Goal: Task Accomplishment & Management: Manage account settings

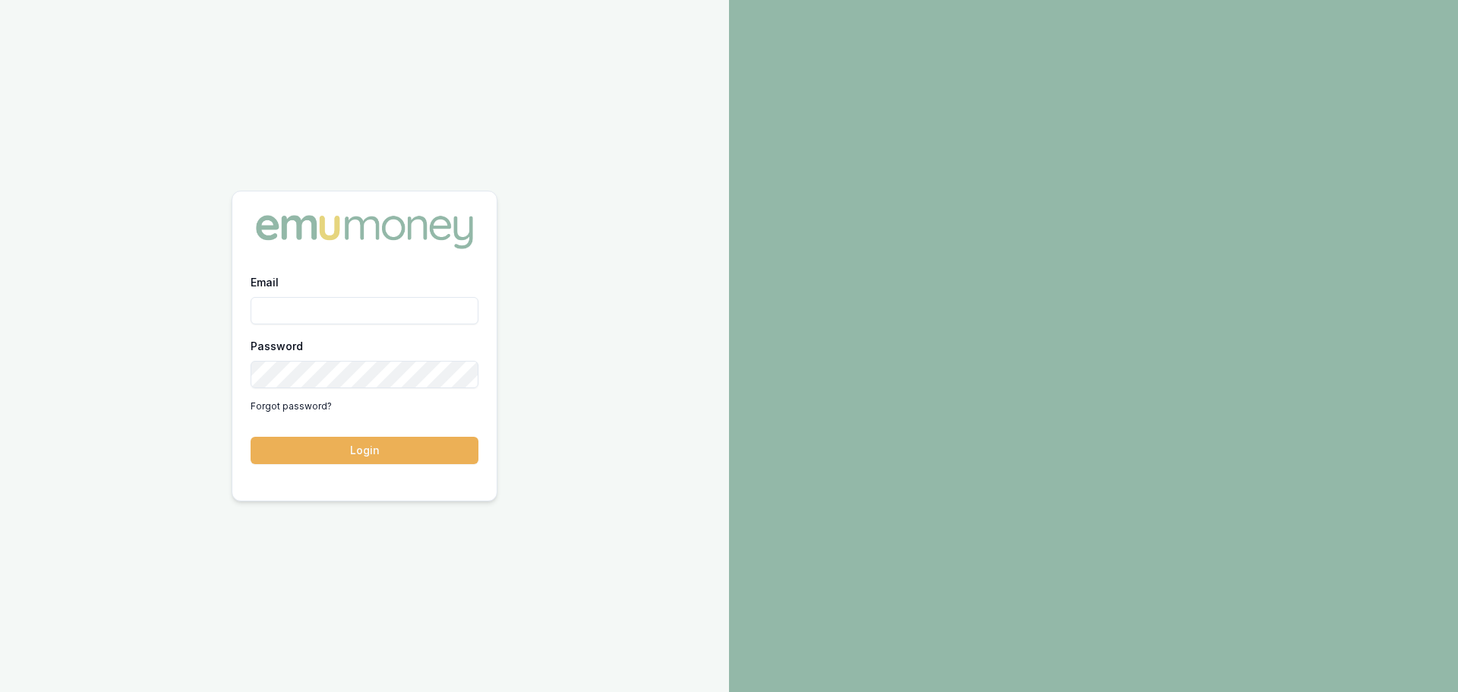
click at [325, 316] on input "Email" at bounding box center [365, 310] width 228 height 27
type input "brad.hearns@emumoney.com.au"
click at [251, 437] on button "Login" at bounding box center [365, 450] width 228 height 27
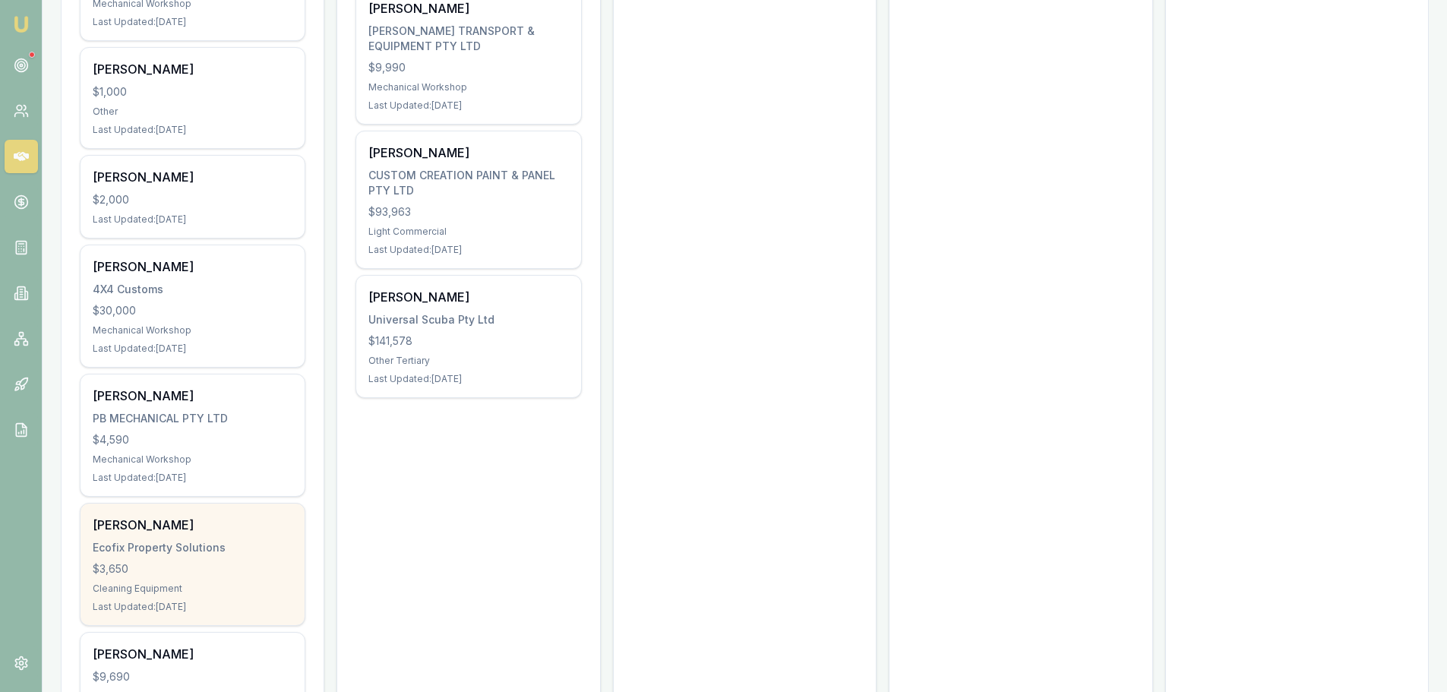
scroll to position [987, 0]
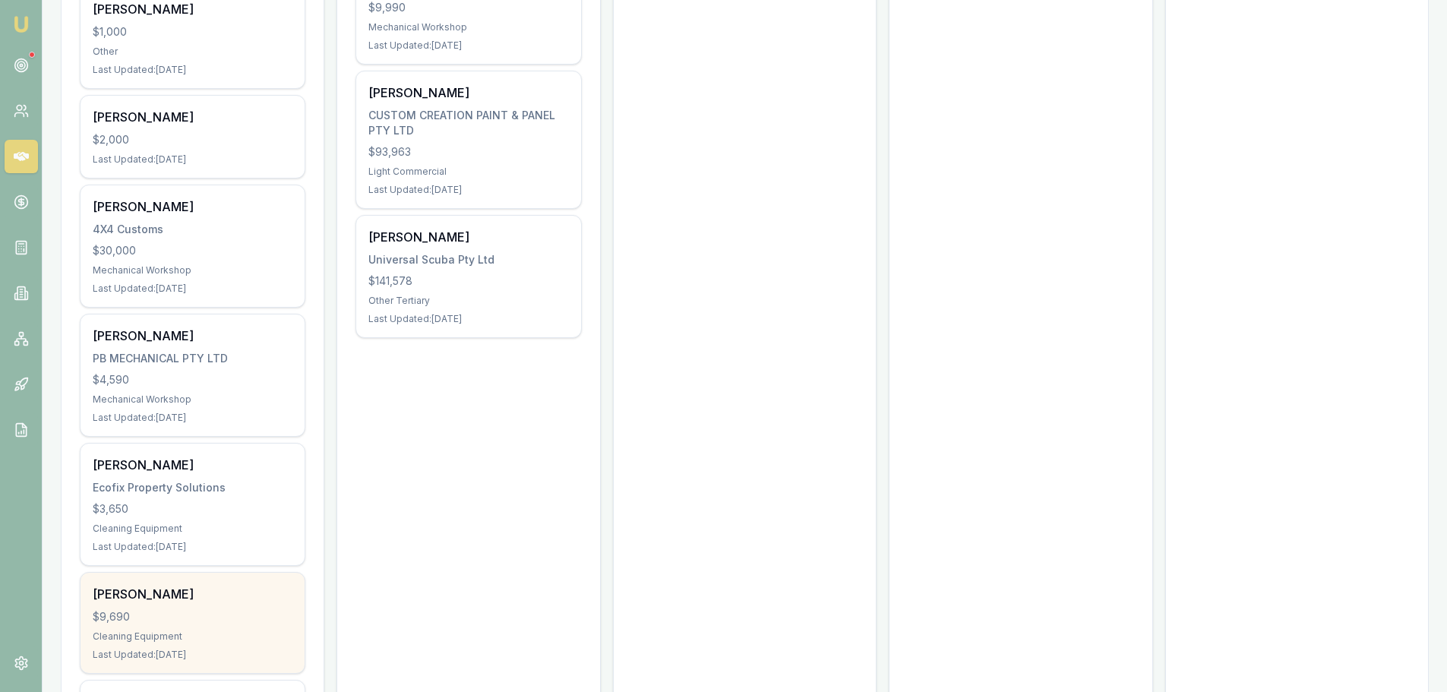
click at [140, 609] on div "$9,690" at bounding box center [193, 616] width 200 height 15
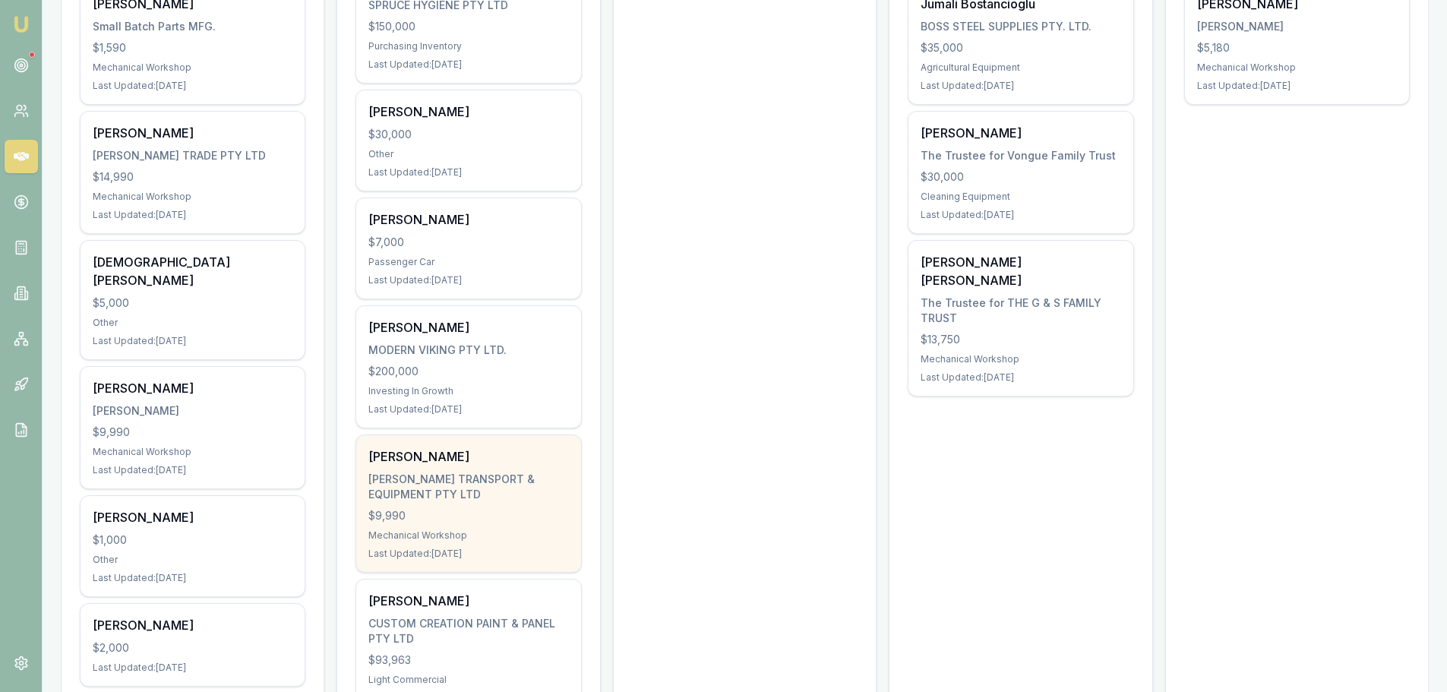
scroll to position [456, 0]
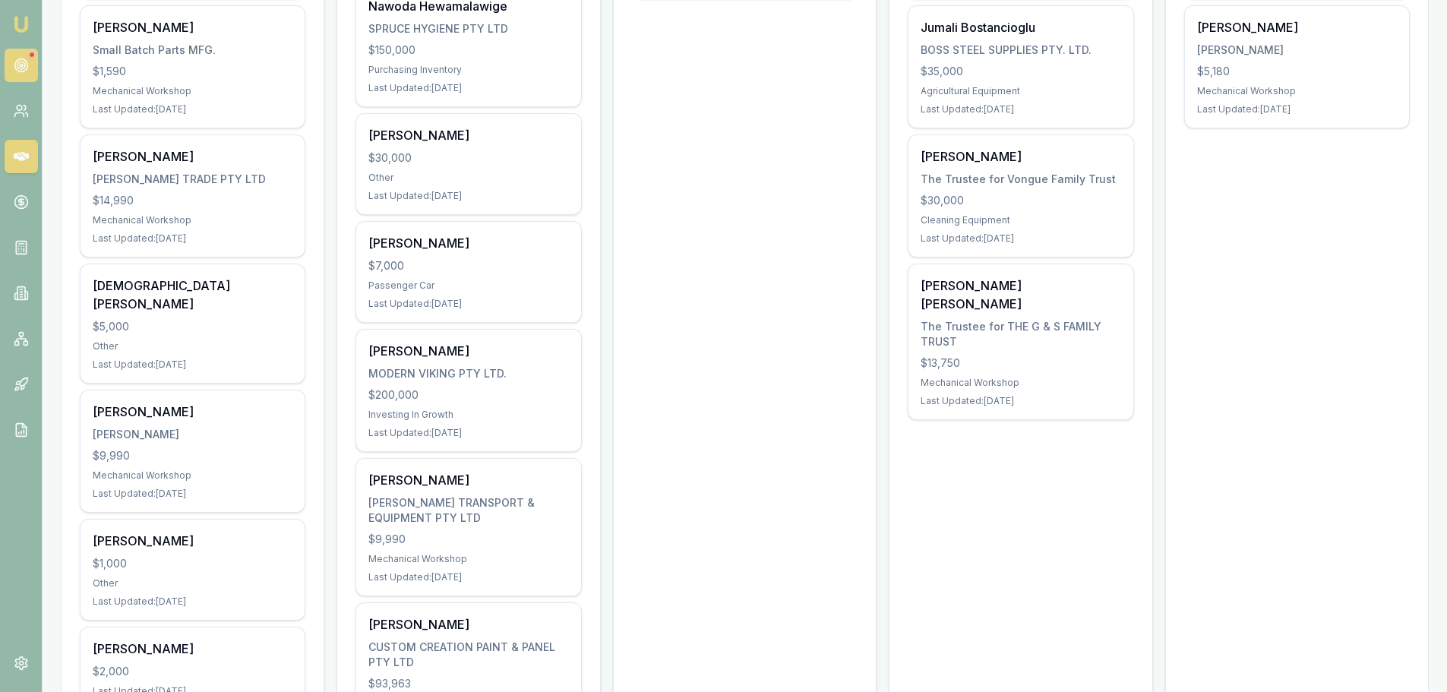
click at [23, 69] on circle at bounding box center [21, 66] width 8 height 8
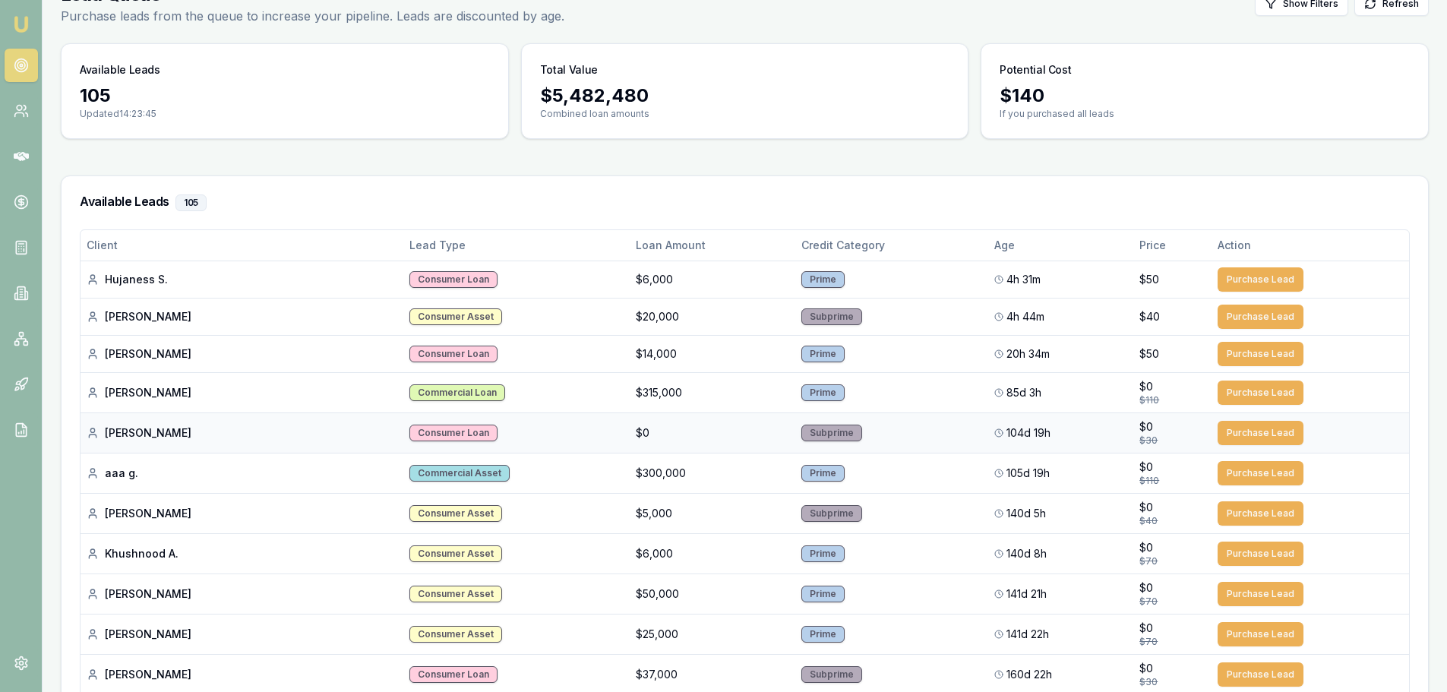
scroll to position [76, 0]
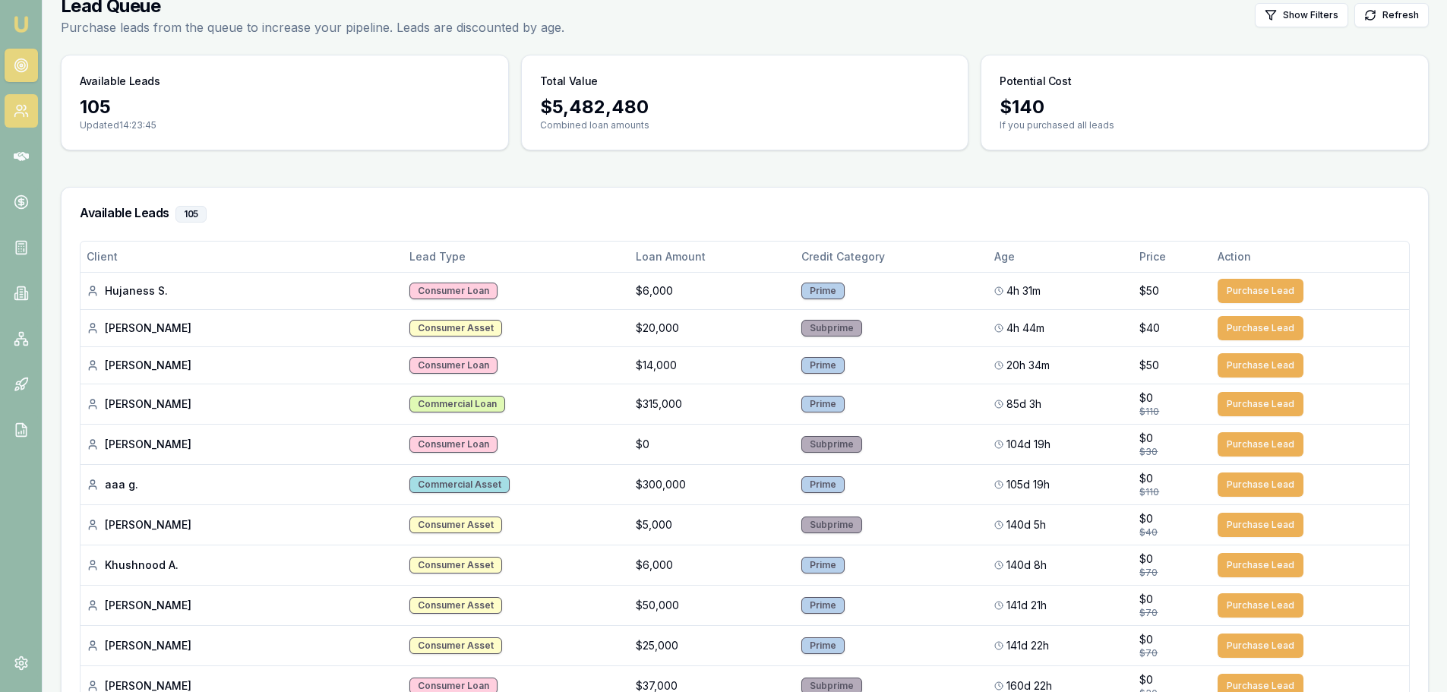
click at [26, 114] on icon at bounding box center [21, 110] width 15 height 15
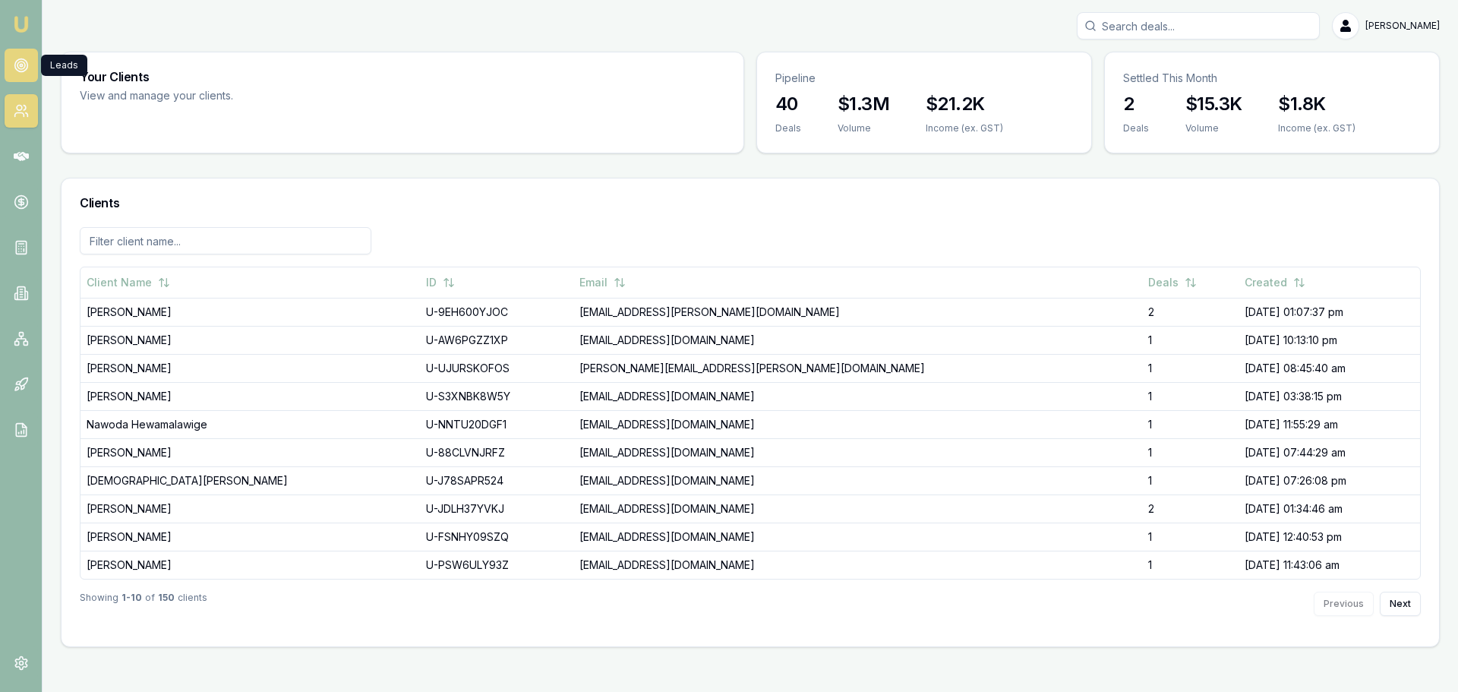
click at [20, 64] on circle at bounding box center [21, 65] width 2 height 2
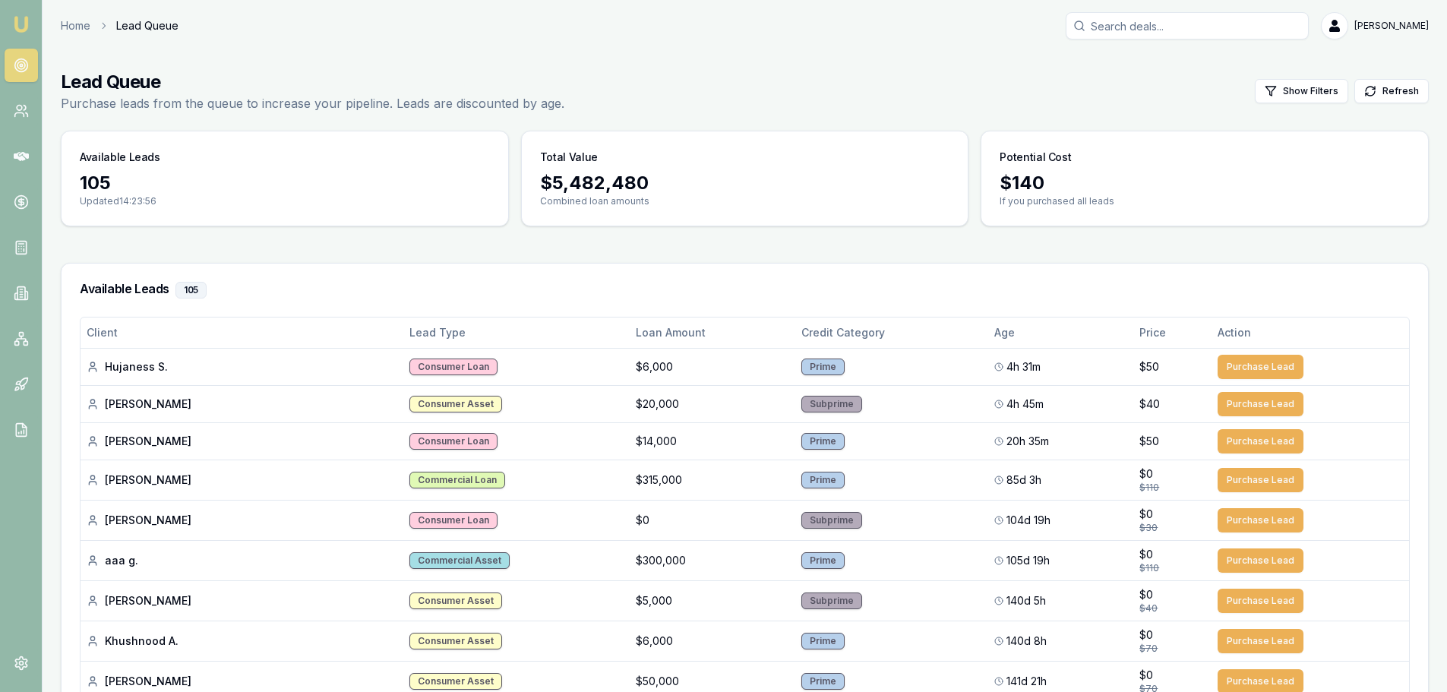
click at [1312, 87] on button "Show Filters" at bounding box center [1301, 91] width 93 height 24
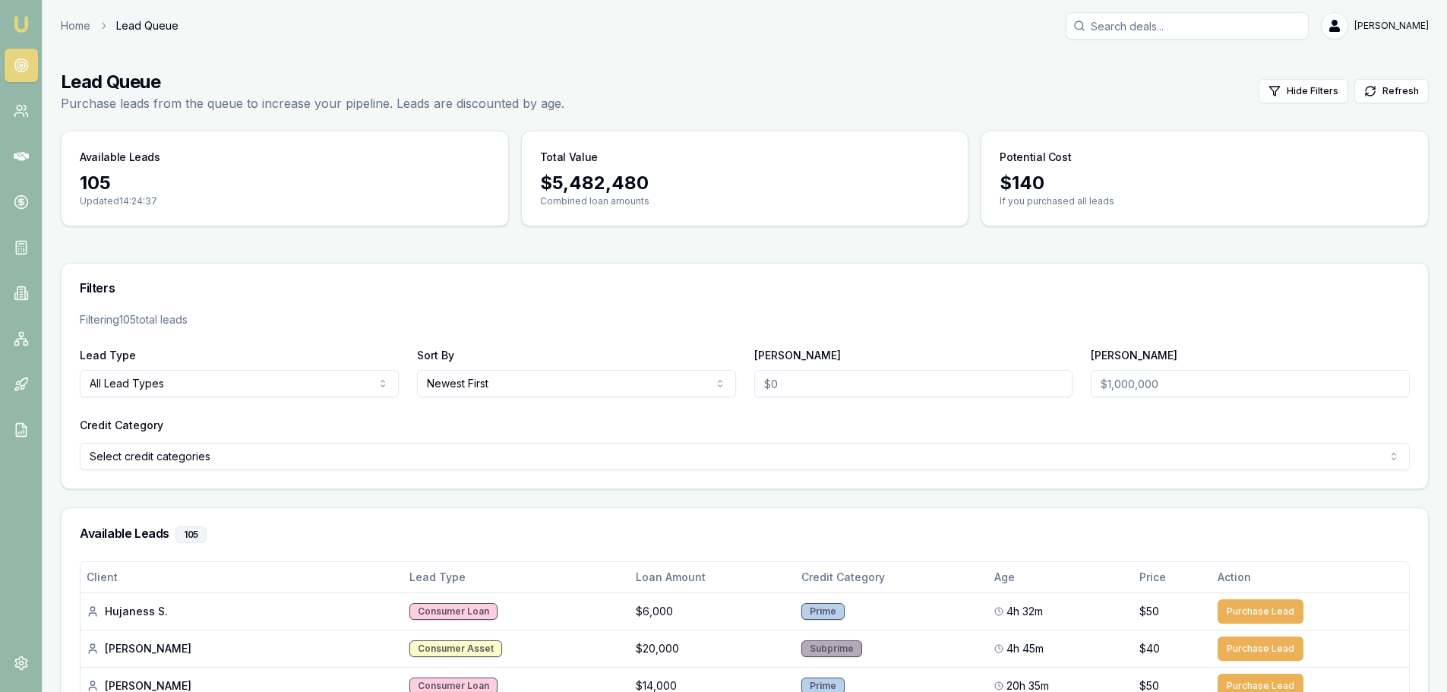
click at [1294, 106] on div "Lead Queue Purchase leads from the queue to increase your pipeline. Leads are d…" at bounding box center [745, 91] width 1368 height 43
click at [1290, 81] on button "Hide Filters" at bounding box center [1303, 91] width 90 height 24
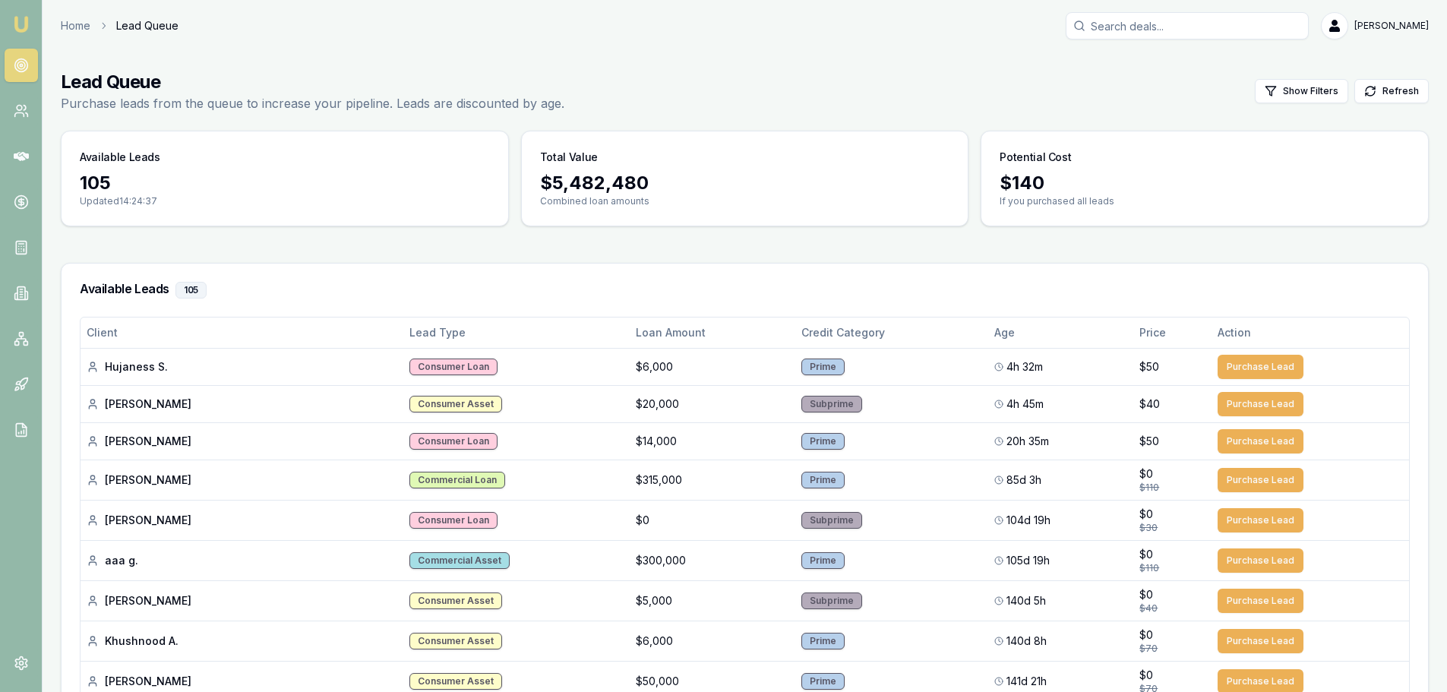
click at [833, 70] on div "Lead Queue Purchase leads from the queue to increase your pipeline. Leads are d…" at bounding box center [745, 91] width 1368 height 43
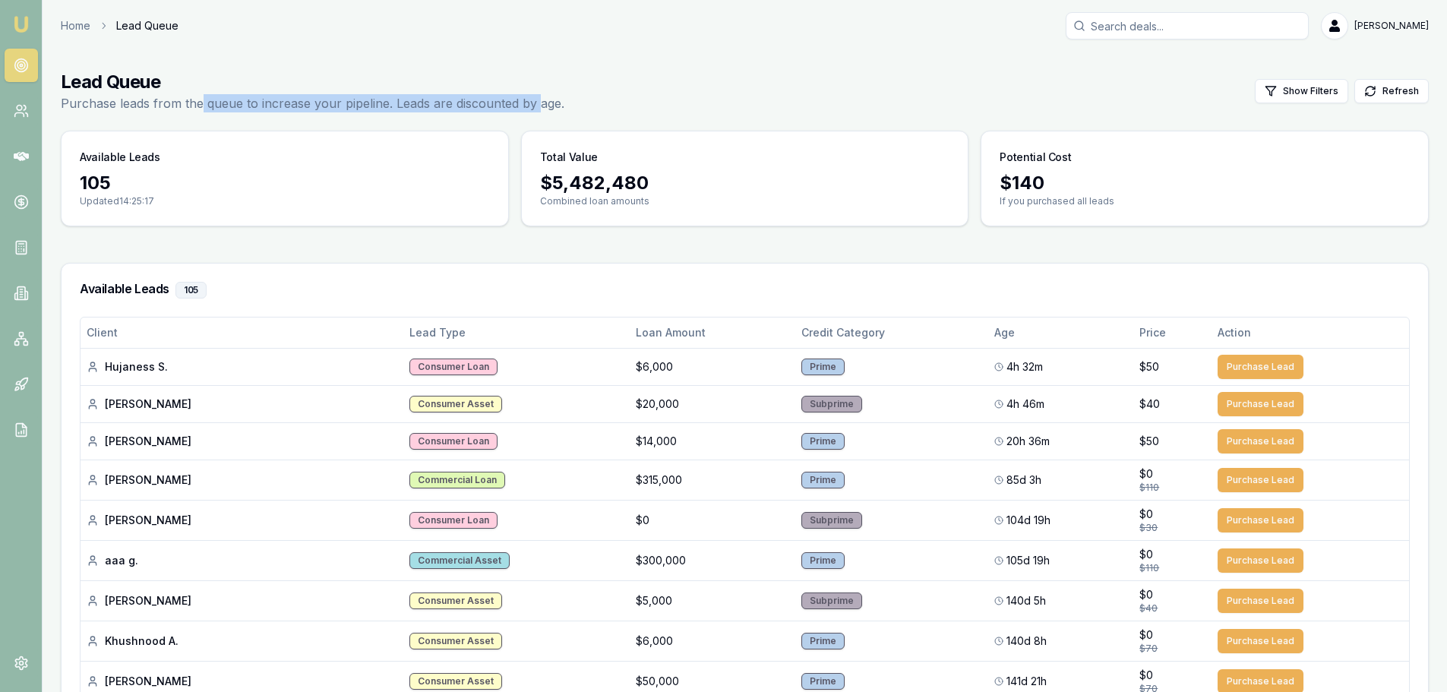
drag, startPoint x: 201, startPoint y: 98, endPoint x: 537, endPoint y: 107, distance: 336.6
click at [537, 107] on p "Purchase leads from the queue to increase your pipeline. Leads are discounted b…" at bounding box center [313, 103] width 504 height 18
drag, startPoint x: 412, startPoint y: 107, endPoint x: 164, endPoint y: 107, distance: 248.3
click at [164, 107] on p "Purchase leads from the queue to increase your pipeline. Leads are discounted b…" at bounding box center [313, 103] width 504 height 18
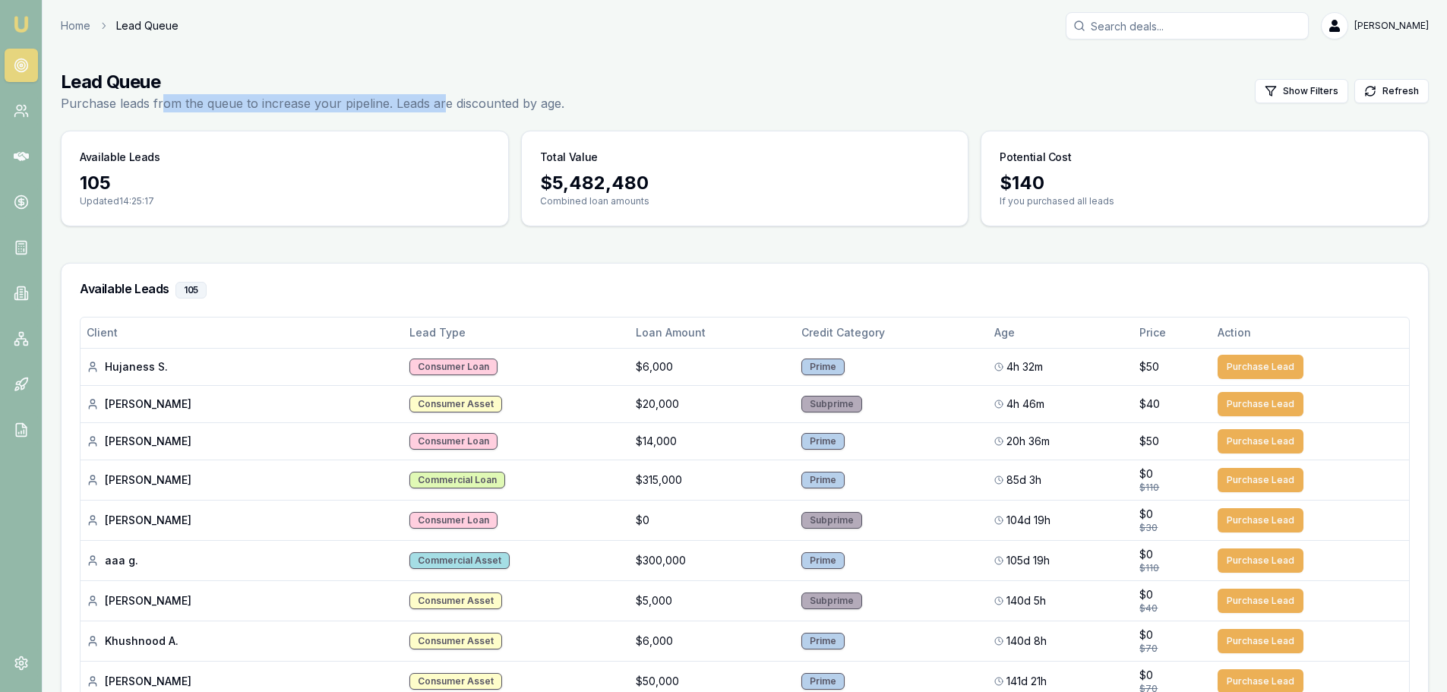
click at [164, 107] on p "Purchase leads from the queue to increase your pipeline. Leads are discounted b…" at bounding box center [313, 103] width 504 height 18
click at [409, 364] on div "Consumer Loan" at bounding box center [453, 366] width 88 height 17
click at [557, 403] on td "Consumer Asset" at bounding box center [516, 403] width 226 height 37
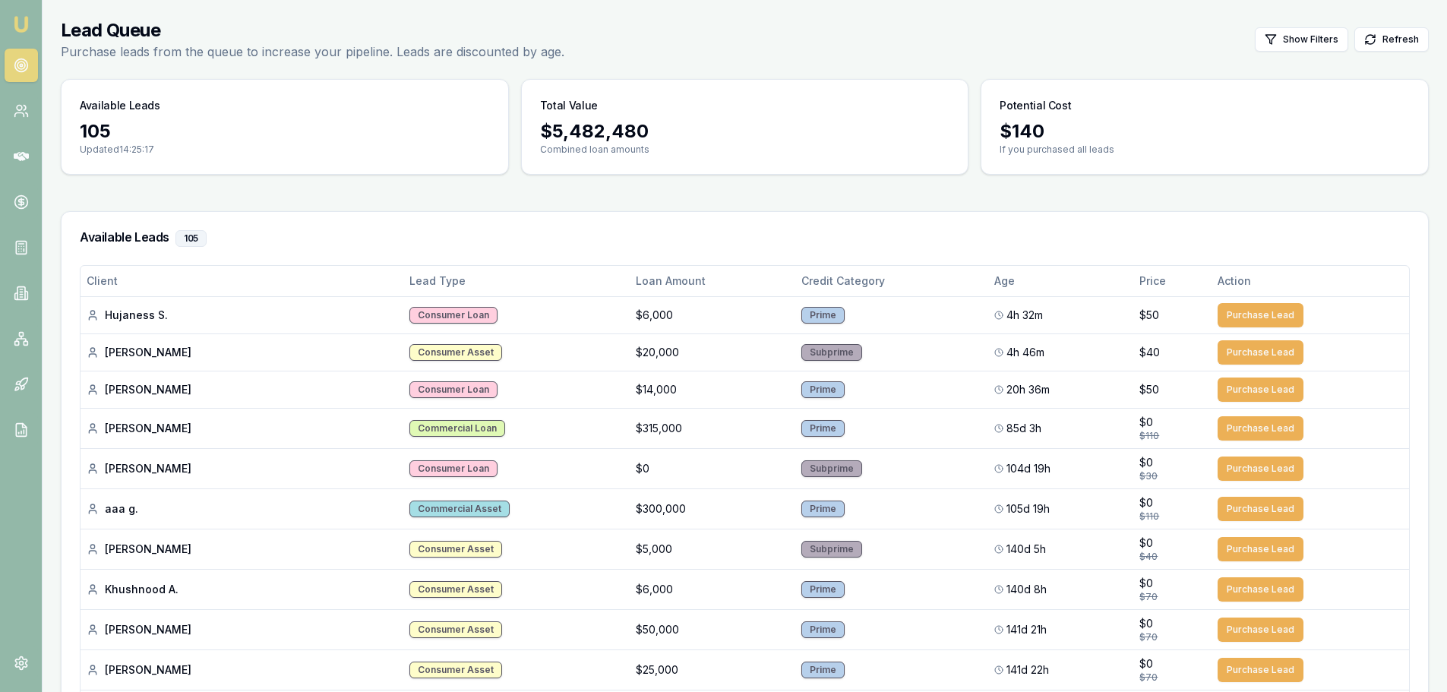
scroll to position [76, 0]
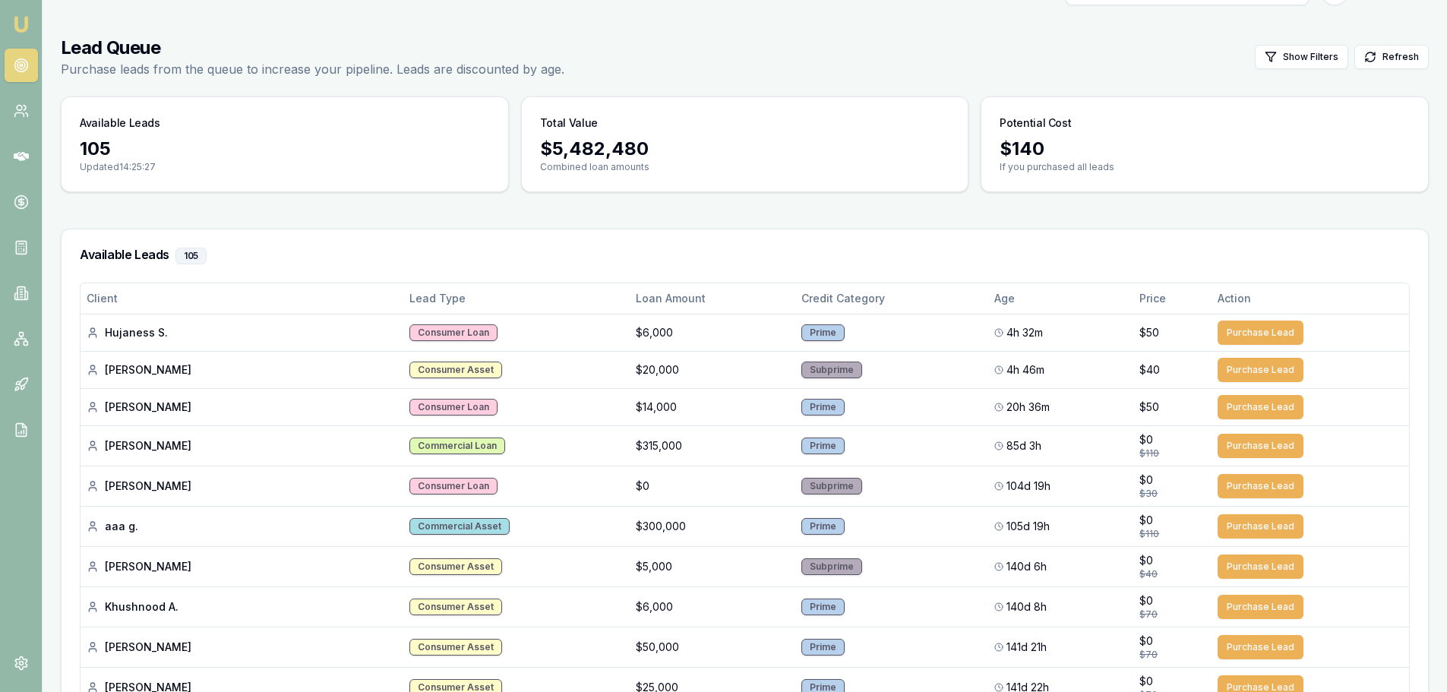
scroll to position [0, 0]
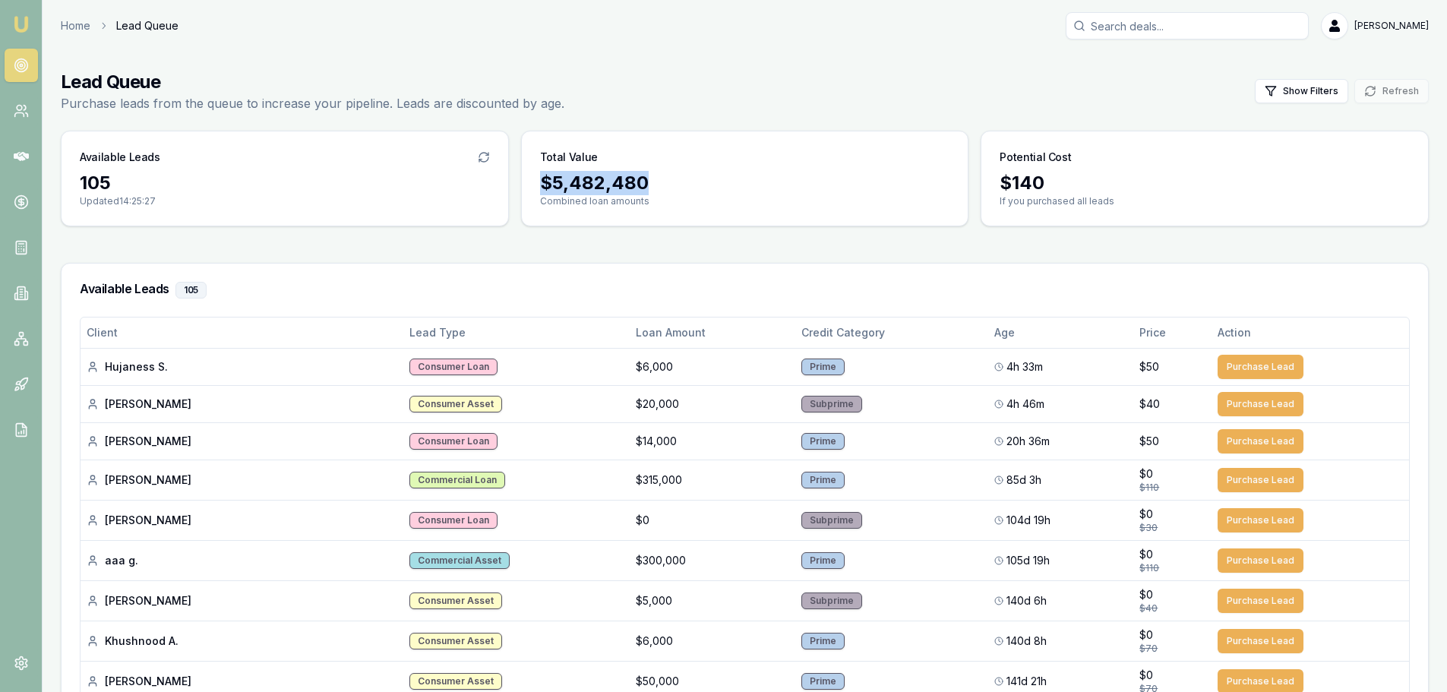
drag, startPoint x: 538, startPoint y: 181, endPoint x: 658, endPoint y: 193, distance: 121.4
click at [658, 193] on div "$ 5,482,480 Combined loan amounts" at bounding box center [745, 198] width 447 height 55
click at [658, 193] on div "$ 5,482,480" at bounding box center [745, 183] width 410 height 24
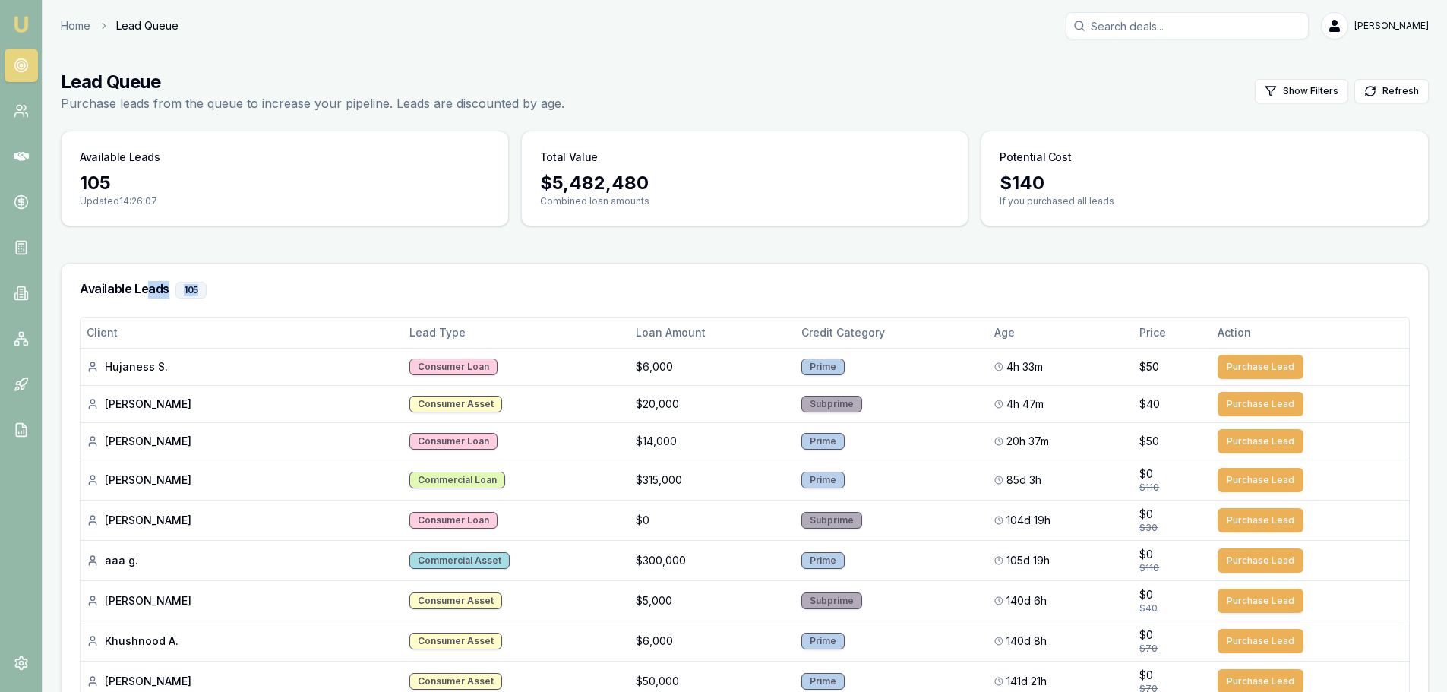
drag, startPoint x: 198, startPoint y: 290, endPoint x: 144, endPoint y: 289, distance: 53.9
click at [144, 289] on h3 "Available Leads 105" at bounding box center [745, 290] width 1330 height 17
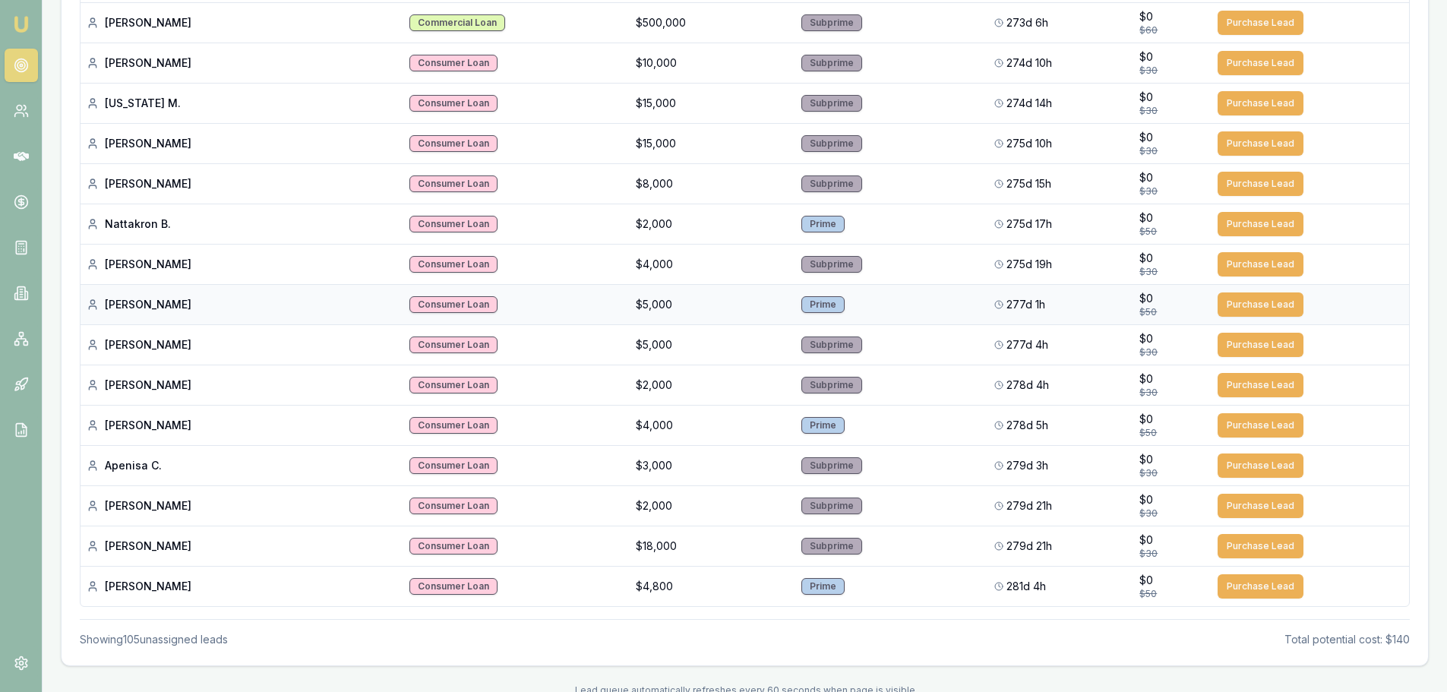
scroll to position [3994, 0]
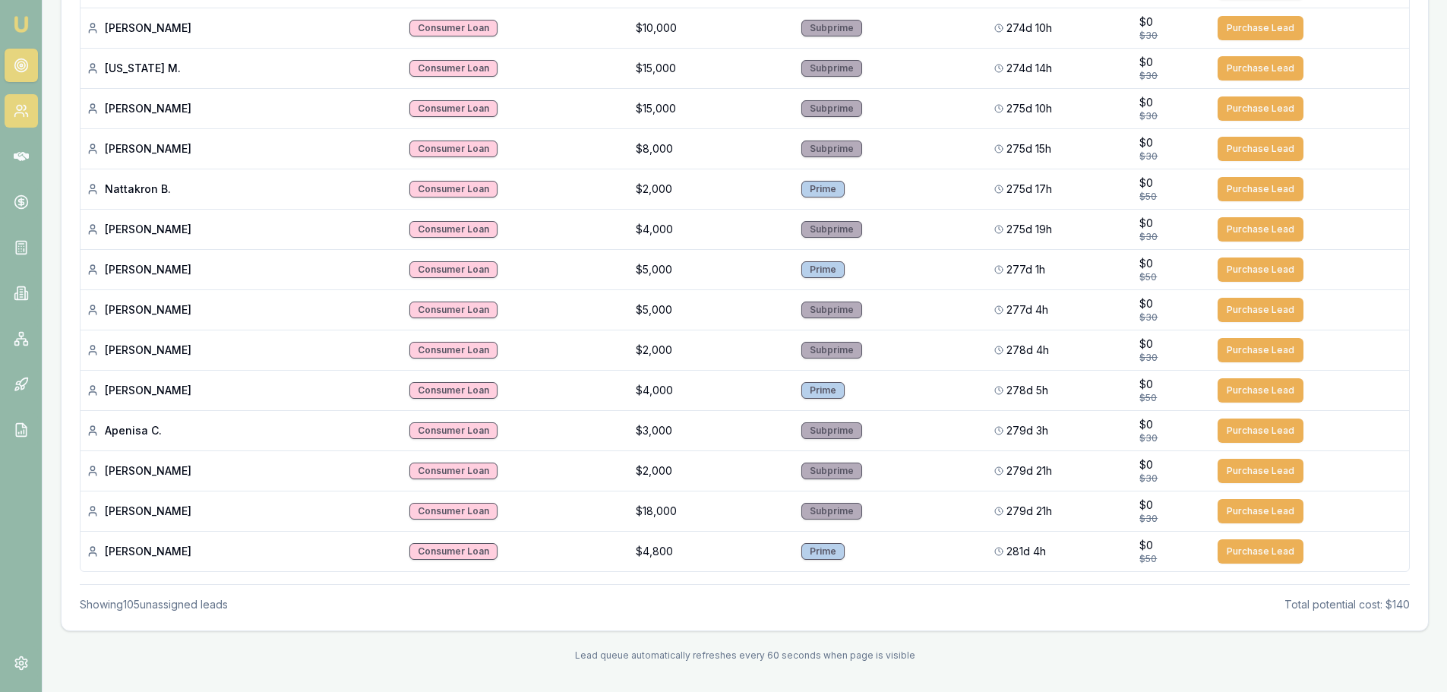
click at [25, 112] on icon at bounding box center [21, 110] width 15 height 15
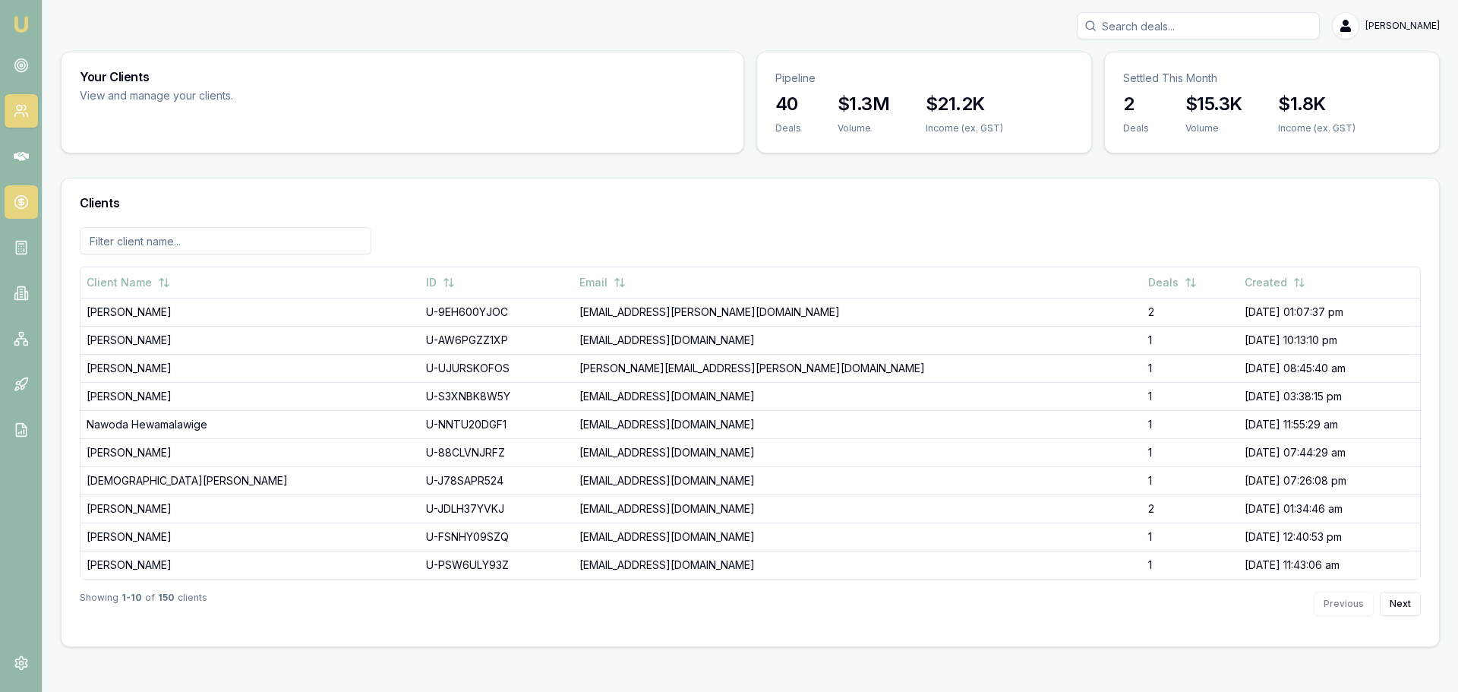
click at [21, 198] on icon at bounding box center [21, 202] width 0 height 8
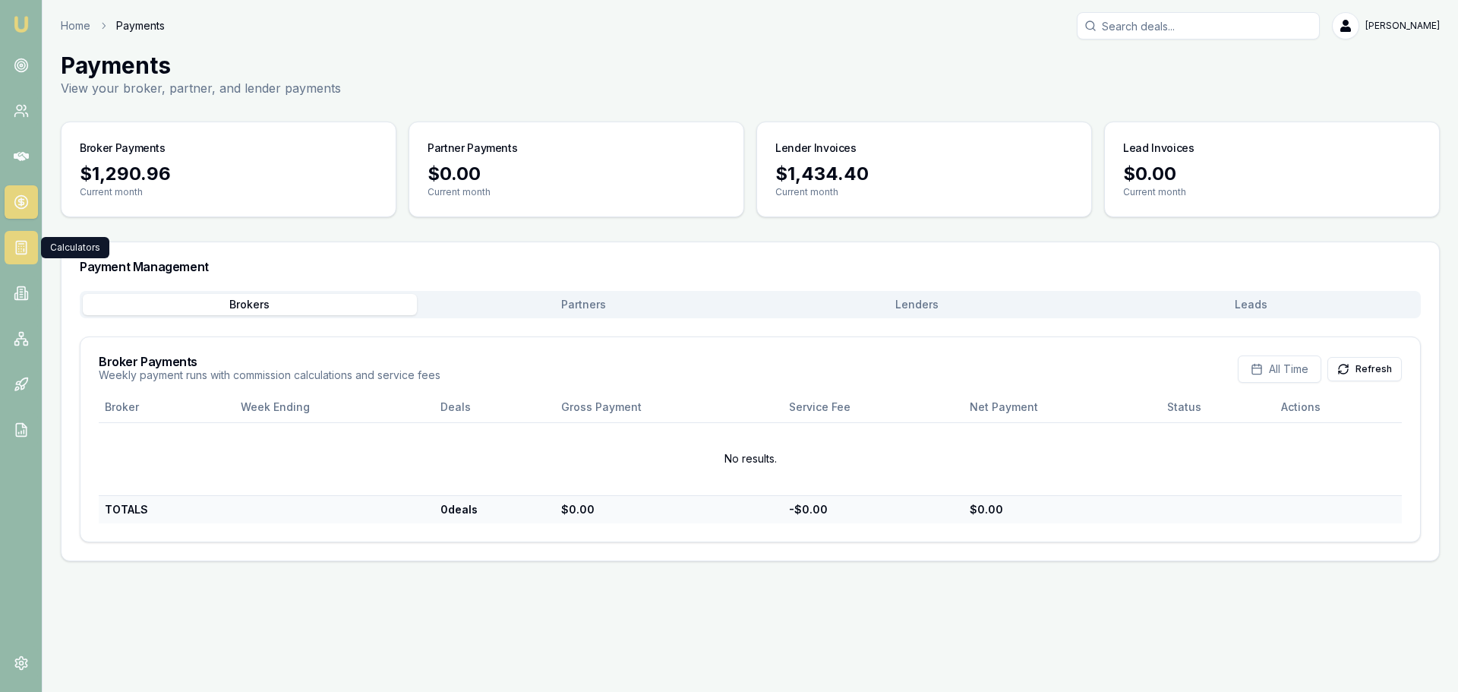
click at [25, 245] on icon at bounding box center [21, 247] width 15 height 15
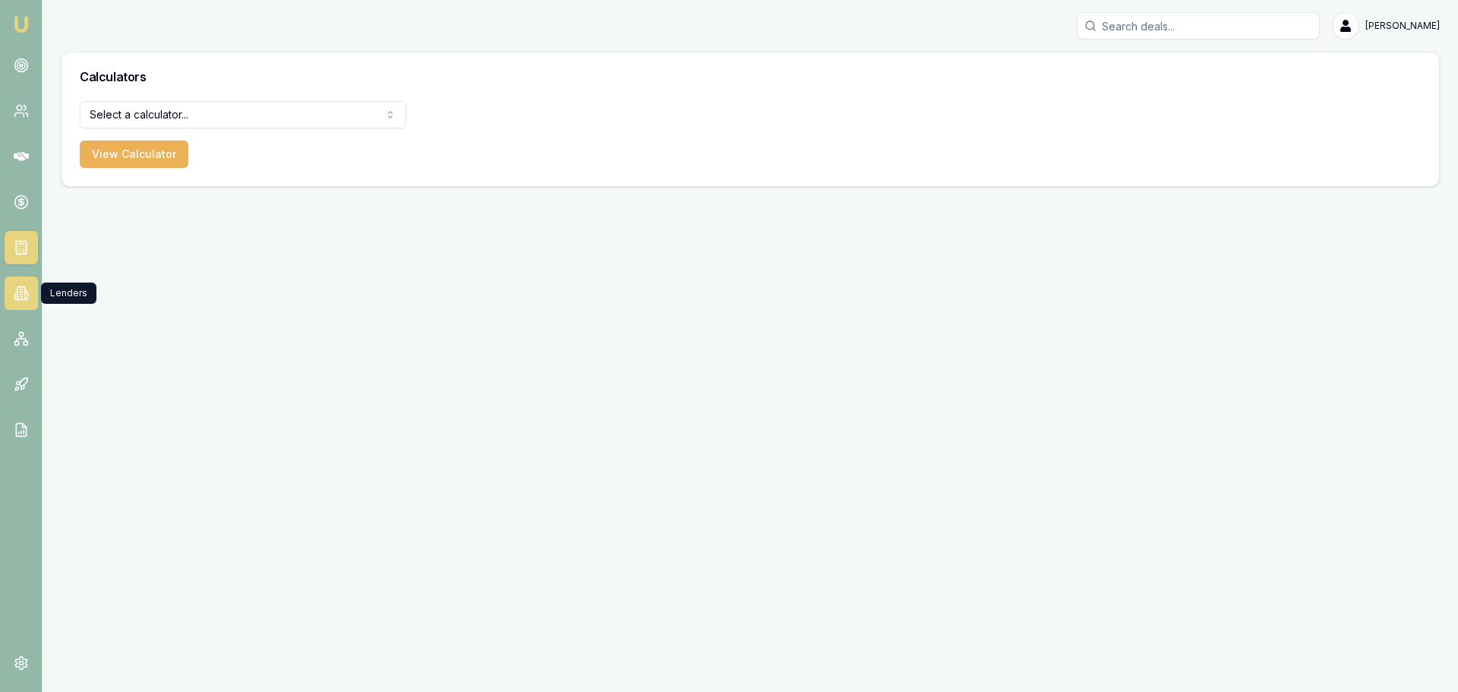
click at [22, 296] on icon at bounding box center [21, 293] width 15 height 15
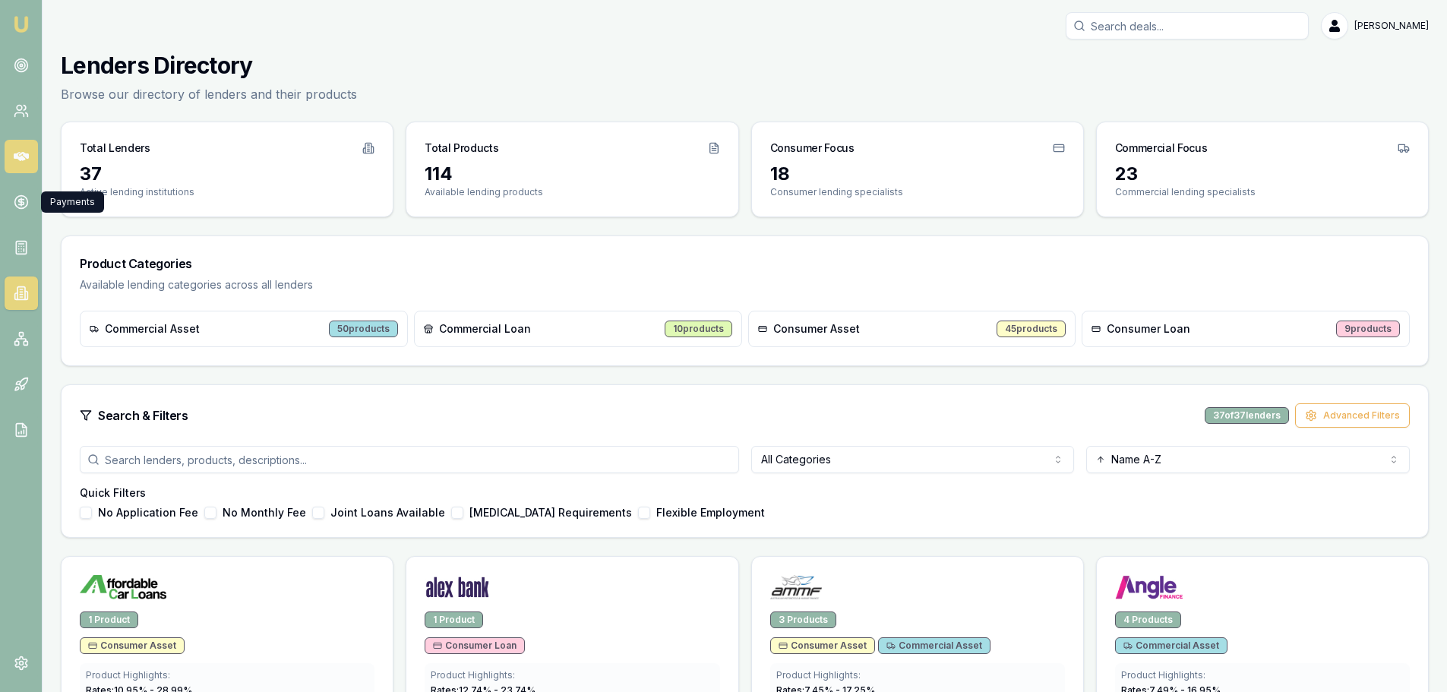
click at [21, 153] on icon at bounding box center [21, 156] width 15 height 9
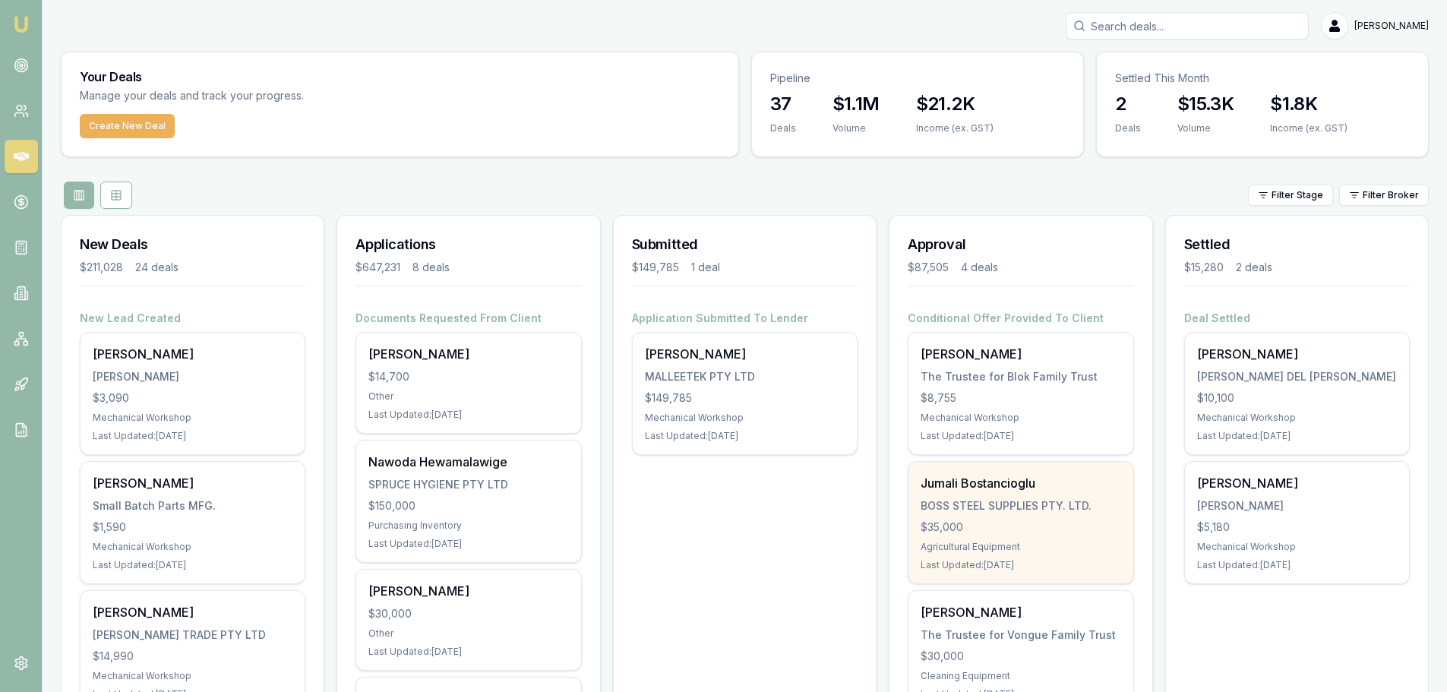
click at [996, 489] on div "Jumali Bostancioglu" at bounding box center [1020, 483] width 200 height 18
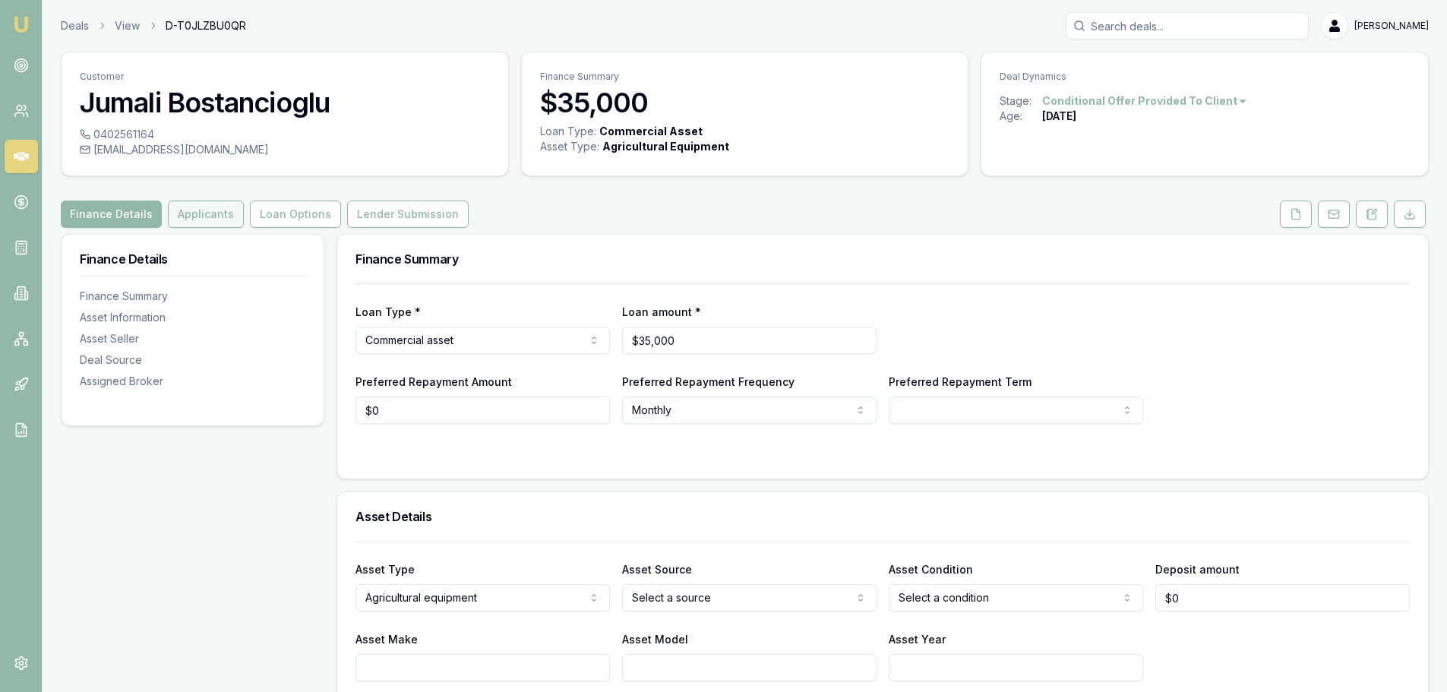
click at [213, 208] on button "Applicants" at bounding box center [206, 214] width 76 height 27
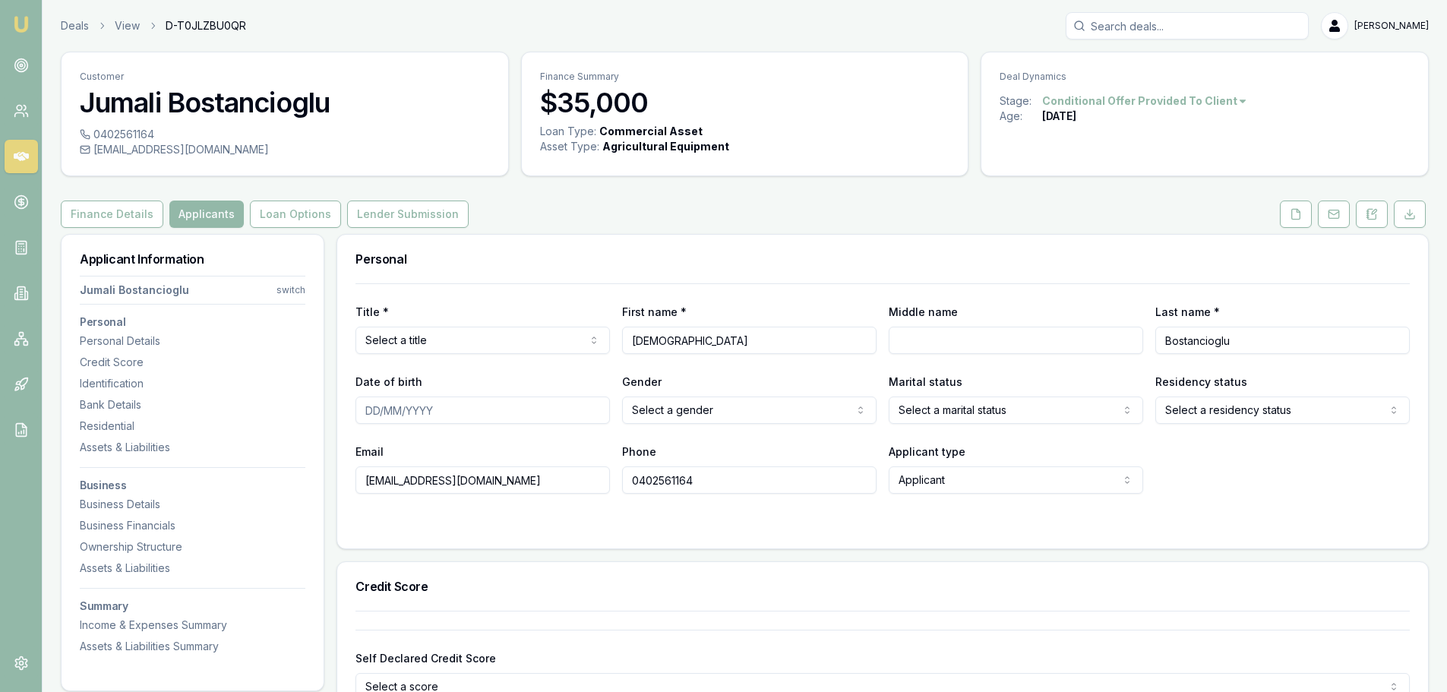
click at [440, 328] on html "Emu Broker Deals View D-T0JLZBU0QR Brad Hearns Toggle Menu Customer Jumali Bost…" at bounding box center [723, 346] width 1447 height 692
click at [586, 245] on div "Personal" at bounding box center [882, 259] width 1091 height 49
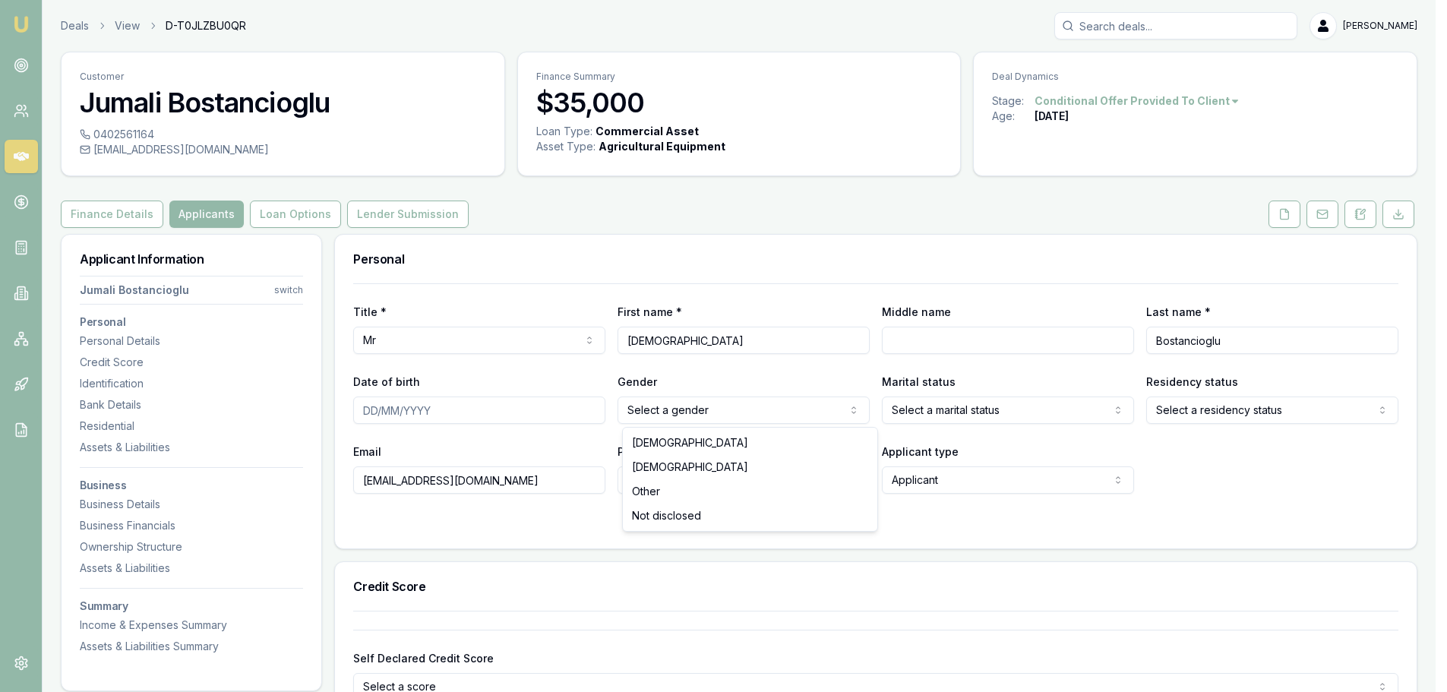
click at [709, 411] on html "Emu Broker Deals View D-T0JLZBU0QR Brad Hearns Toggle Menu Customer Jumali Bost…" at bounding box center [723, 346] width 1447 height 692
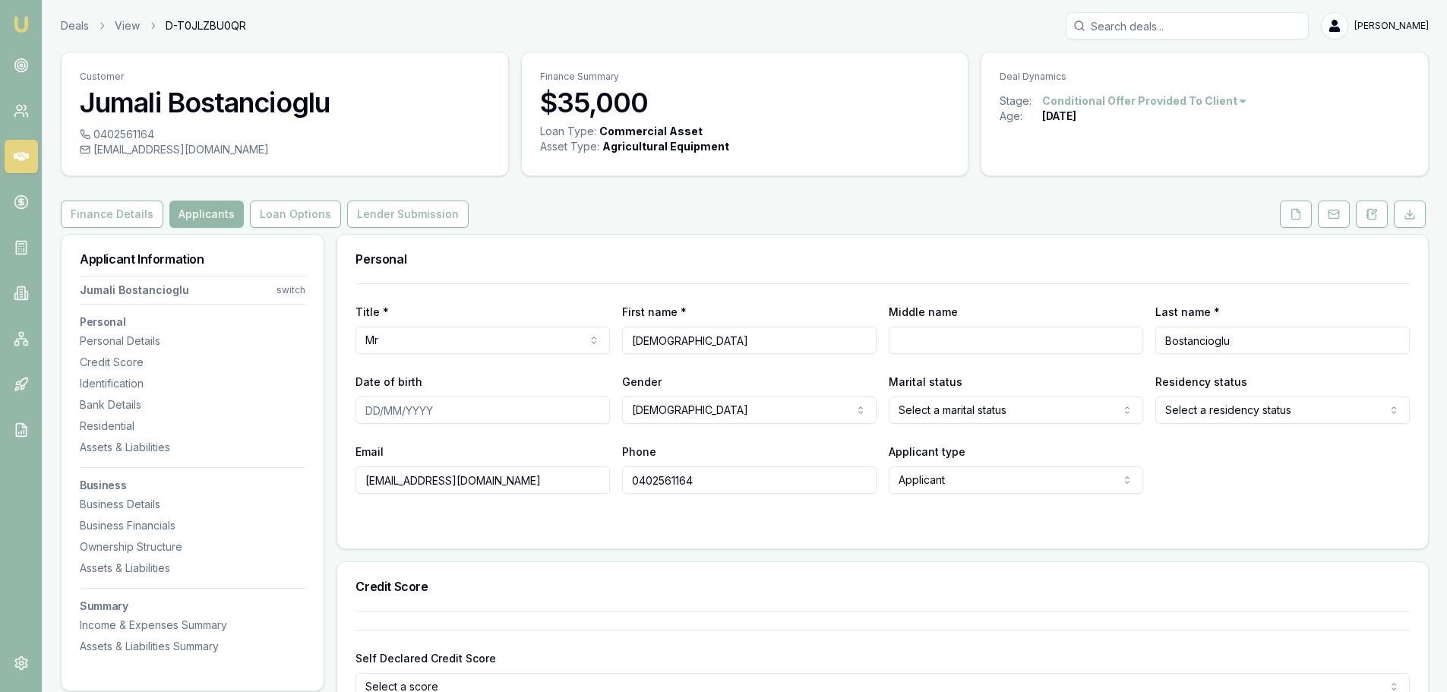
click at [450, 426] on div "Title * Mr Mr Mrs Miss Ms Dr Prof First name * Jumali Middle name Last name * B…" at bounding box center [882, 388] width 1054 height 210
click at [365, 414] on input "Date of birth" at bounding box center [482, 409] width 254 height 27
click at [369, 409] on input "Date of birth" at bounding box center [482, 409] width 254 height 27
drag, startPoint x: 440, startPoint y: 410, endPoint x: 339, endPoint y: 409, distance: 100.3
click at [339, 409] on div "Title * Mr Mr Mrs Miss Ms Dr Prof First name * Jumali Middle name Last name * B…" at bounding box center [882, 415] width 1091 height 265
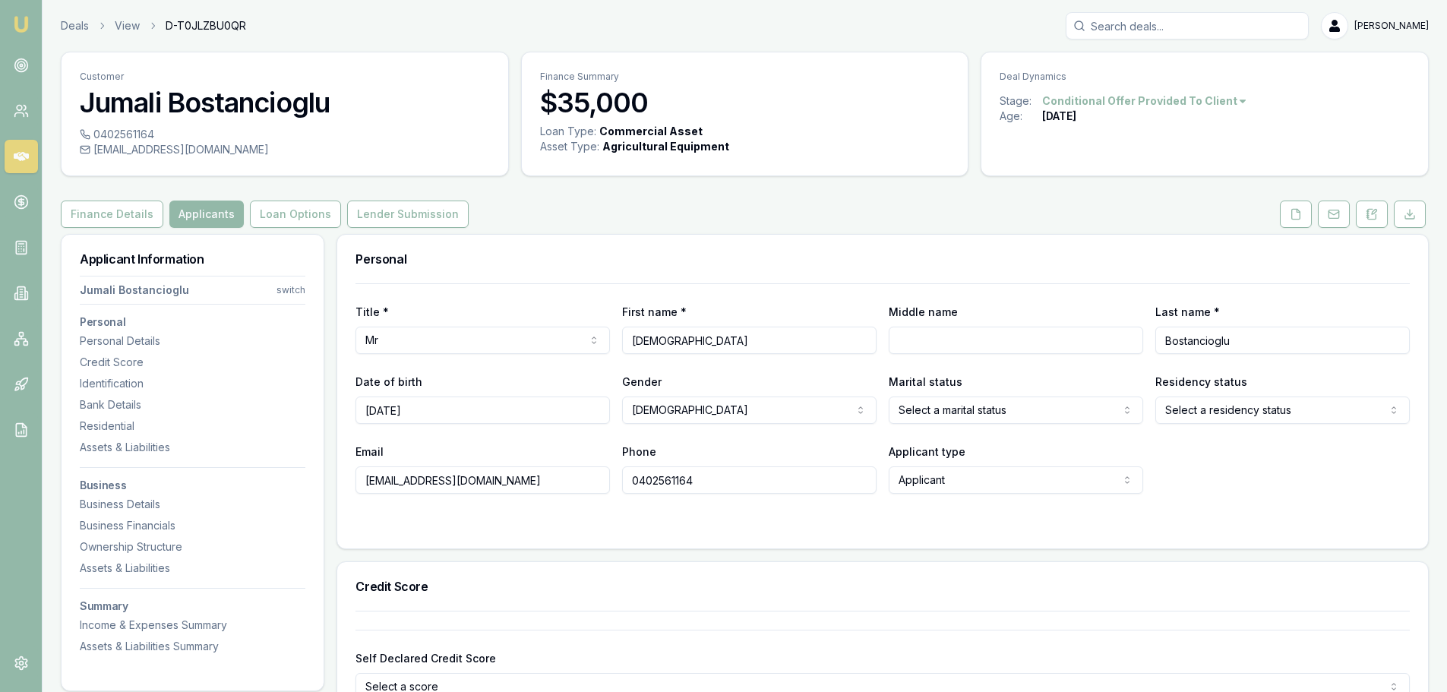
type input "27/12/1981"
click at [990, 411] on html "Emu Broker Deals View D-T0JLZBU0QR Brad Hearns Toggle Menu Customer Jumali Bost…" at bounding box center [723, 346] width 1447 height 692
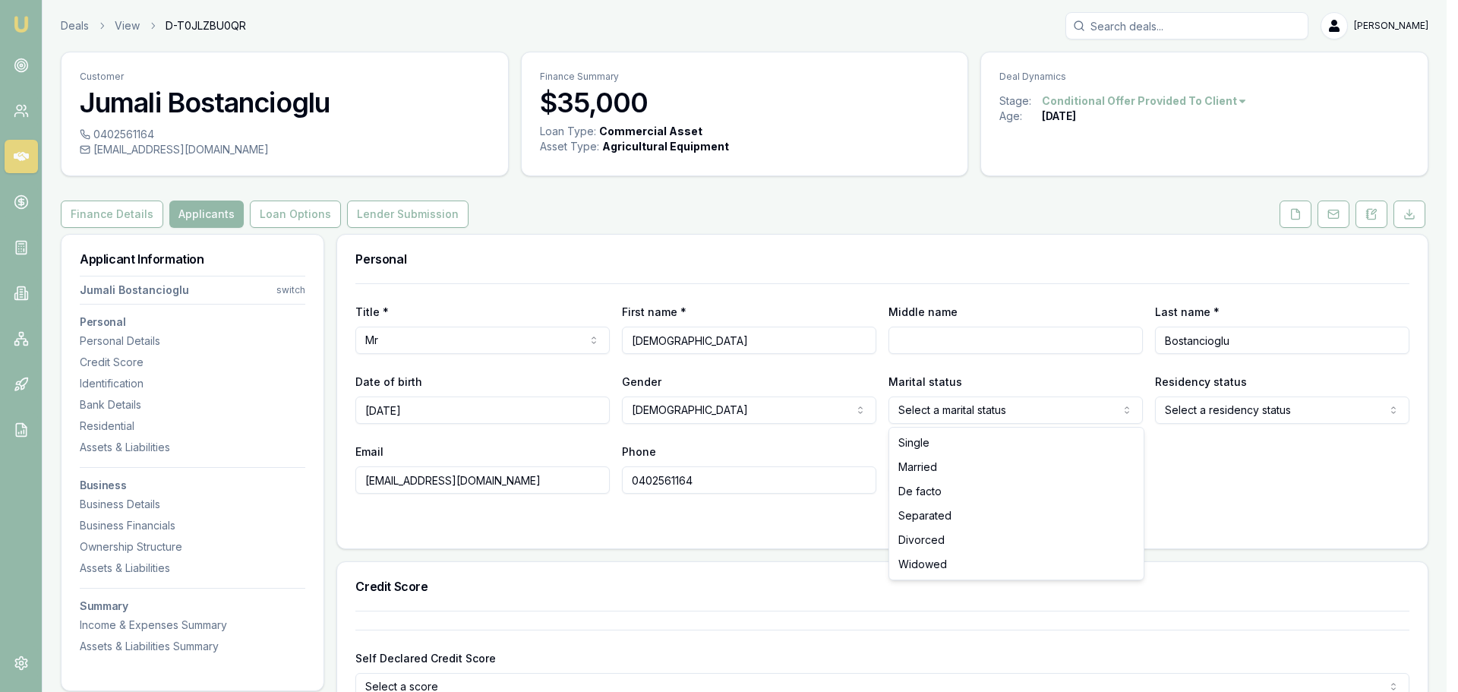
select select "MARRIED"
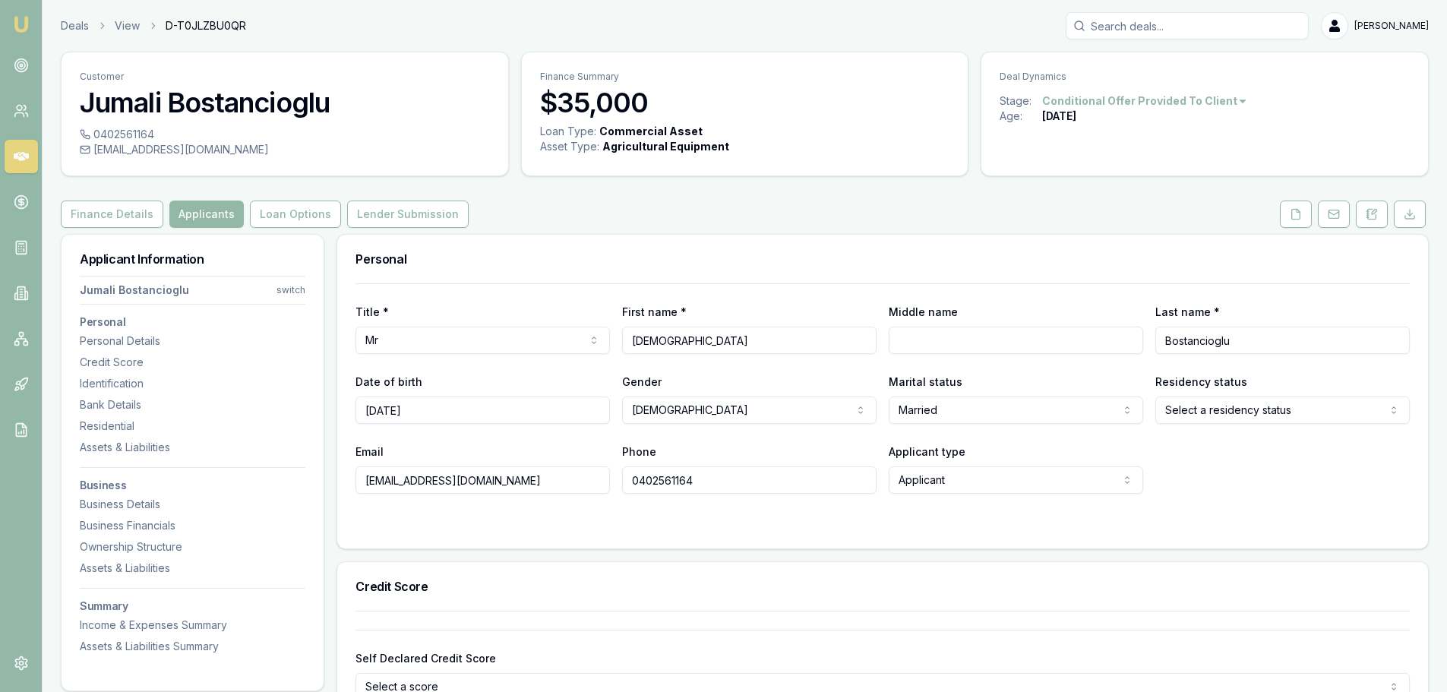
click at [1238, 411] on html "Emu Broker Deals View D-T0JLZBU0QR Brad Hearns Toggle Menu Customer Jumali Bost…" at bounding box center [723, 346] width 1447 height 692
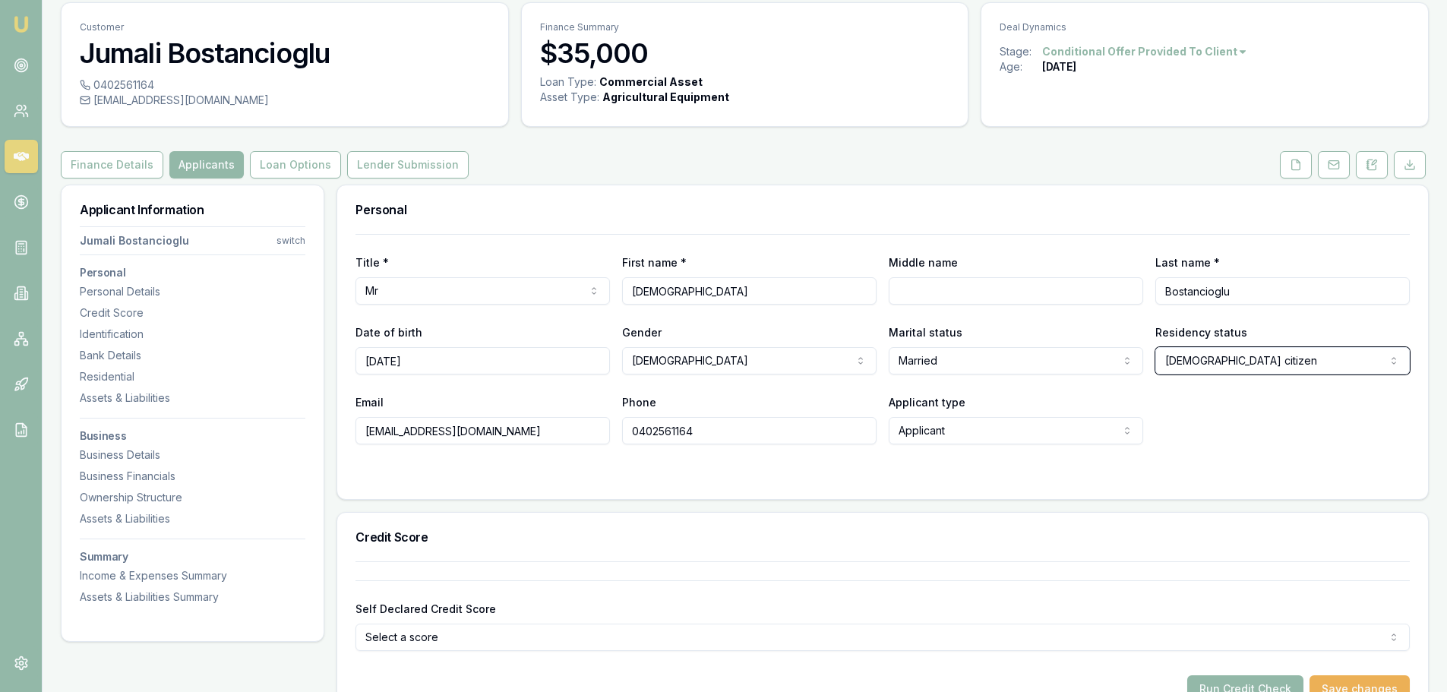
scroll to position [76, 0]
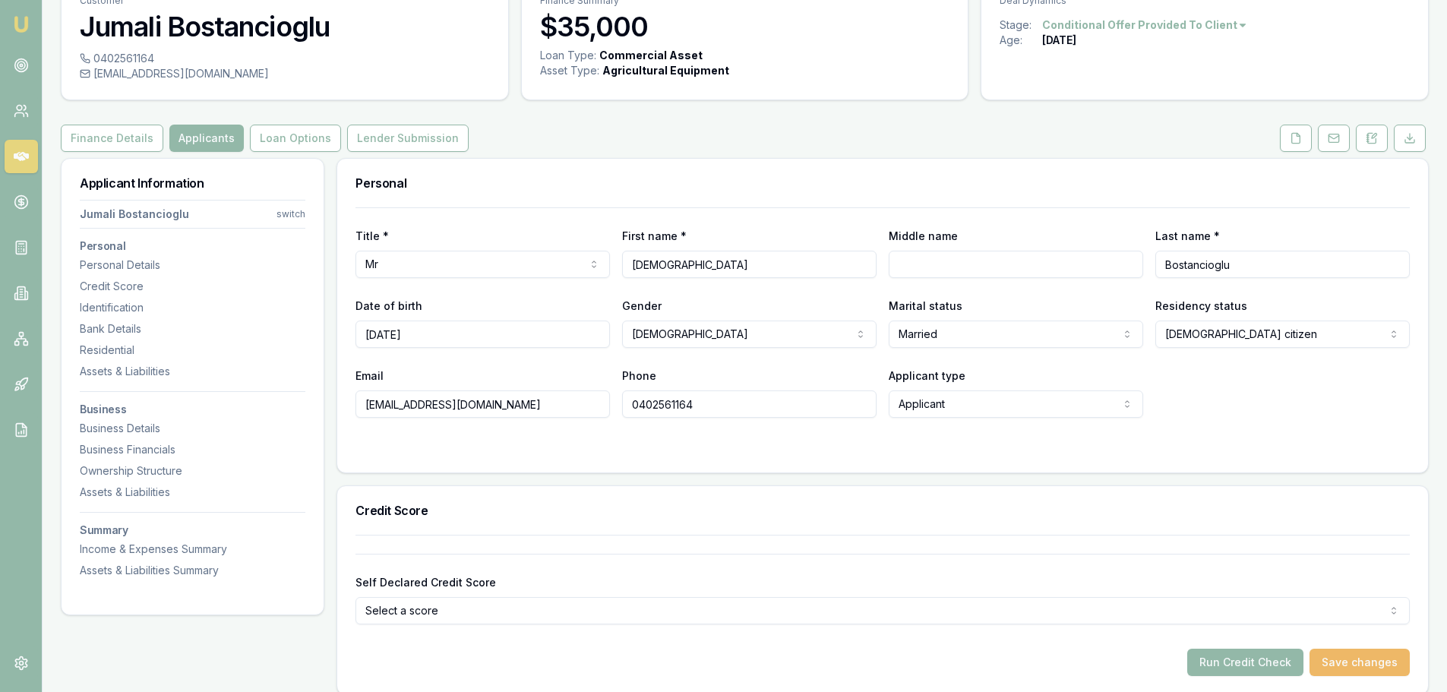
click at [1350, 649] on button "Save changes" at bounding box center [1359, 662] width 100 height 27
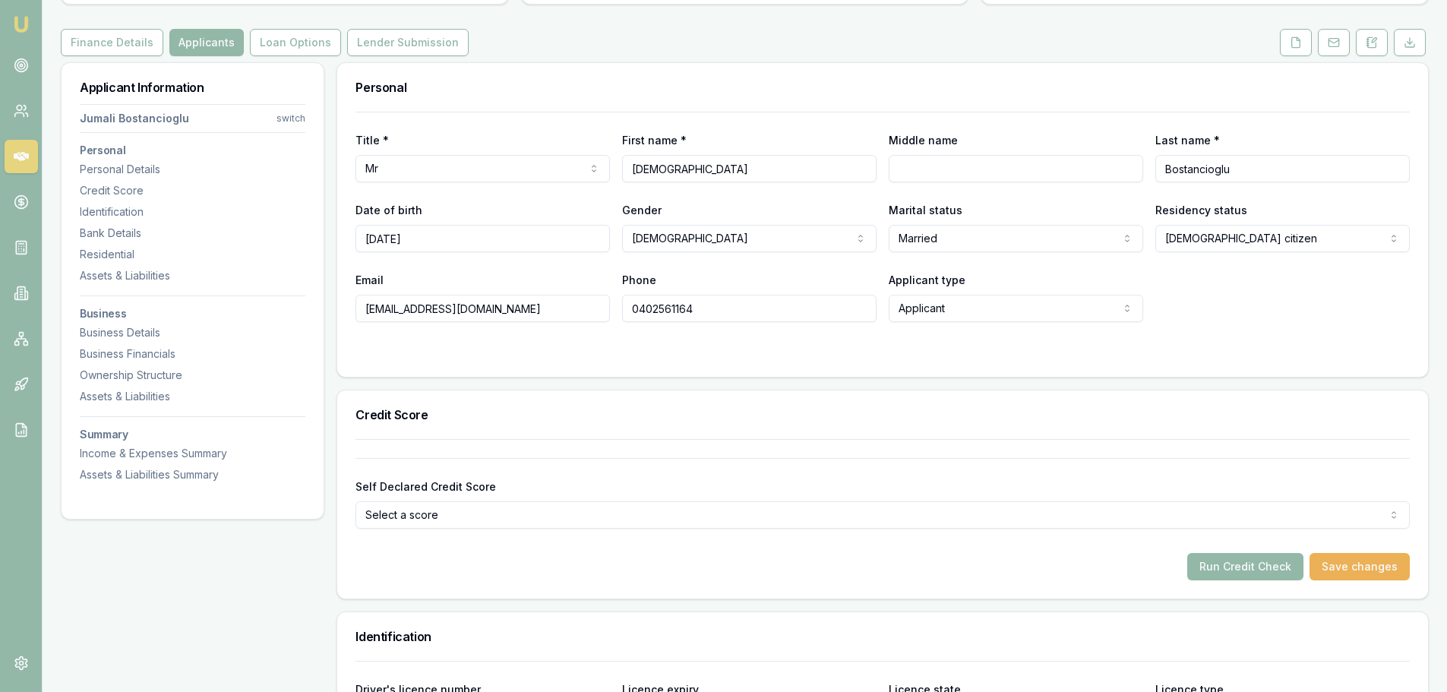
scroll to position [456, 0]
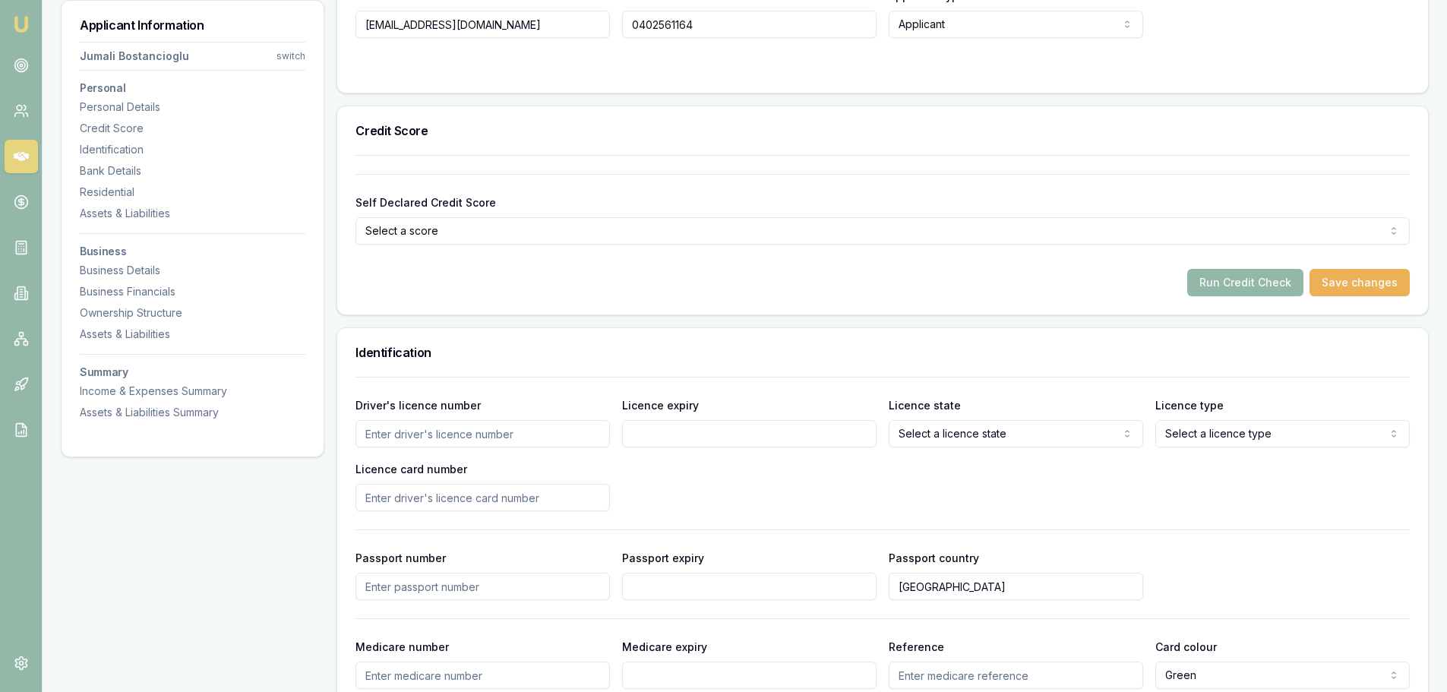
click at [455, 433] on input "Driver's licence number" at bounding box center [482, 433] width 254 height 27
type input "057067098"
type input "08/02/2034"
select select "VIC"
select select "OPEN_LICENCE"
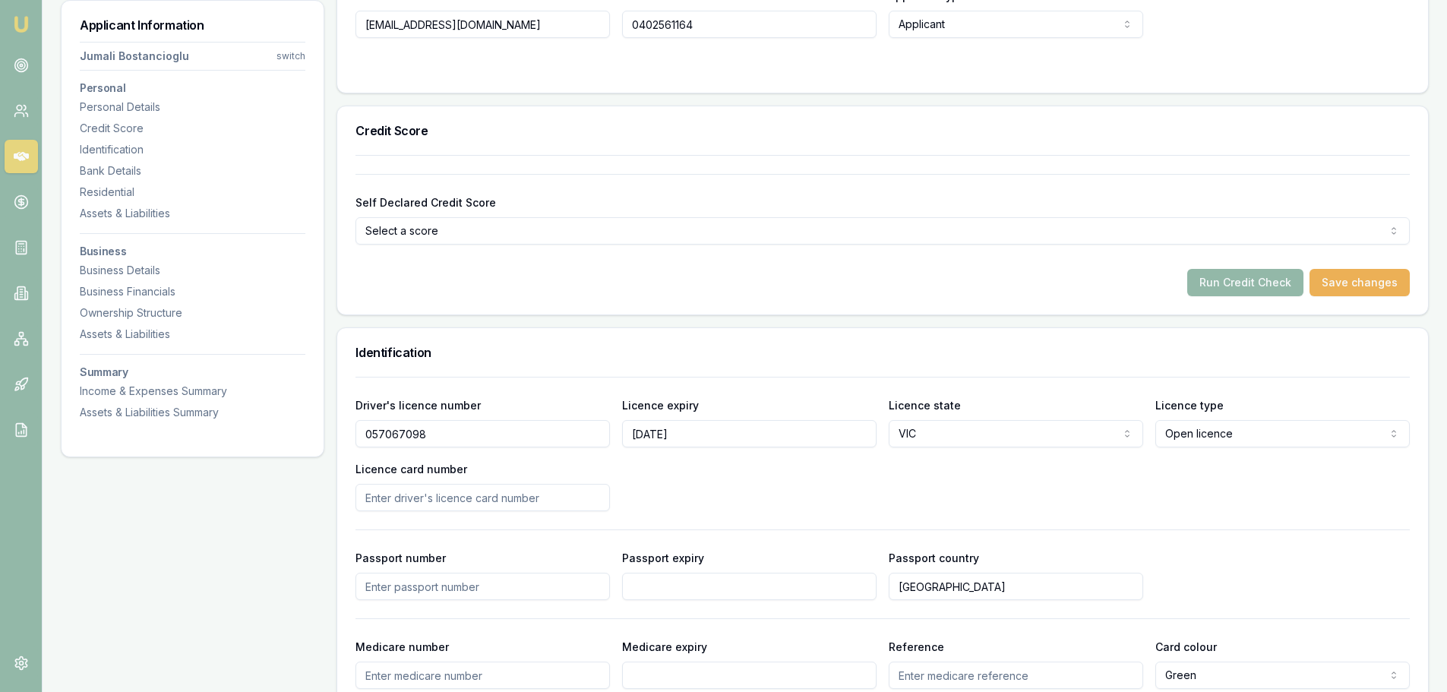
click at [439, 490] on input "Licence card number" at bounding box center [482, 497] width 254 height 27
type input "P2204052"
click at [750, 507] on div "Driver's licence number 057067098 Licence expiry 08/02/2034 Licence state VIC N…" at bounding box center [882, 453] width 1054 height 115
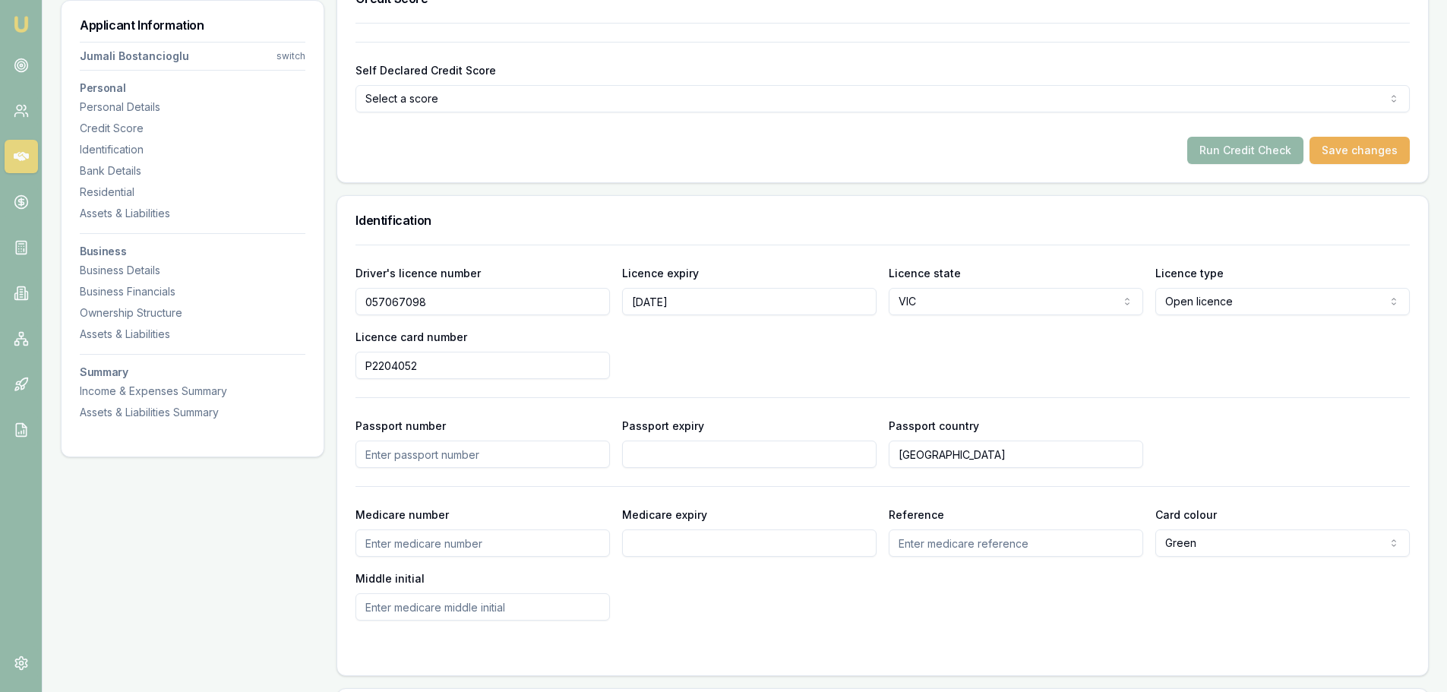
scroll to position [608, 0]
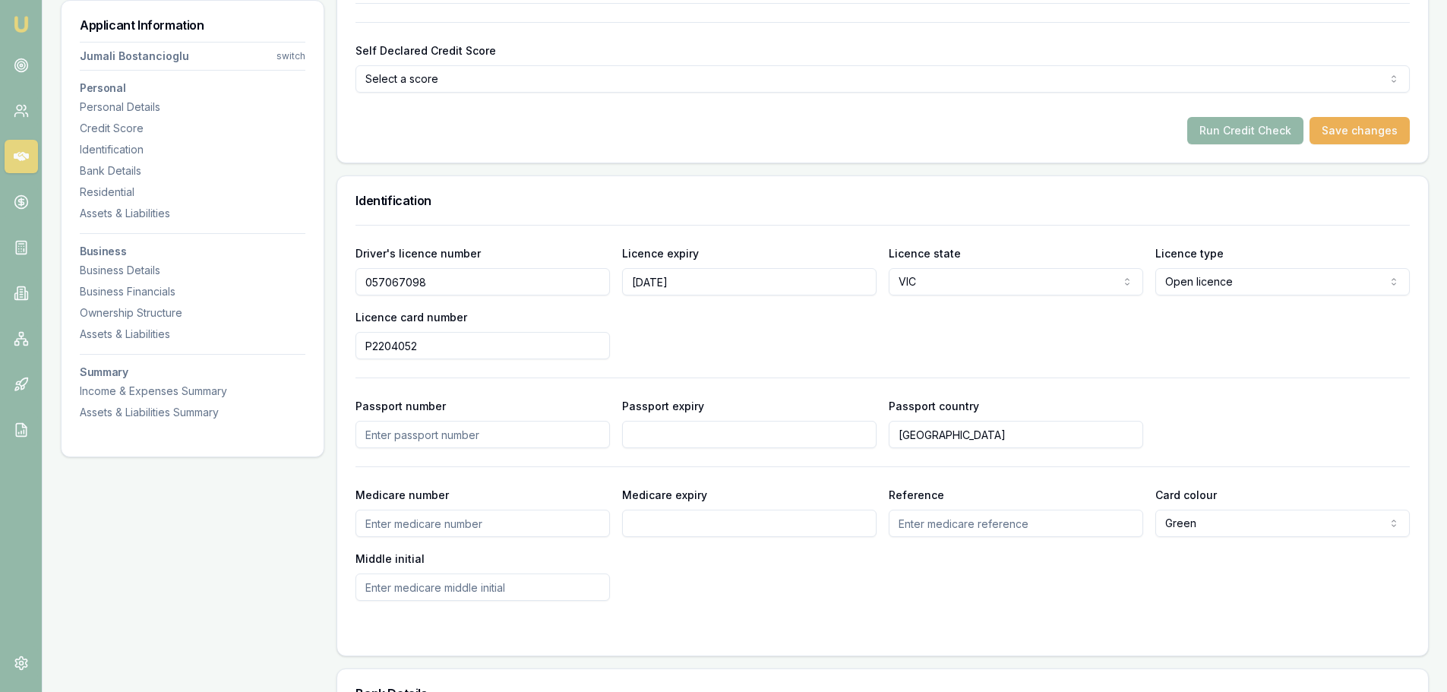
click at [427, 532] on input "Medicare number" at bounding box center [482, 523] width 254 height 27
type input "3395452851"
type input "05/2030"
type input "3"
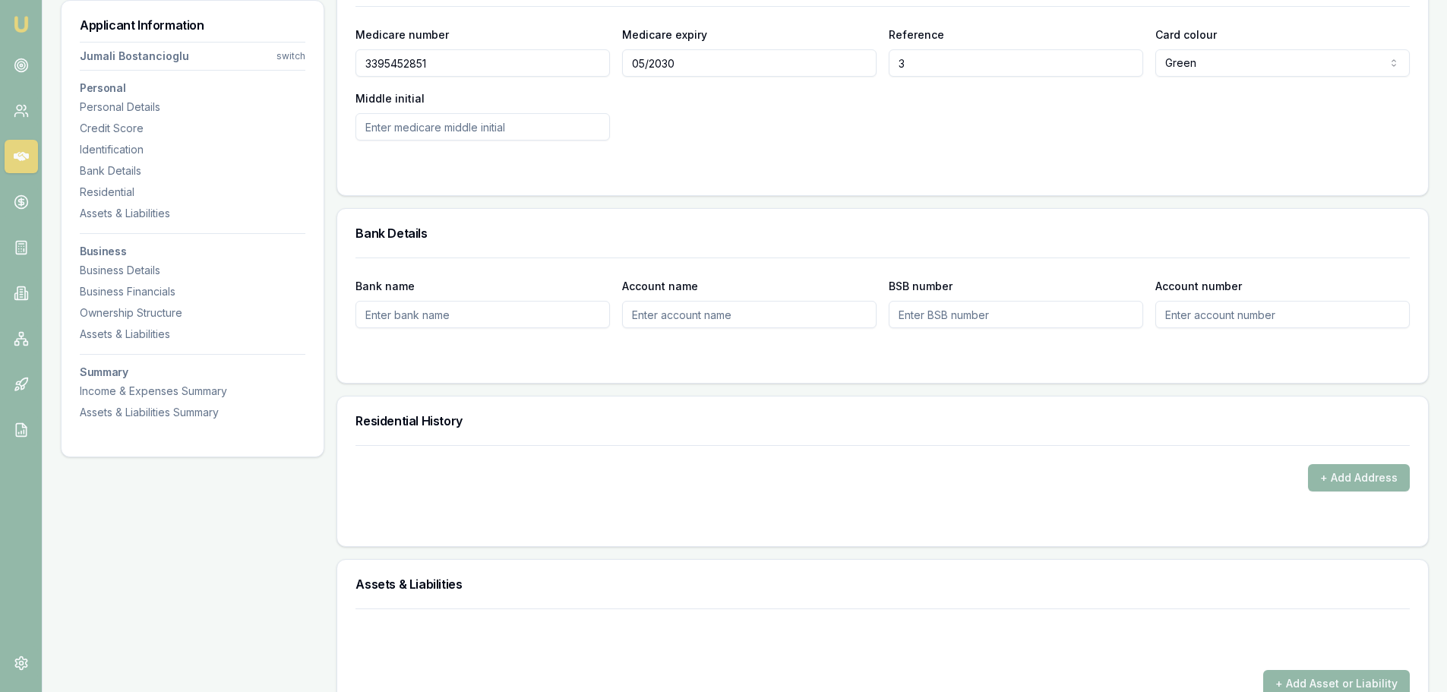
scroll to position [1139, 0]
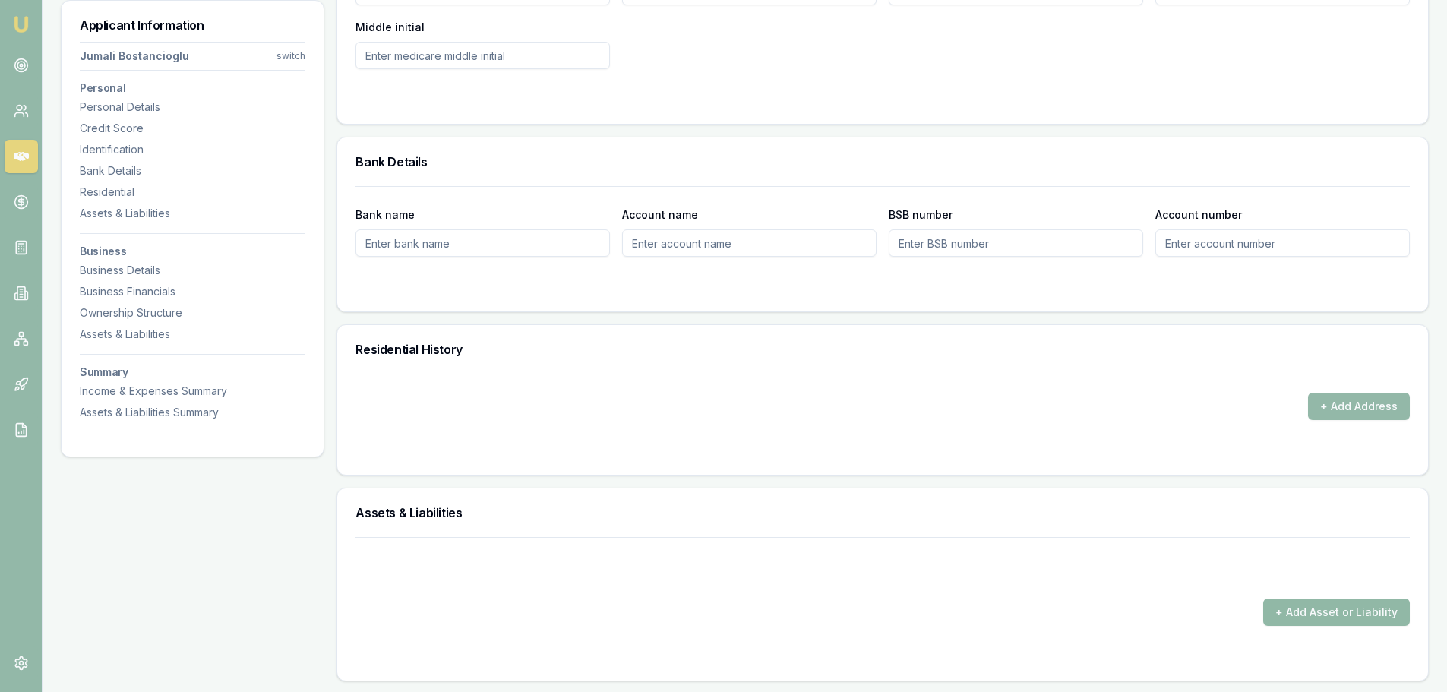
click at [1328, 621] on button "+ Add Asset or Liability" at bounding box center [1336, 611] width 147 height 27
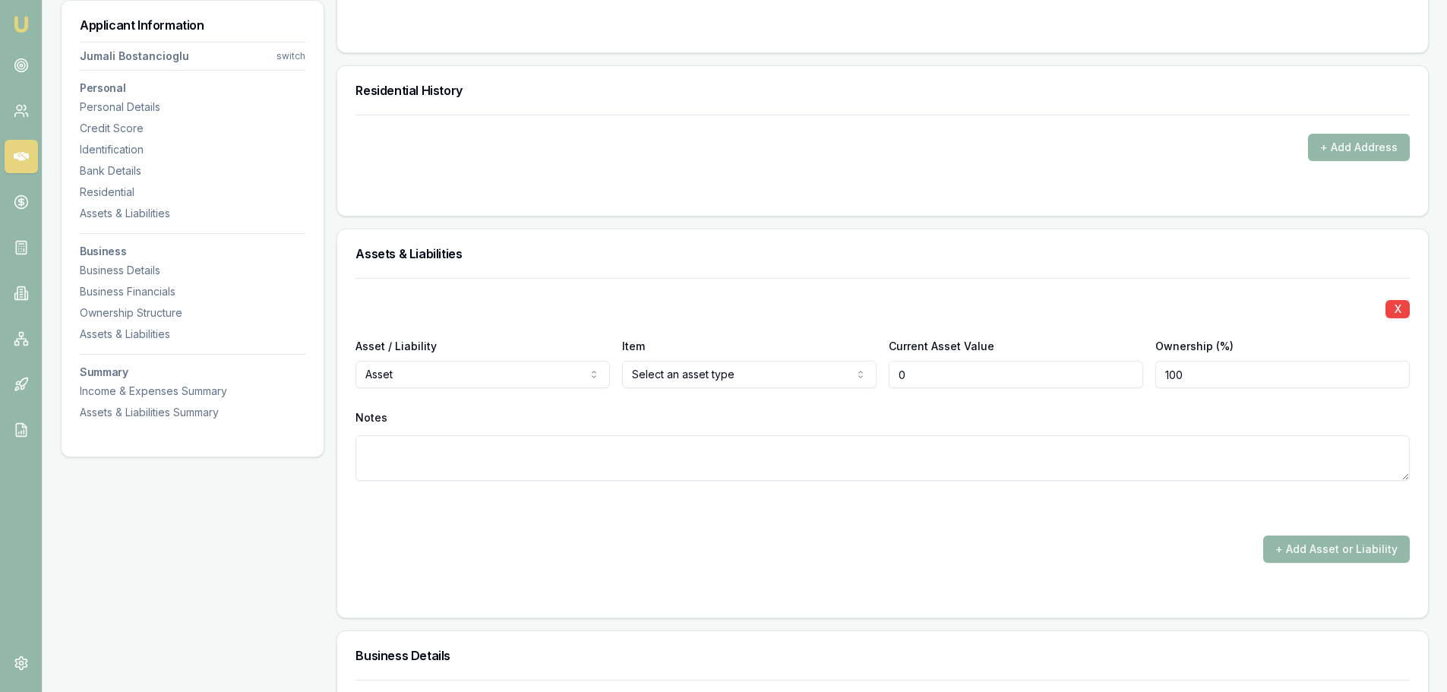
scroll to position [1443, 0]
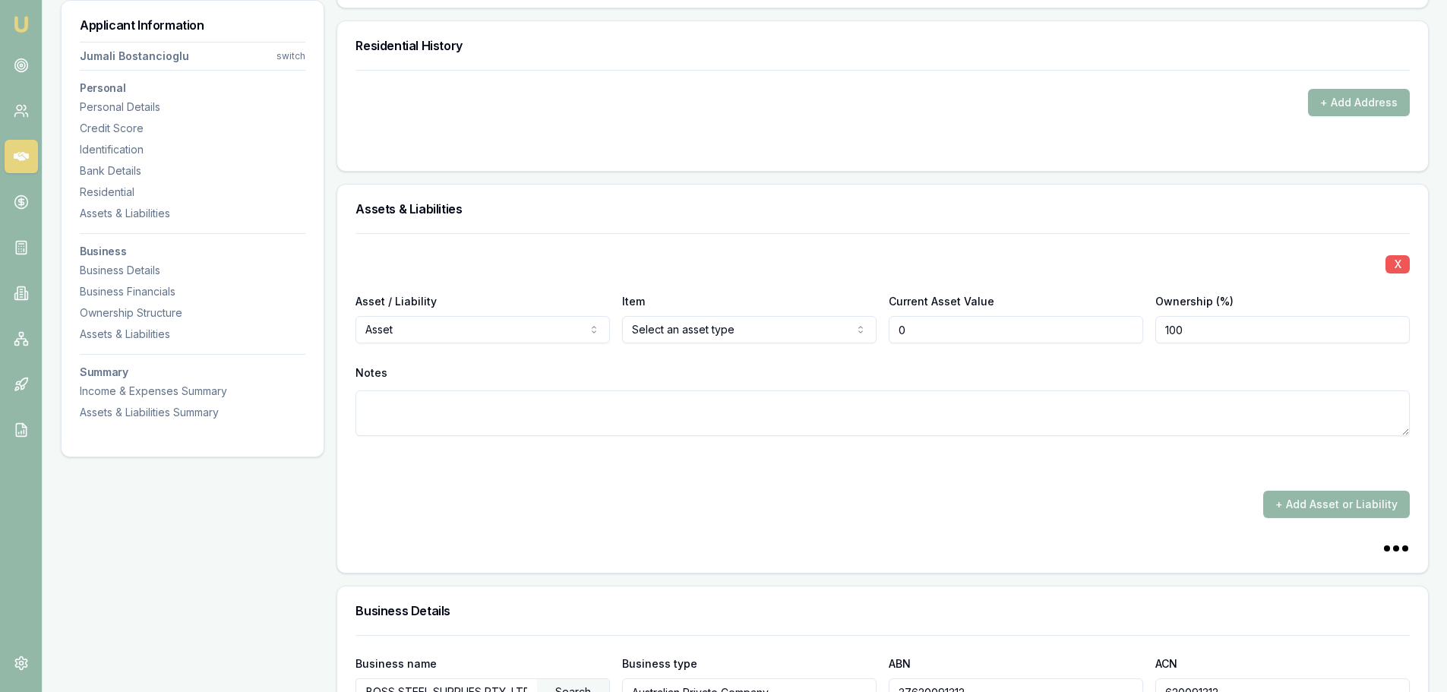
type input "$0"
click at [1393, 264] on button "X" at bounding box center [1397, 264] width 24 height 18
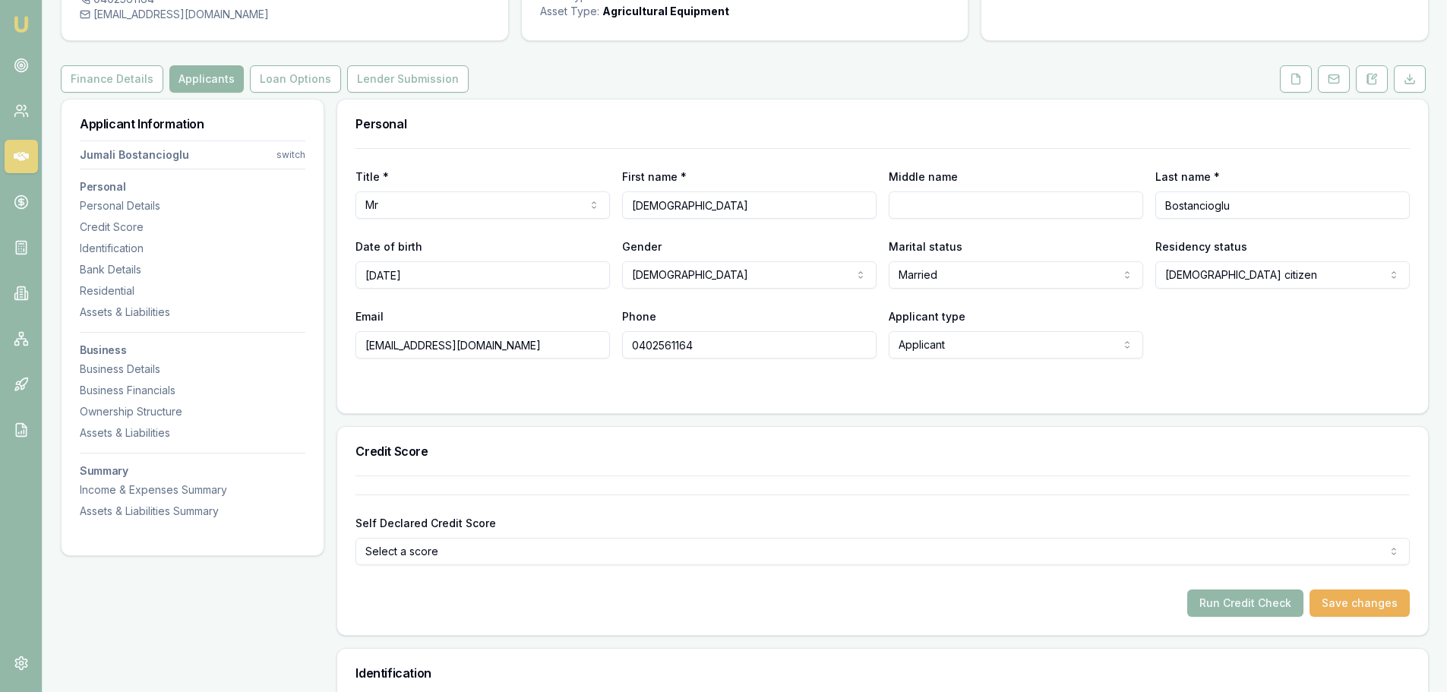
scroll to position [0, 0]
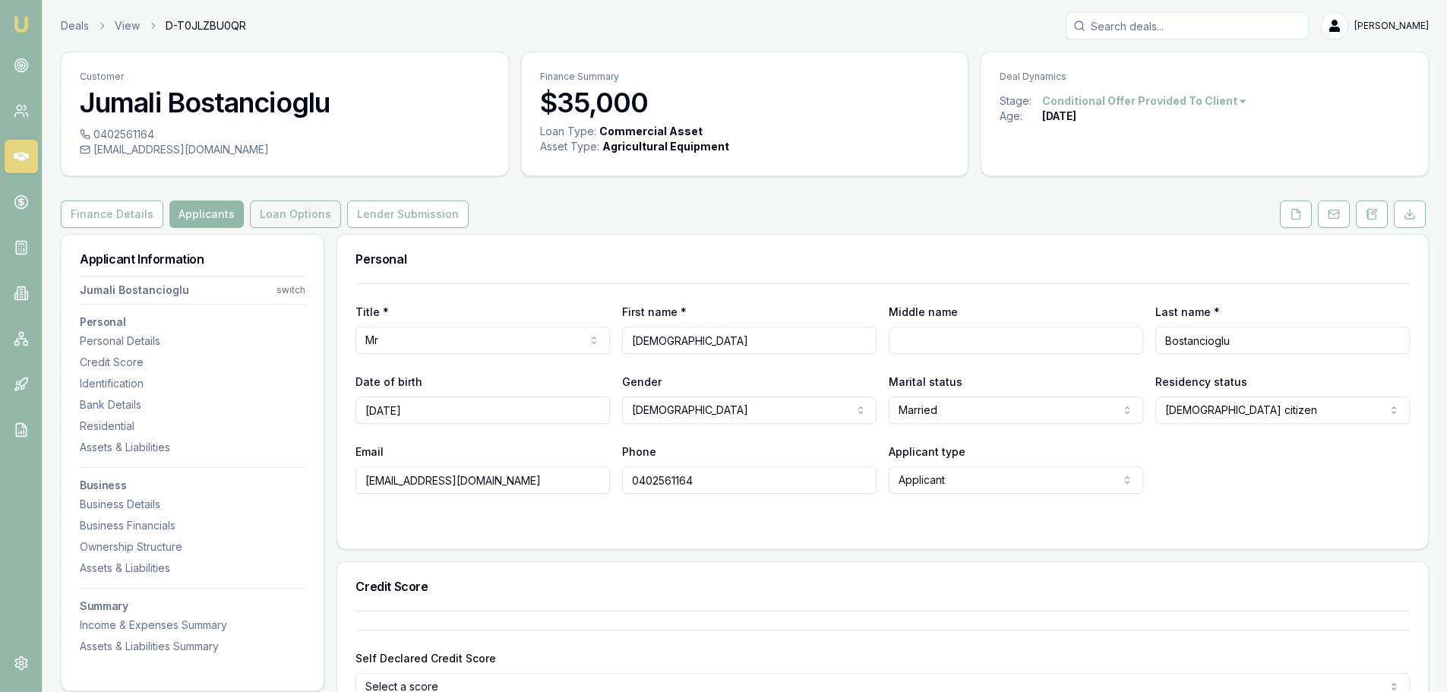
click at [263, 215] on button "Loan Options" at bounding box center [295, 214] width 91 height 27
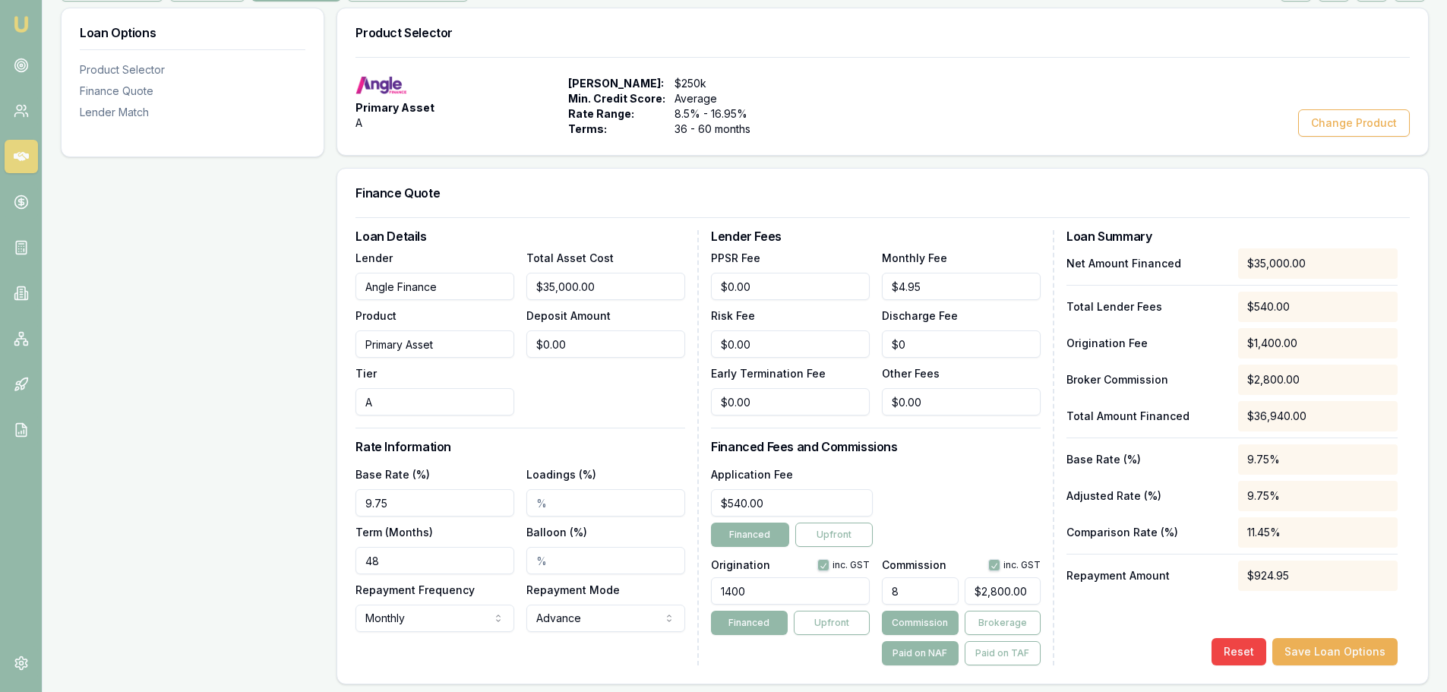
scroll to position [228, 0]
drag, startPoint x: 608, startPoint y: 283, endPoint x: 514, endPoint y: 285, distance: 94.2
click at [514, 285] on div "Lender Angle Finance Product Primary Asset Tier A Total Asset Cost 35000 Deposi…" at bounding box center [520, 330] width 330 height 167
type input "4"
type input "$0.32"
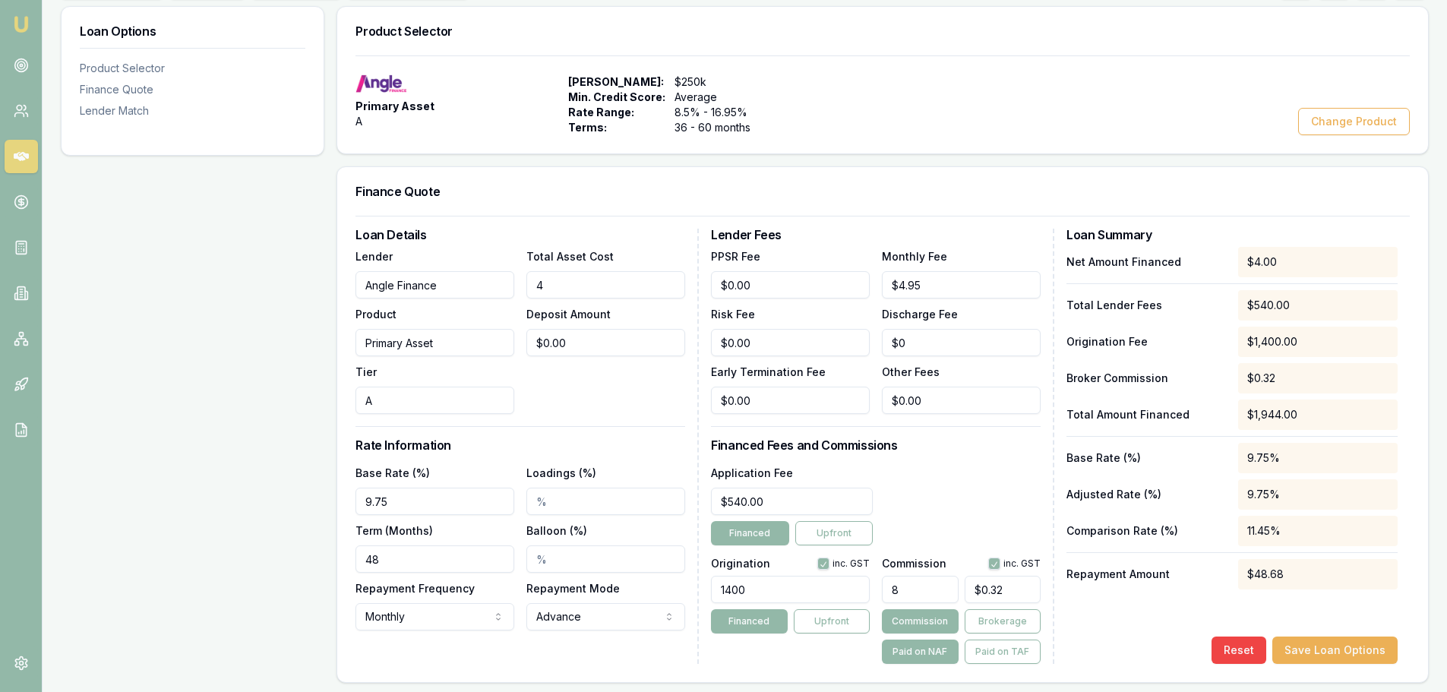
type input "44"
type input "$3.52"
type input "445"
type input "$35.60"
type input "4450"
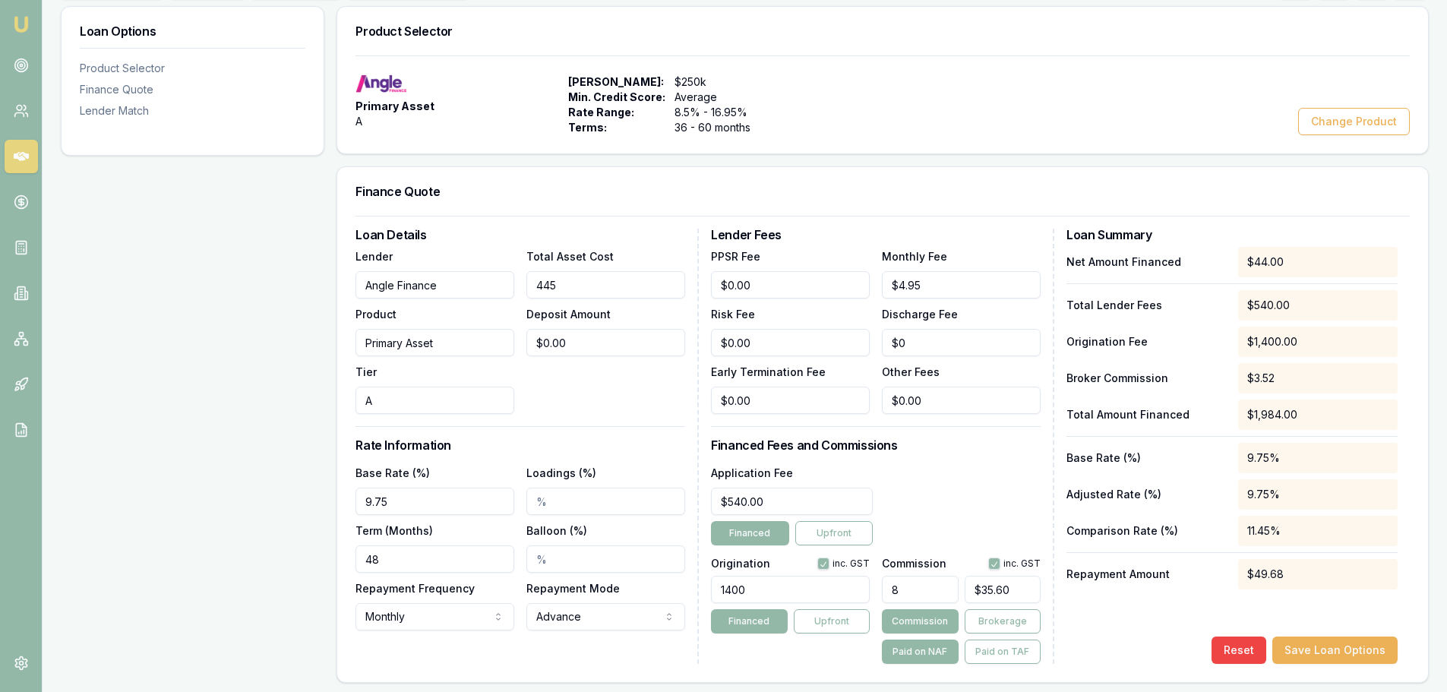
type input "$356.00"
type input "44500"
type input "$3,560.00"
type input "$44,500.01"
drag, startPoint x: 552, startPoint y: 343, endPoint x: 515, endPoint y: 343, distance: 37.2
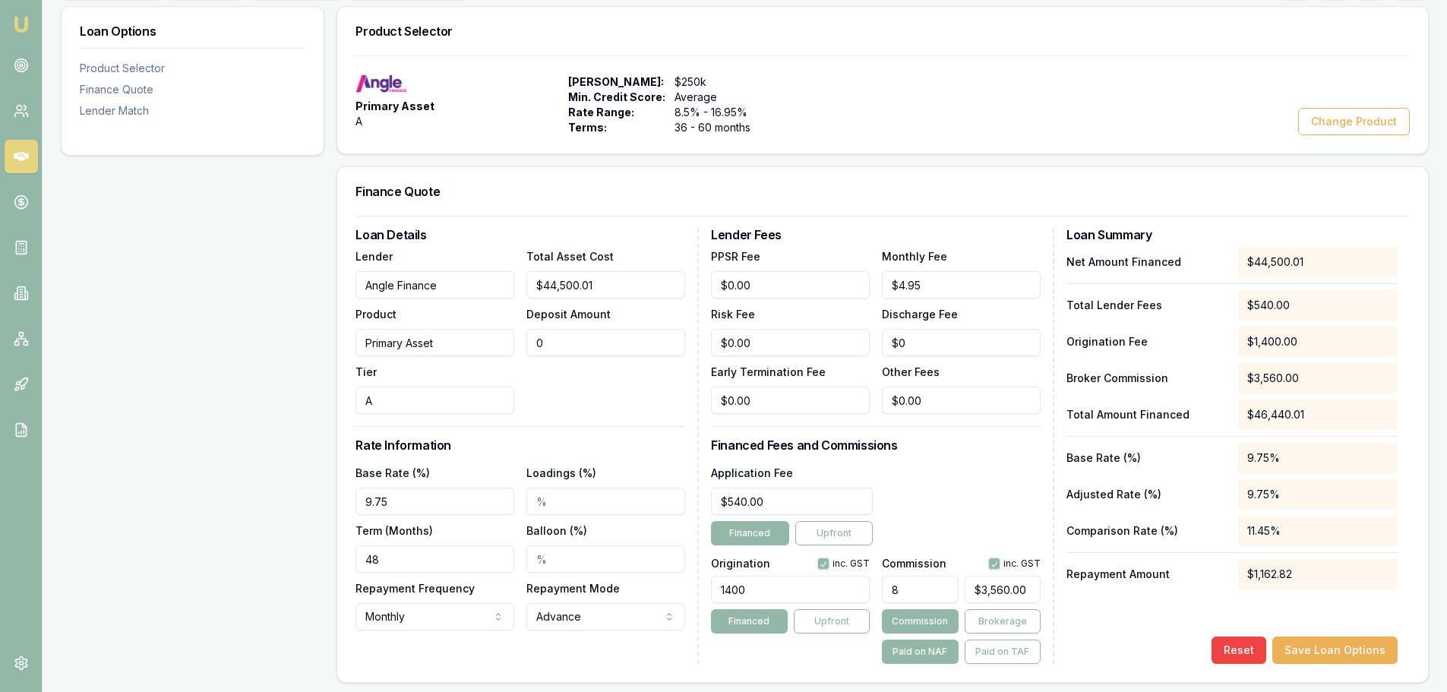
click at [515, 343] on div "Lender Angle Finance Product Primary Asset Tier A Total Asset Cost $44,500.01 D…" at bounding box center [520, 330] width 330 height 167
type input "5"
type input "$3,559.60"
type input "50"
type input "$3,556.00"
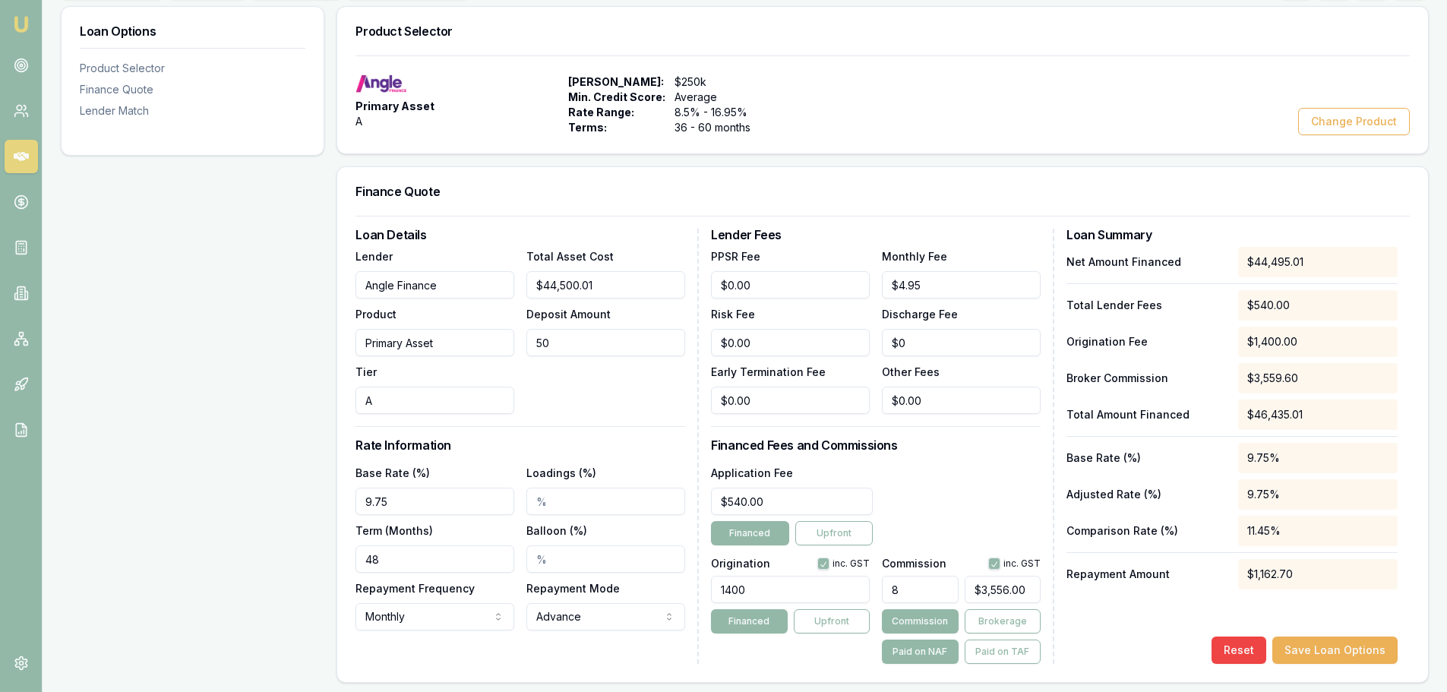
type input "500"
type input "$3,520.00"
type input "$500.01"
type input "9.75%"
click at [605, 500] on input "Loadings (%)" at bounding box center [605, 501] width 159 height 27
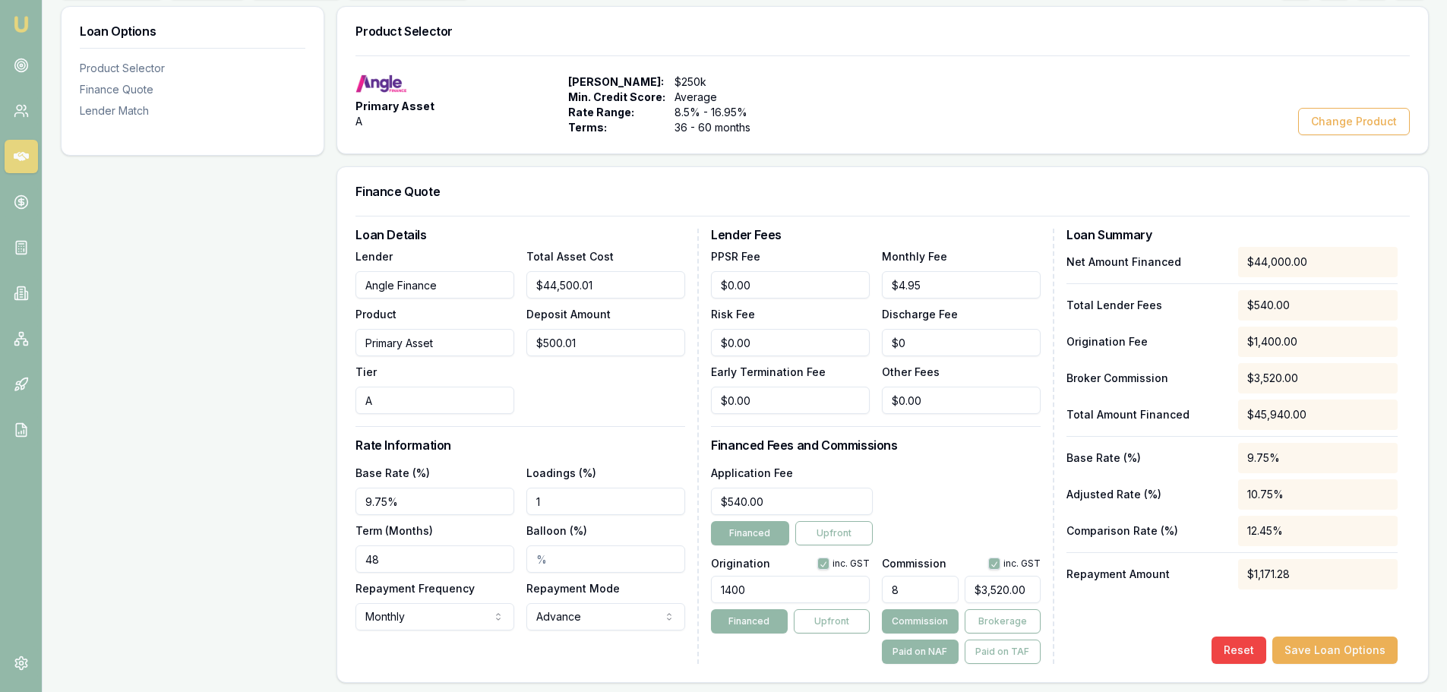
type input "1.00%"
type input "60"
drag, startPoint x: 777, startPoint y: 500, endPoint x: 696, endPoint y: 499, distance: 81.3
click at [696, 499] on div "Loan Details Lender Angle Finance Product Primary Asset Tier A Total Asset Cost…" at bounding box center [882, 446] width 1054 height 435
type input "$649.00"
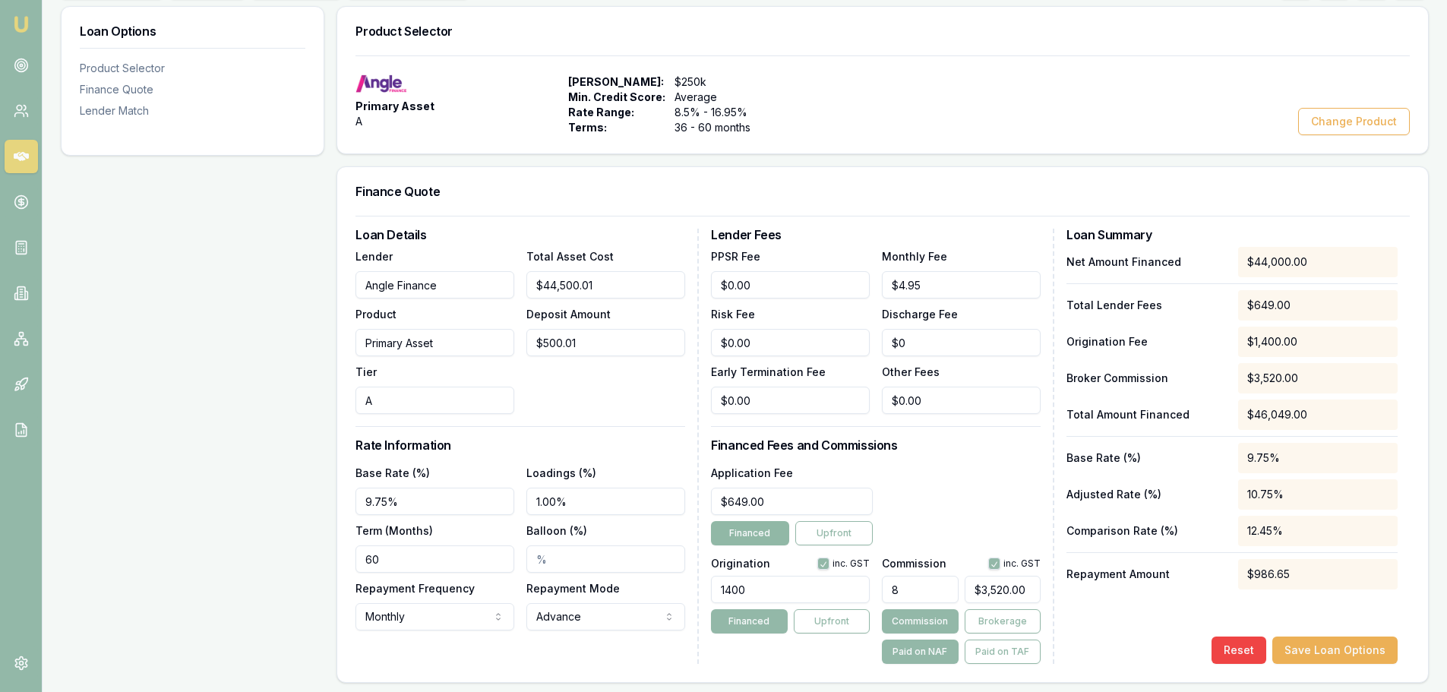
click at [743, 533] on button "Financed" at bounding box center [749, 533] width 77 height 24
click at [754, 532] on button "Financed" at bounding box center [749, 533] width 77 height 24
drag, startPoint x: 756, startPoint y: 585, endPoint x: 694, endPoint y: 585, distance: 62.3
click at [694, 585] on div "Loan Details Lender Angle Finance Product Primary Asset Tier A Total Asset Cost…" at bounding box center [882, 446] width 1054 height 435
type input "1200.00"
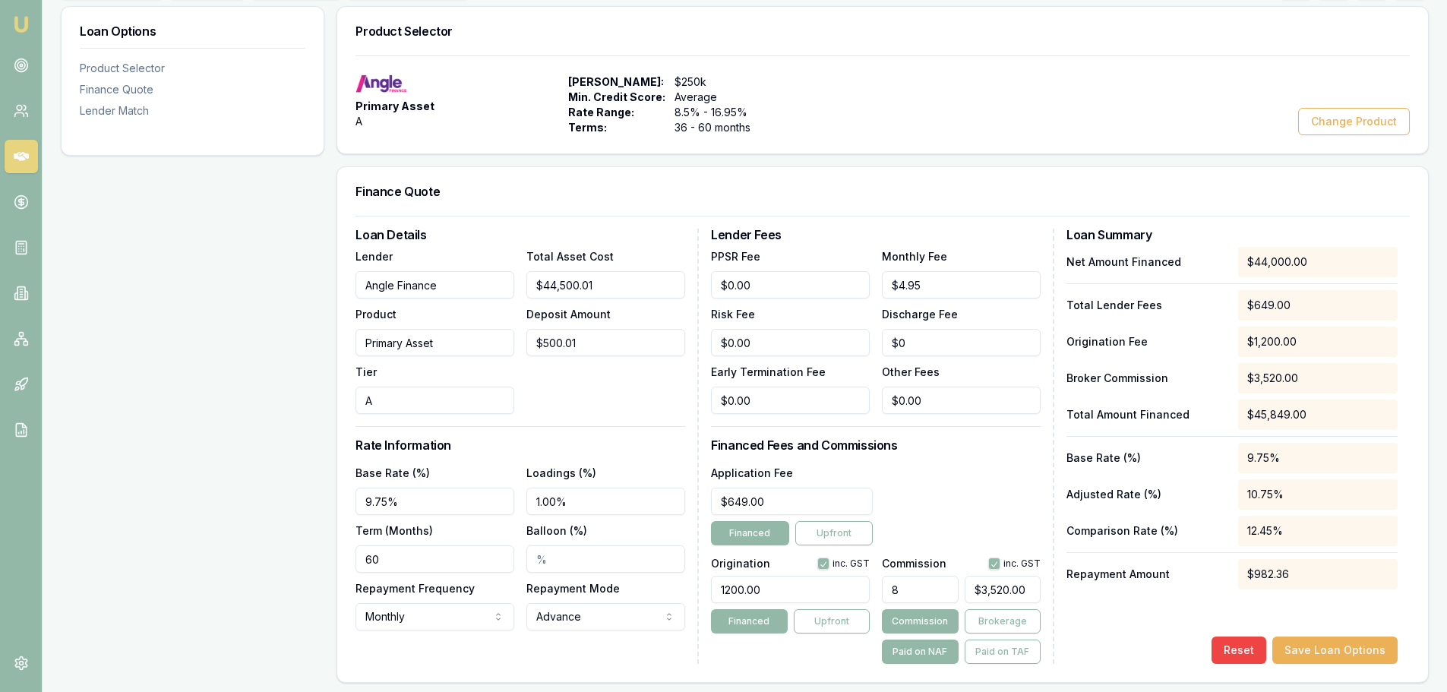
drag, startPoint x: 899, startPoint y: 589, endPoint x: 889, endPoint y: 588, distance: 10.0
click at [889, 588] on input "8" at bounding box center [920, 589] width 76 height 27
type input "4"
type input "$1,760.00"
type input "4.00%"
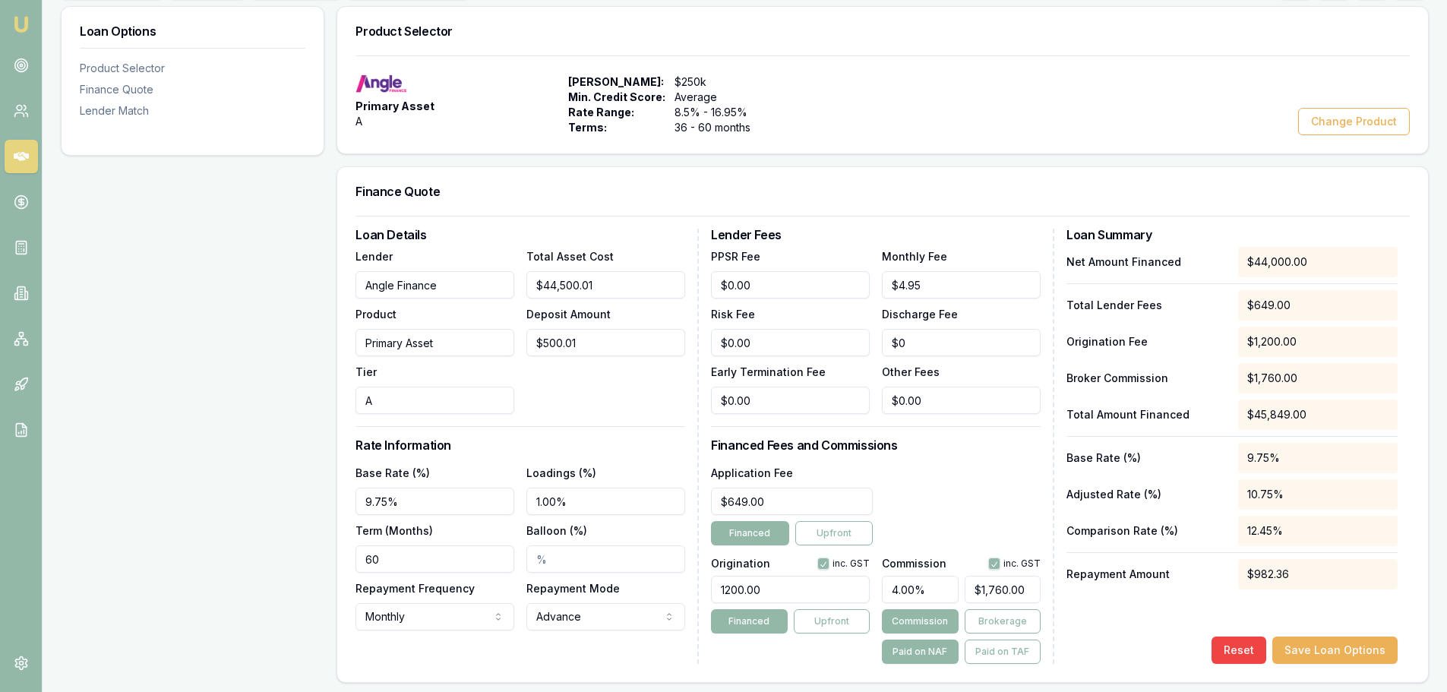
click at [1088, 631] on div "Net Amount Financed $44,000.00 Total Lender Fees $649.00 Origination Fee $1,200…" at bounding box center [1231, 455] width 331 height 417
click at [1013, 624] on button "Brokerage" at bounding box center [1003, 621] width 76 height 24
click at [1354, 652] on button "Save Loan Options" at bounding box center [1334, 649] width 125 height 27
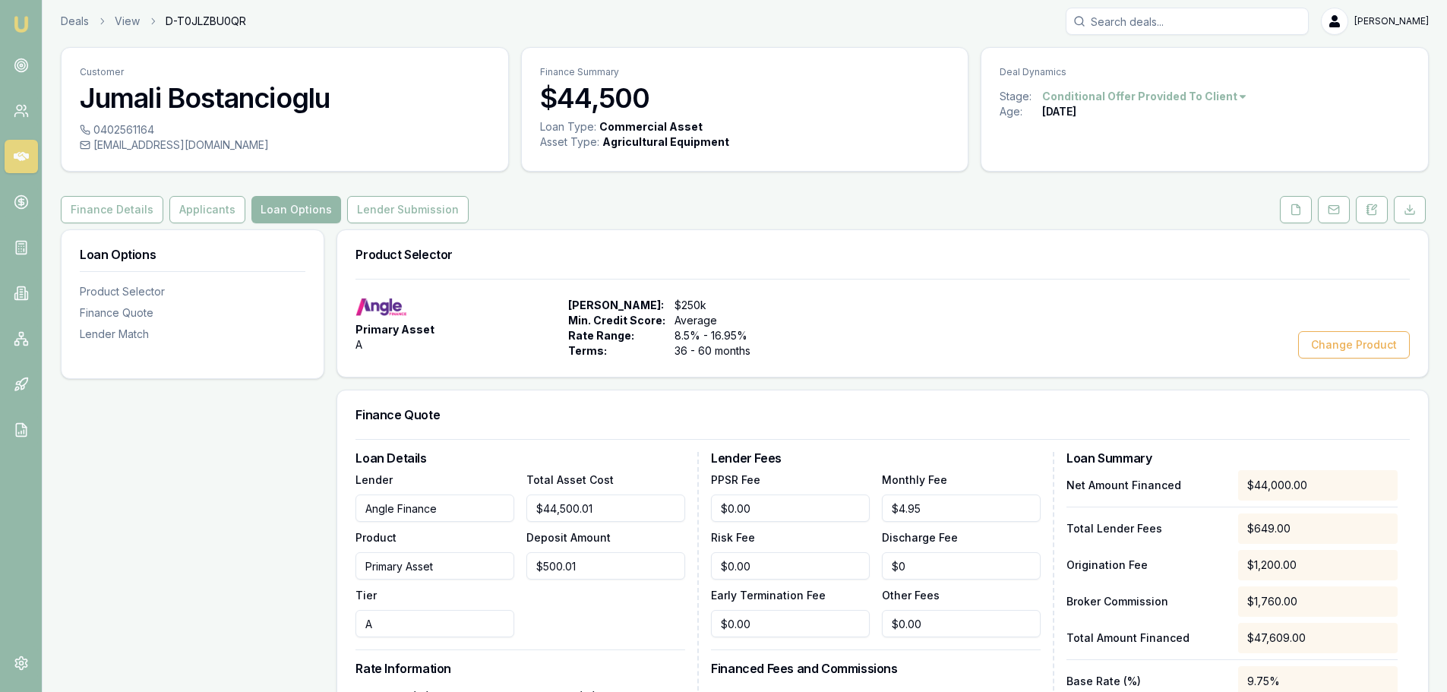
scroll to position [0, 0]
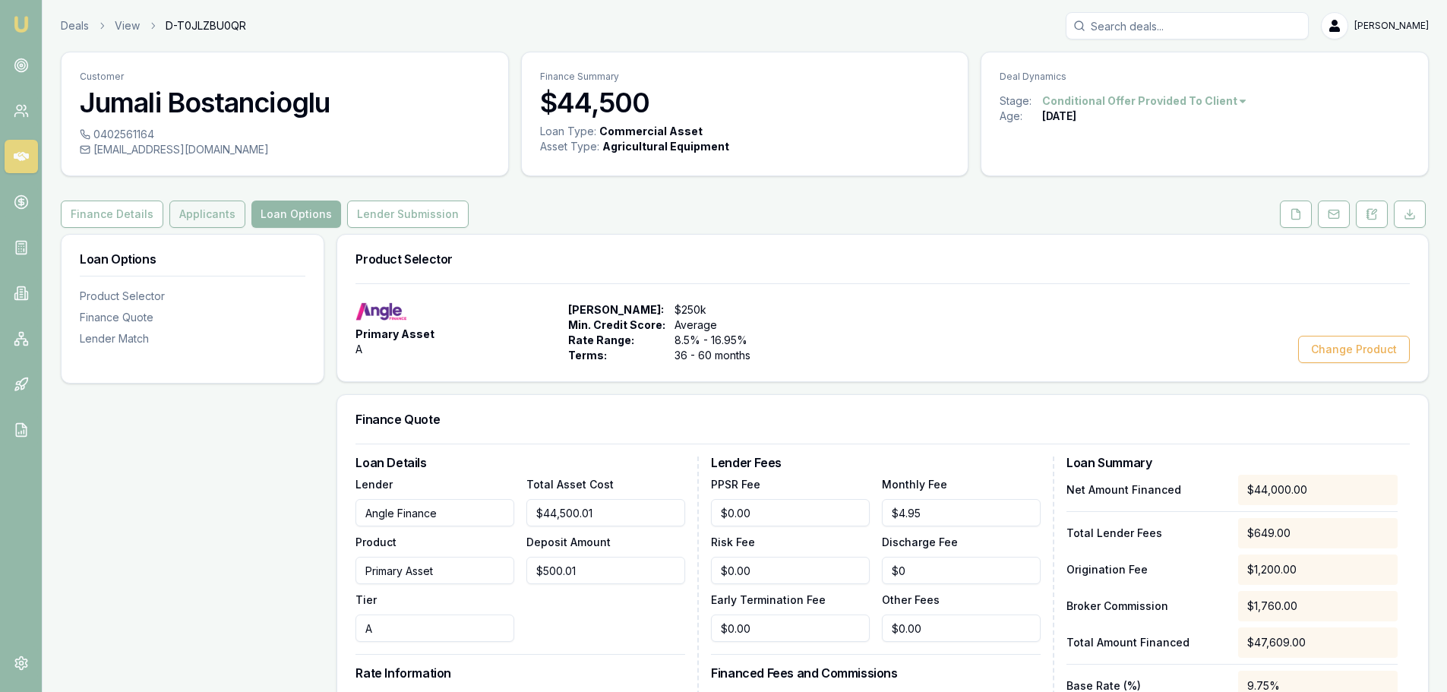
click at [194, 214] on button "Applicants" at bounding box center [207, 214] width 76 height 27
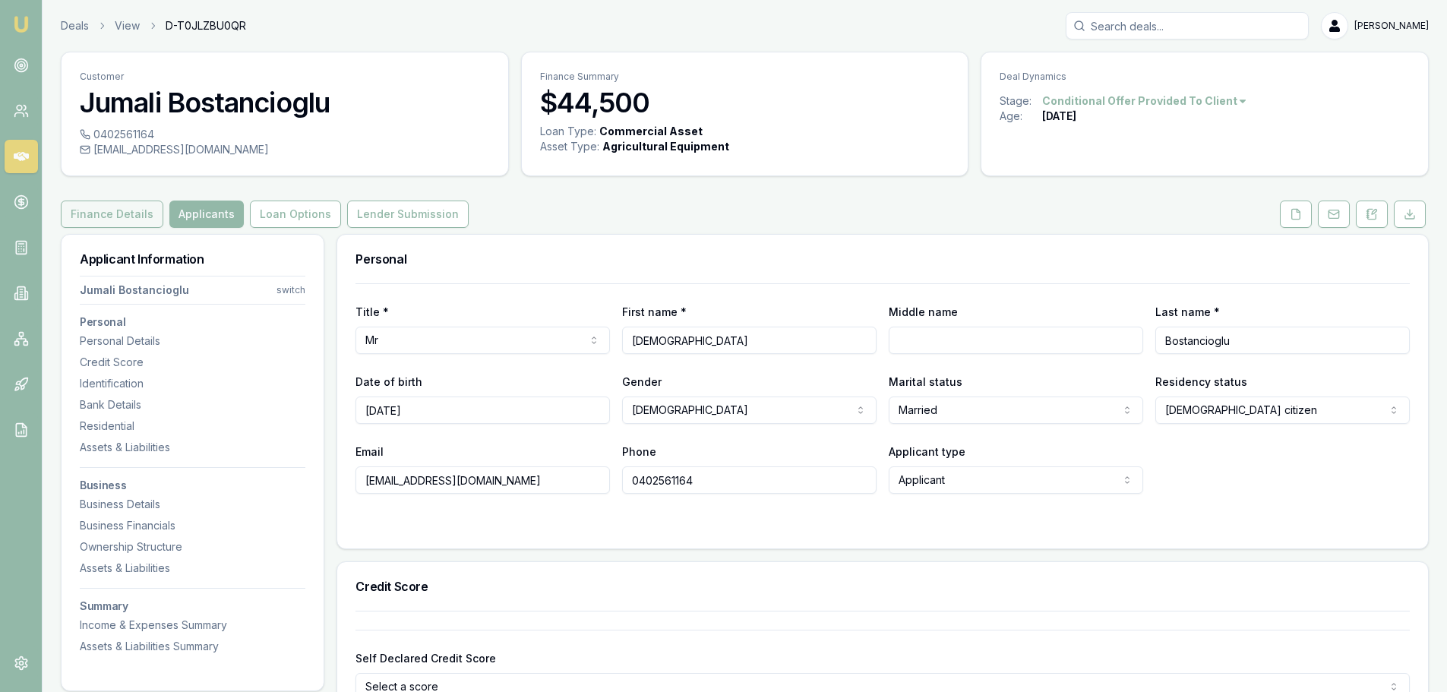
click at [119, 210] on button "Finance Details" at bounding box center [112, 214] width 103 height 27
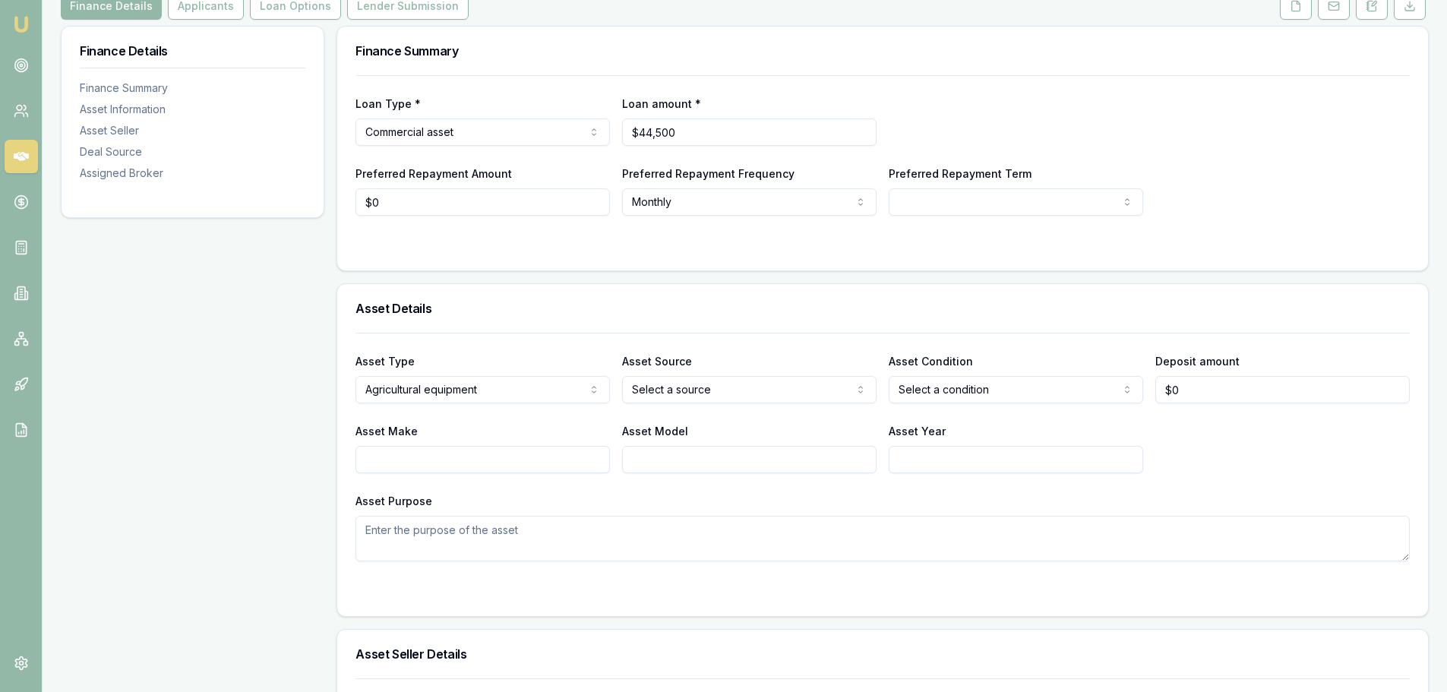
scroll to position [228, 0]
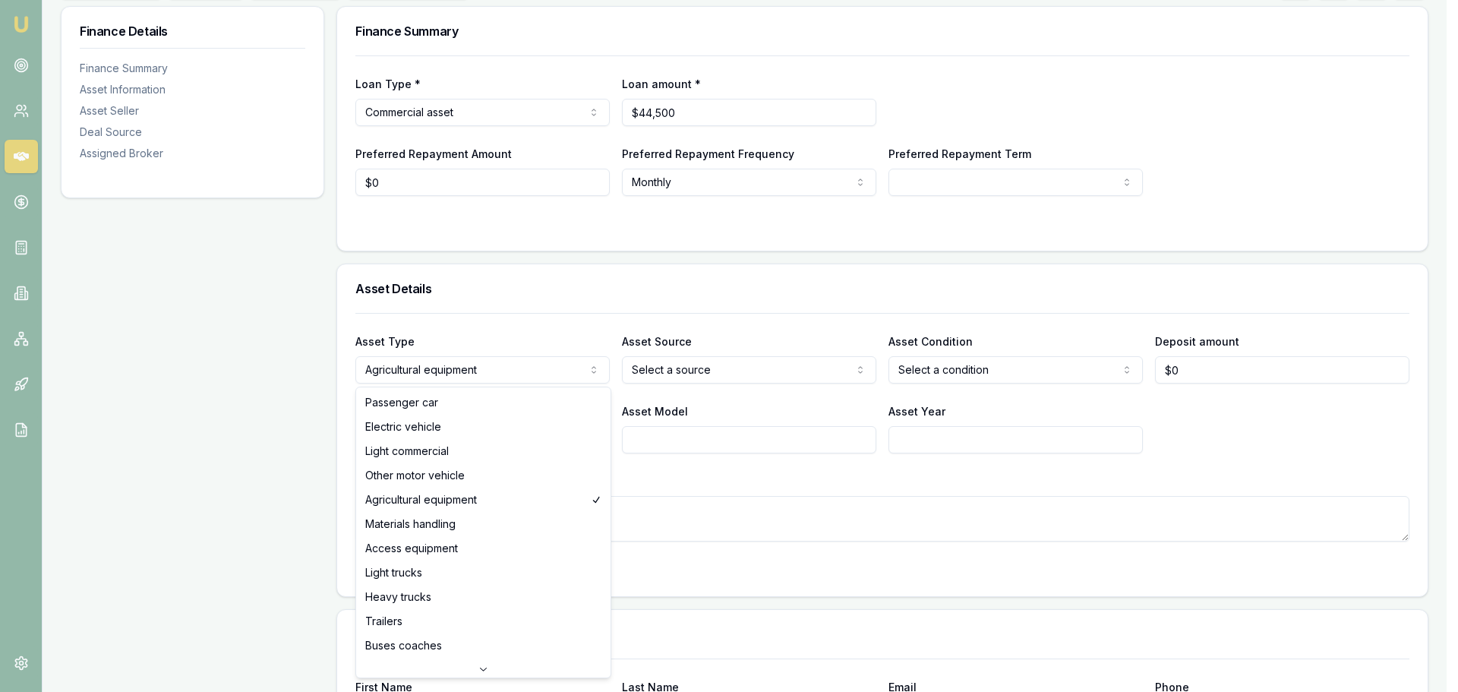
click at [425, 360] on html "Emu Broker Deals View D-T0JLZBU0QR Brad Hearns Toggle Menu Customer Jumali Bost…" at bounding box center [729, 118] width 1458 height 692
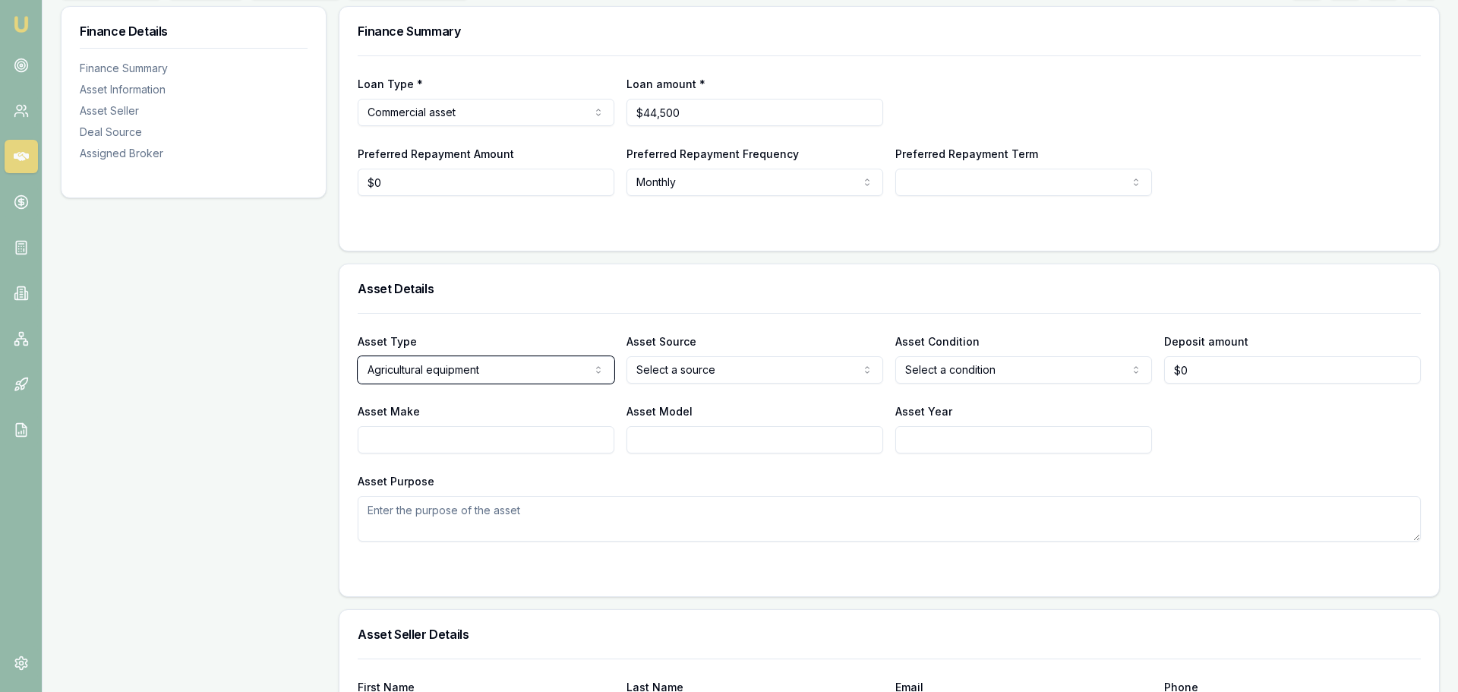
click at [699, 370] on html "Emu Broker Deals View D-T0JLZBU0QR Brad Hearns Toggle Menu Customer Jumali Bost…" at bounding box center [729, 118] width 1458 height 692
click at [699, 370] on html "Emu Broker Deals View D-T0JLZBU0QR Brad Hearns Toggle Menu Customer Jumali Bost…" at bounding box center [723, 118] width 1447 height 692
click at [1003, 375] on html "Emu Broker Deals View D-T0JLZBU0QR Brad Hearns Toggle Menu Customer Jumali Bost…" at bounding box center [723, 118] width 1447 height 692
select select "USED"
click at [387, 440] on input "Asset Make" at bounding box center [482, 439] width 254 height 27
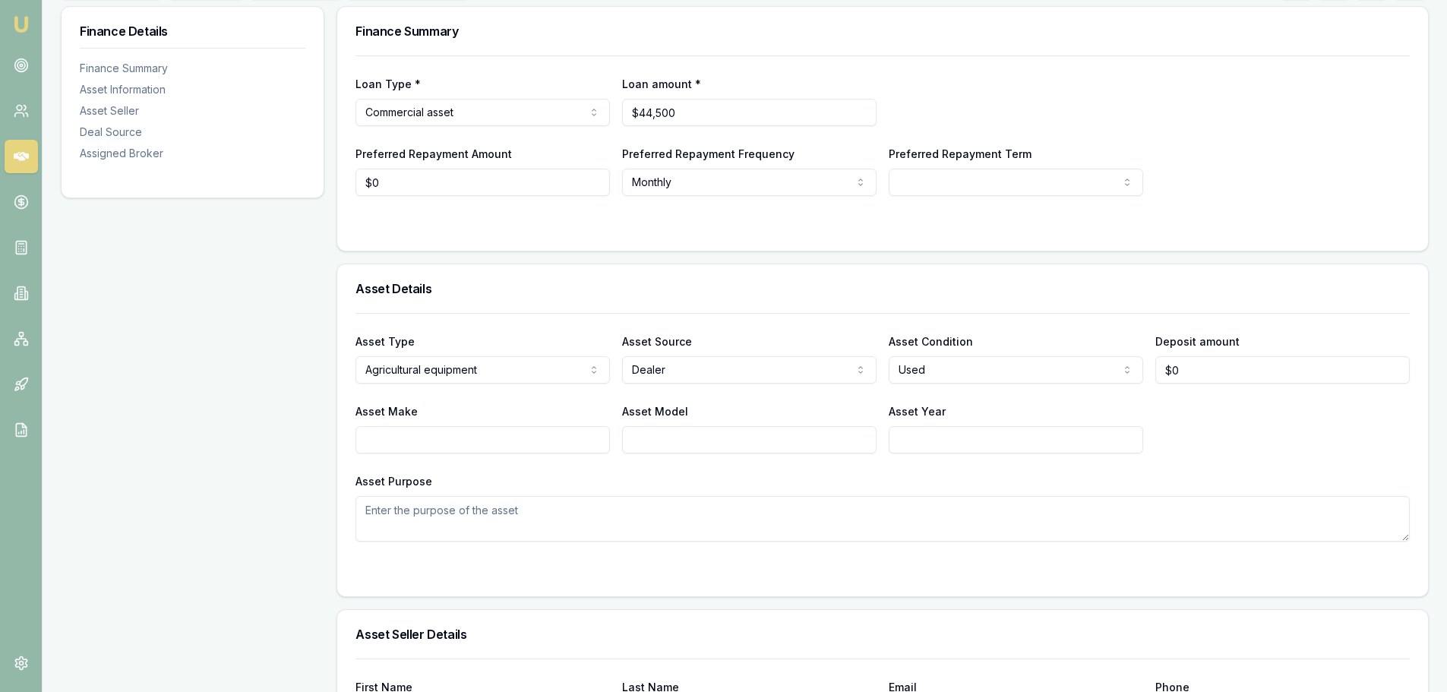
click at [402, 440] on input "Asset Make" at bounding box center [482, 439] width 254 height 27
paste input "Massey Ferguson"
type input "Massey Ferguson"
click at [678, 445] on input "Asset Model" at bounding box center [749, 439] width 254 height 27
drag, startPoint x: 666, startPoint y: 436, endPoint x: 683, endPoint y: 426, distance: 19.4
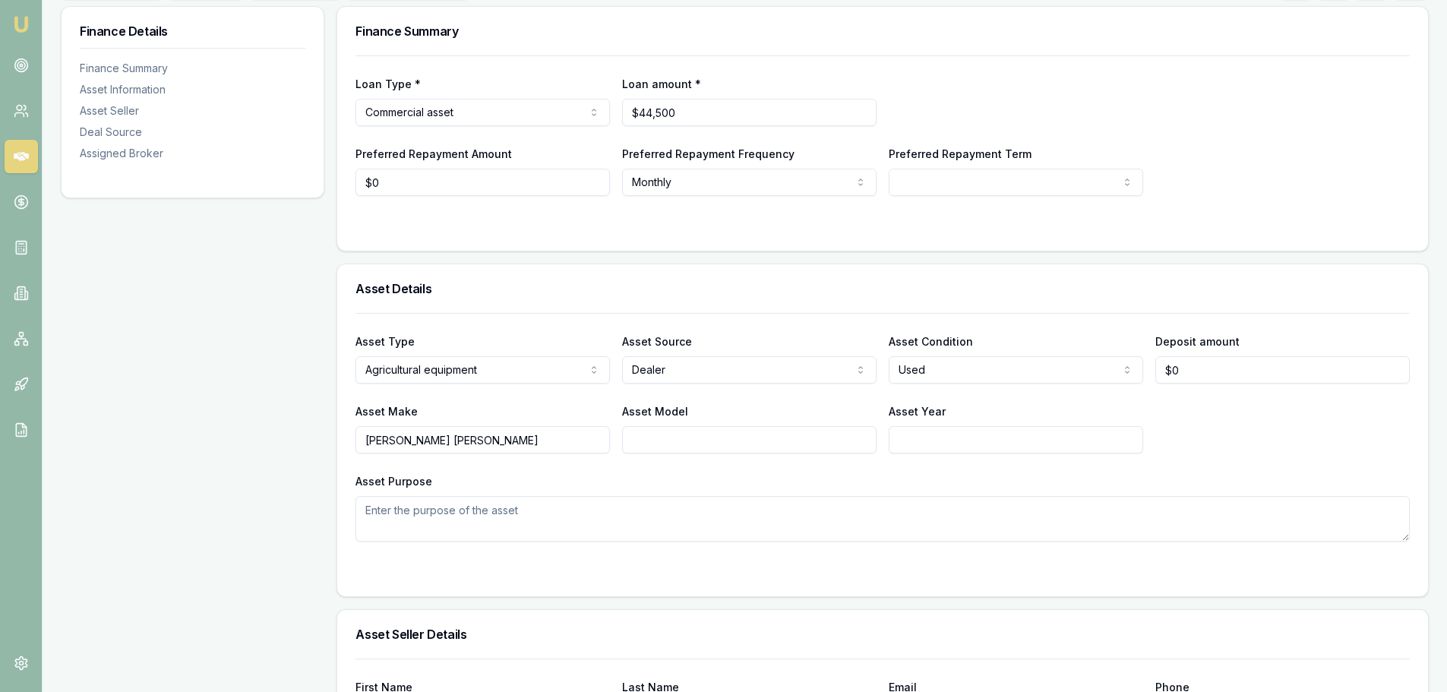
click at [666, 436] on input "Asset Model" at bounding box center [749, 439] width 254 height 27
paste input "5435 Tractor"
type input "5435 Tractor"
click at [904, 445] on input "Asset Year" at bounding box center [1016, 439] width 254 height 27
type input "2010"
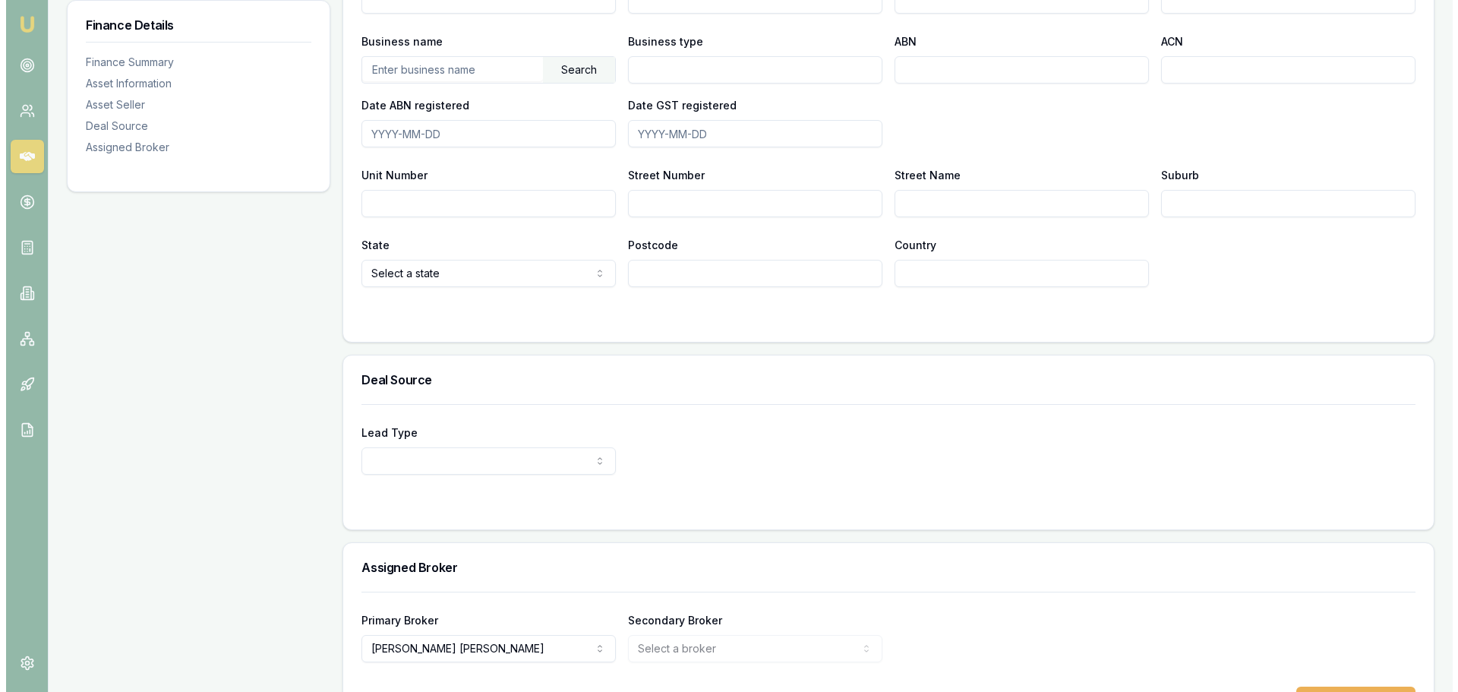
scroll to position [987, 0]
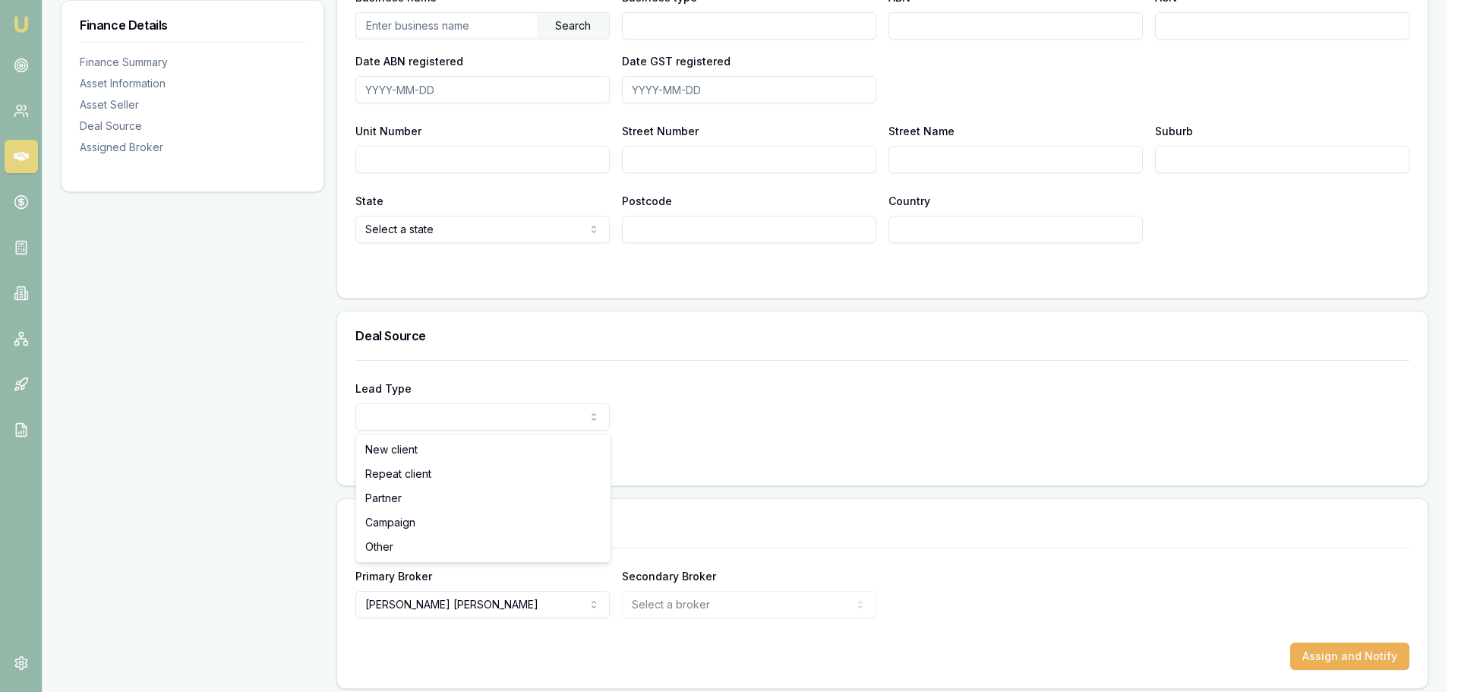
select select "REPEAT_CLIENT"
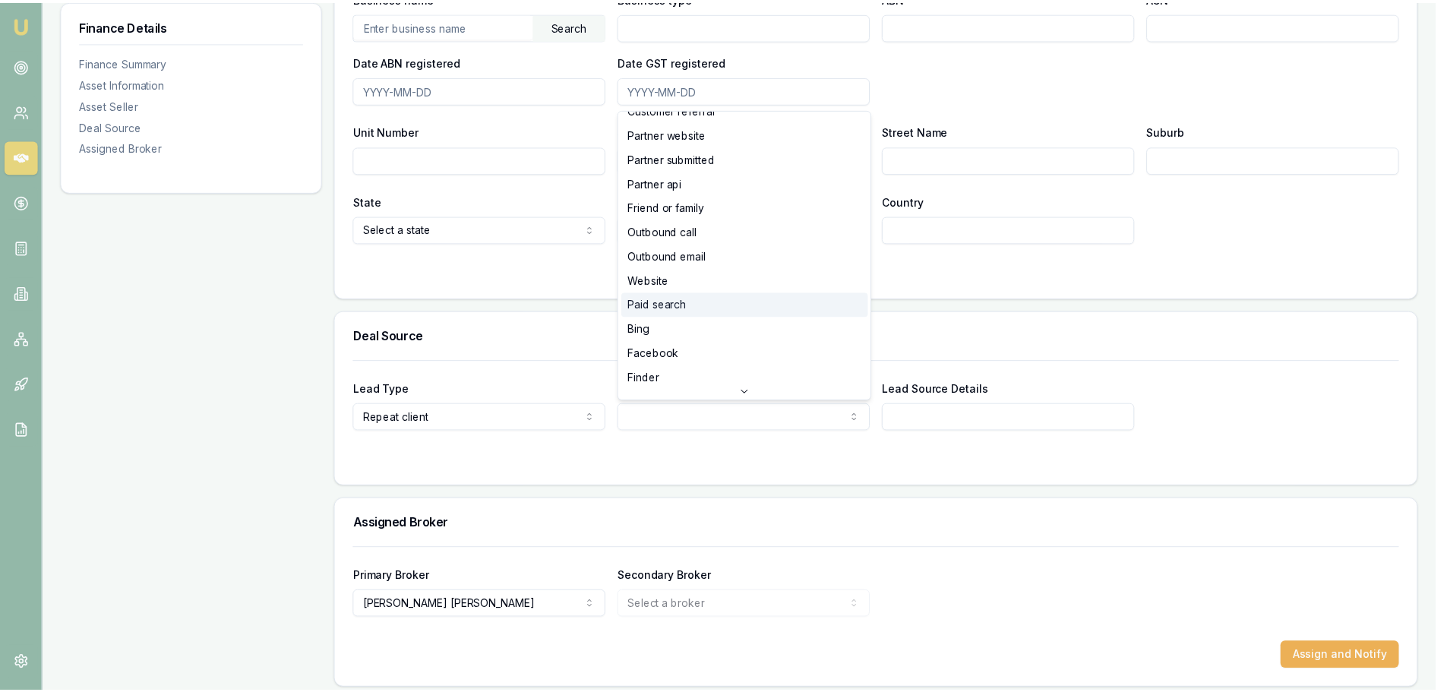
scroll to position [0, 0]
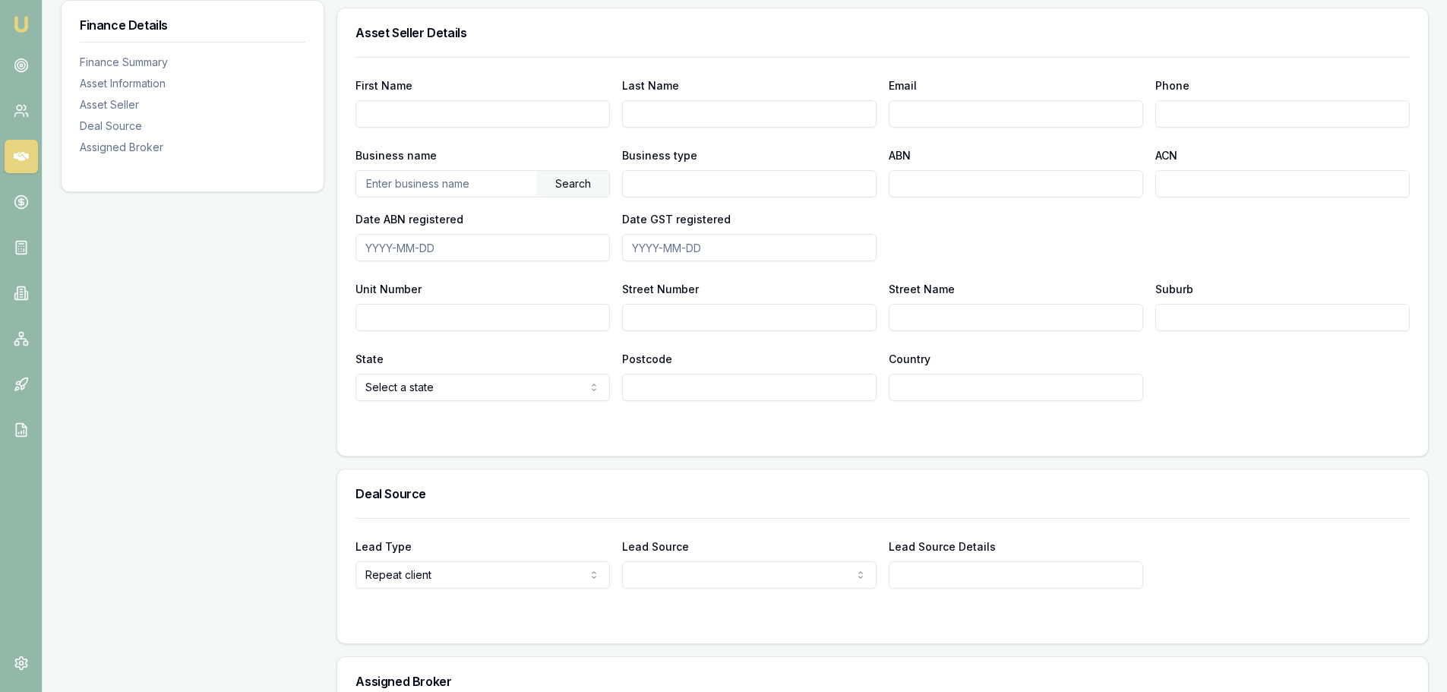
scroll to position [684, 0]
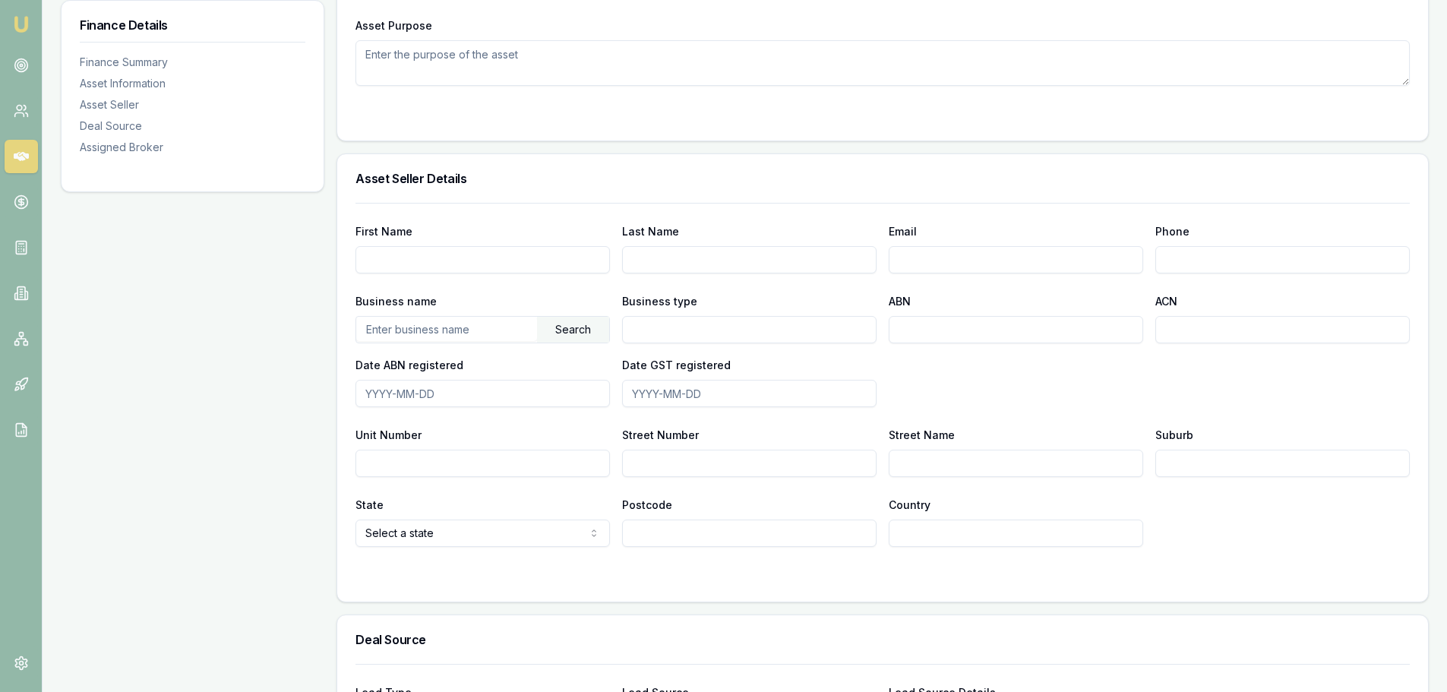
click at [373, 329] on input "text" at bounding box center [446, 329] width 181 height 24
click at [598, 328] on div "Search" at bounding box center [573, 330] width 72 height 26
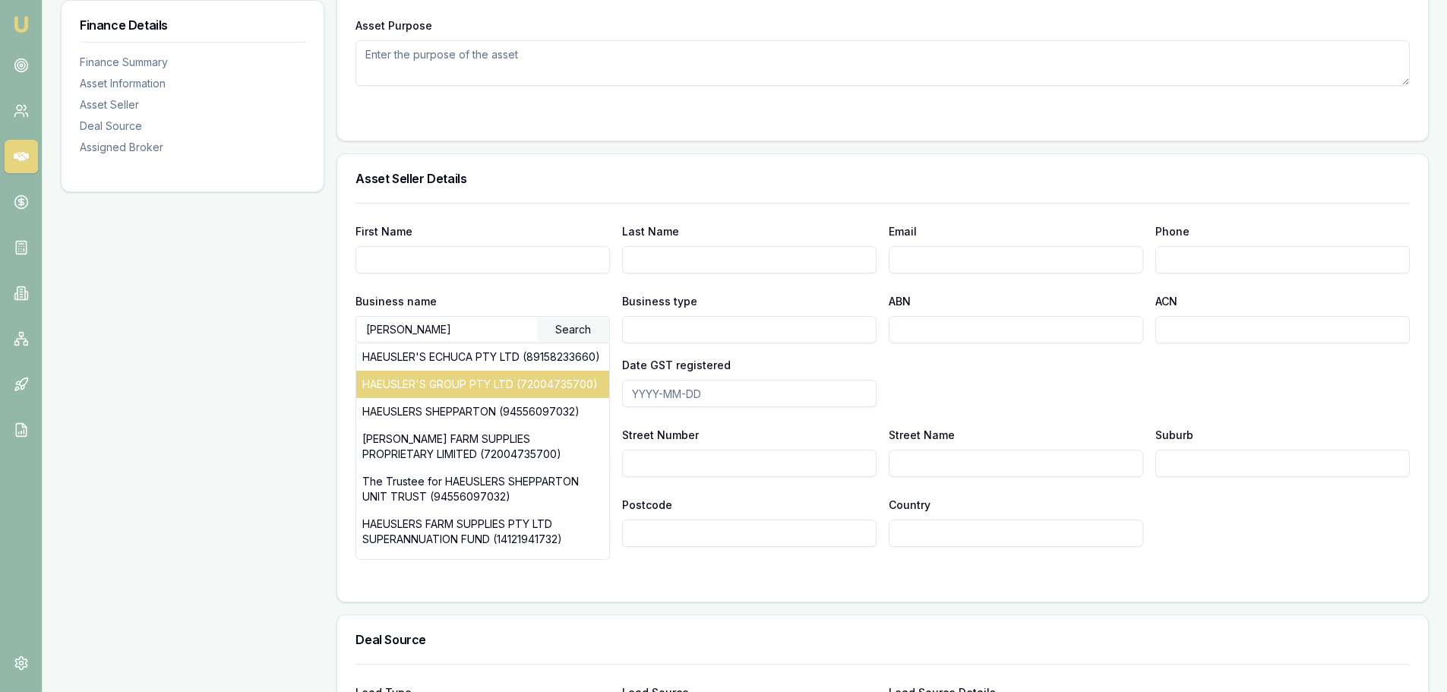
click at [446, 398] on div "HAEUSLER'S GROUP PTY LTD (72004735700)" at bounding box center [482, 384] width 253 height 27
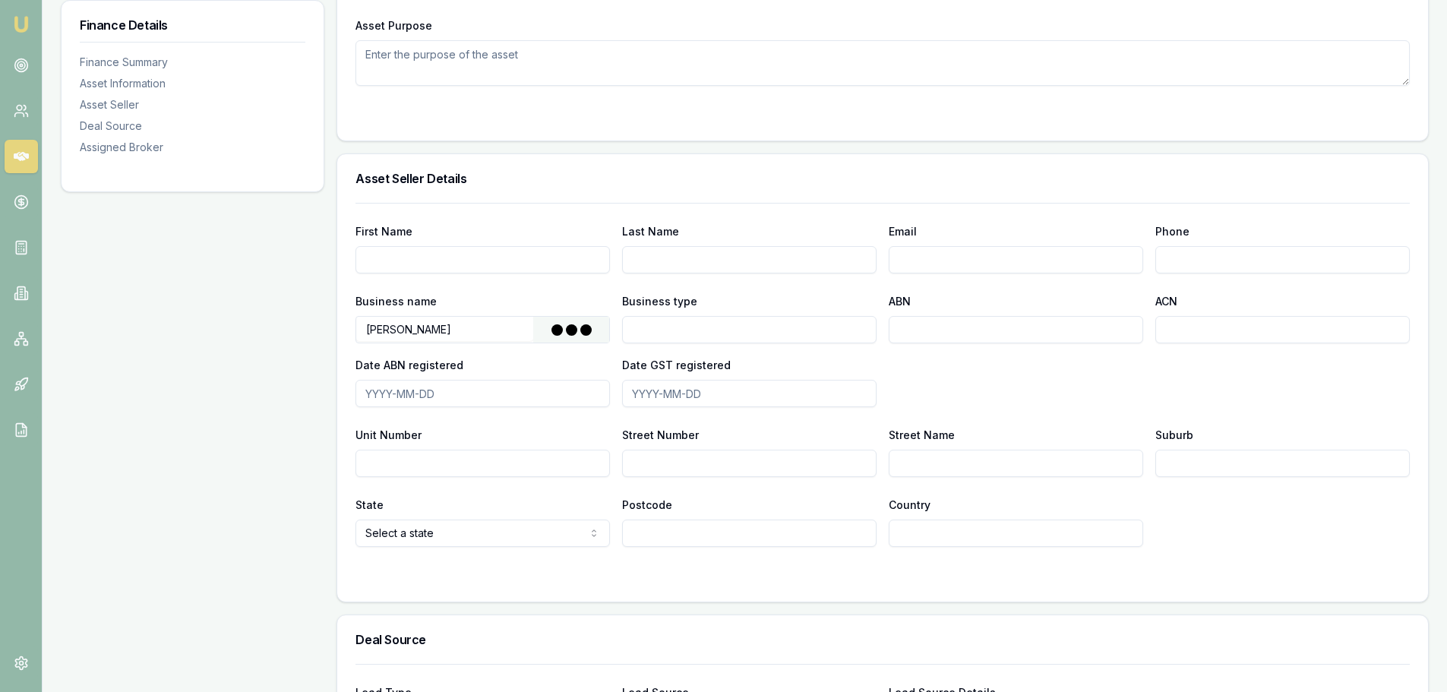
type input "HAEUSLER'S GROUP PTY LTD"
type input "Australian Private Company"
type input "72004735700"
type input "004735700"
type input "2000-03-31"
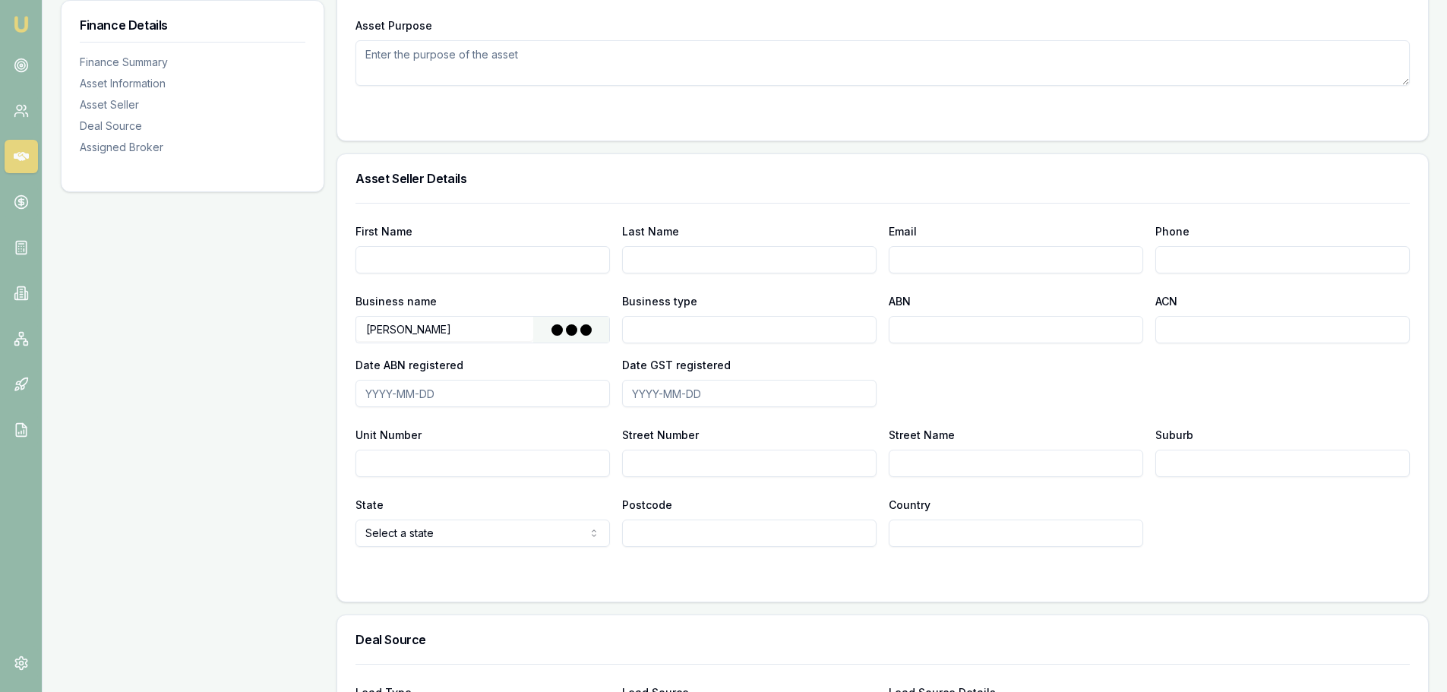
type input "2000-07-01"
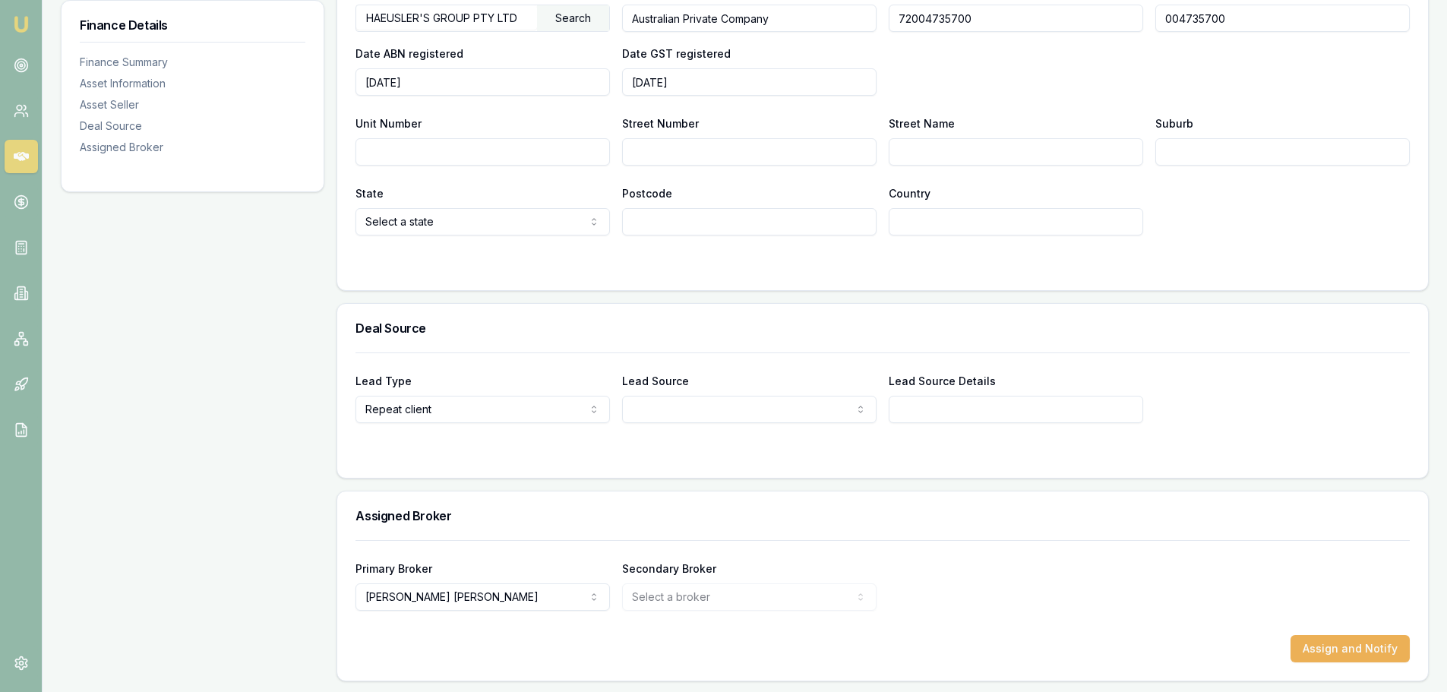
scroll to position [996, 0]
click at [1055, 605] on div "Primary Broker Brad Hearns Tas Tzimos Sam Crouch Matt Leeburn Erin Shield Matt …" at bounding box center [882, 583] width 1054 height 52
click at [1368, 652] on button "Assign and Notify" at bounding box center [1349, 646] width 119 height 27
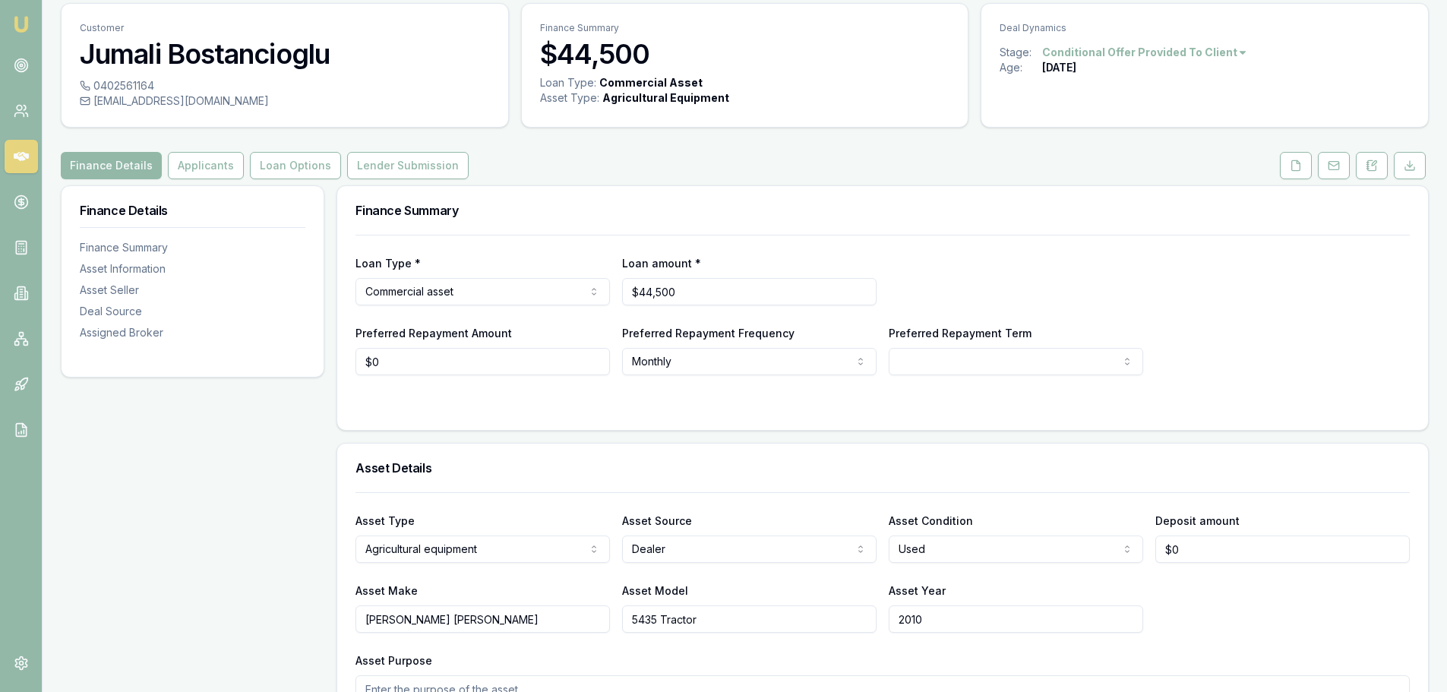
scroll to position [0, 0]
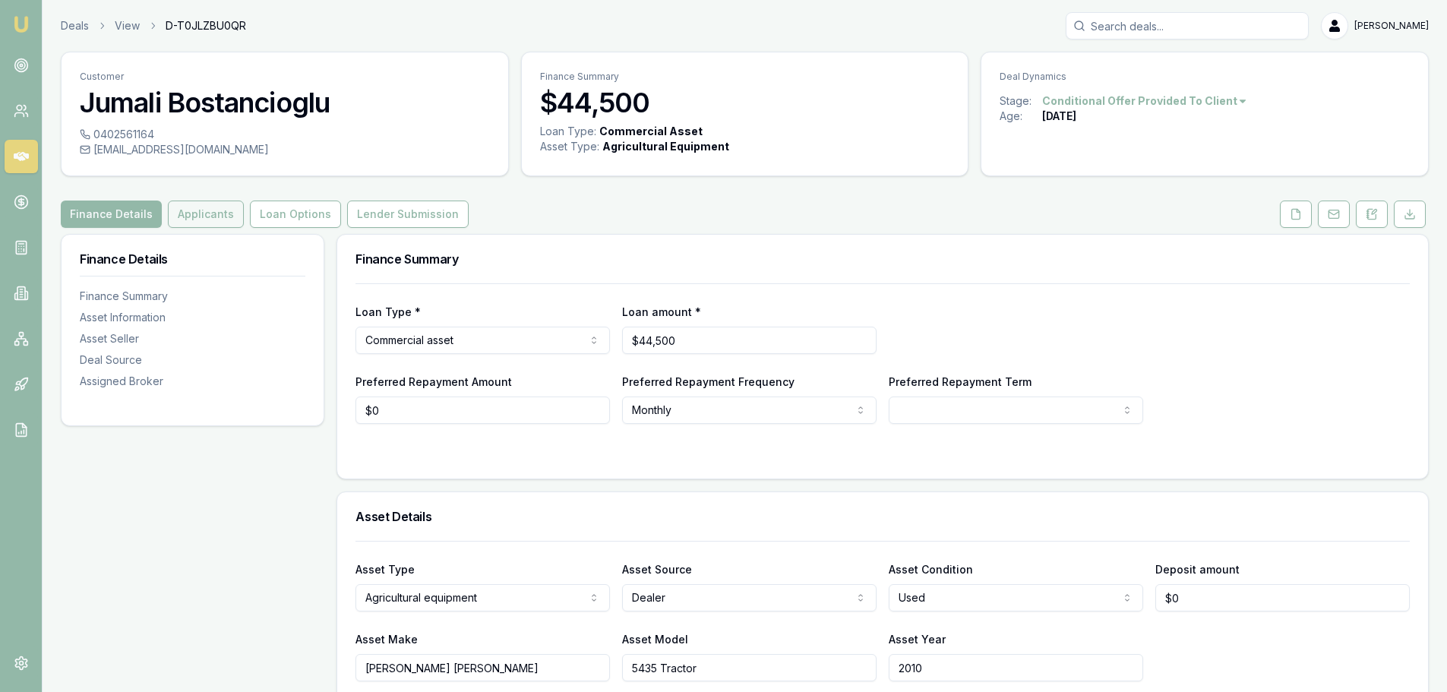
click at [180, 204] on button "Applicants" at bounding box center [206, 214] width 76 height 27
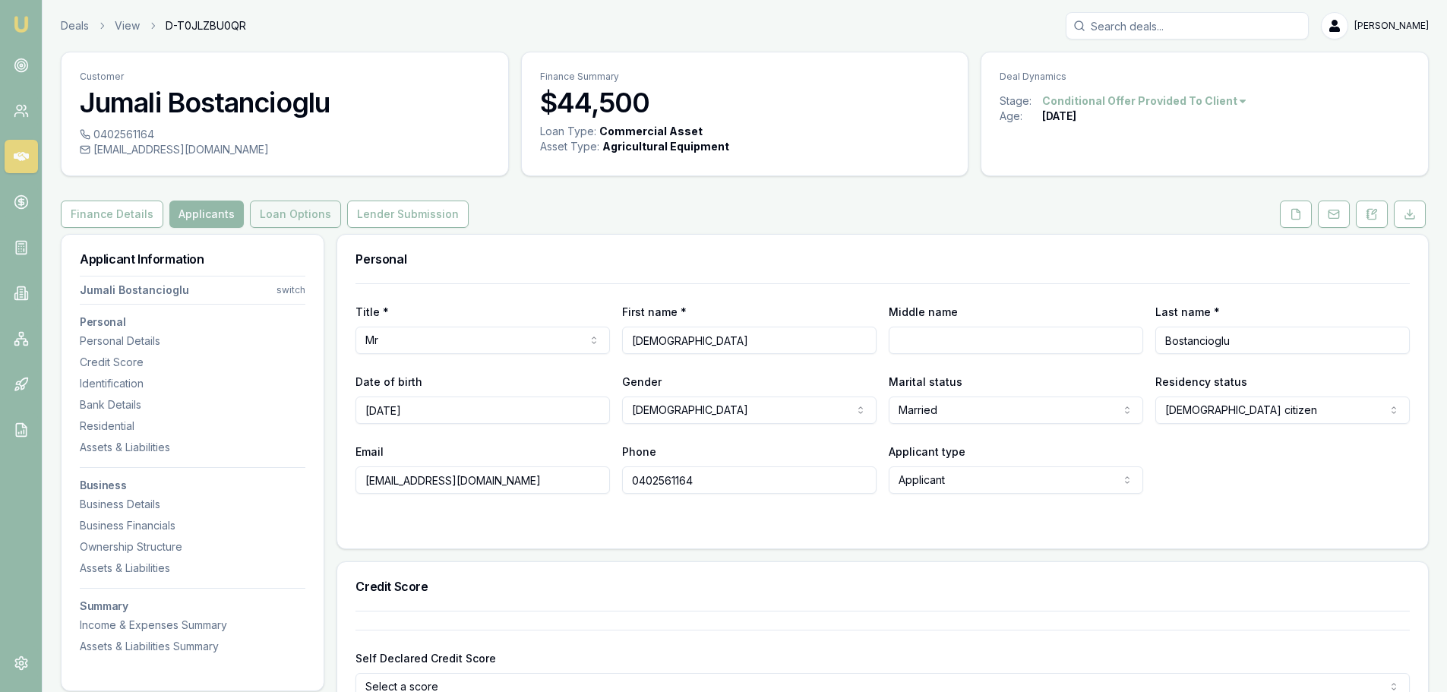
click at [302, 213] on button "Loan Options" at bounding box center [295, 214] width 91 height 27
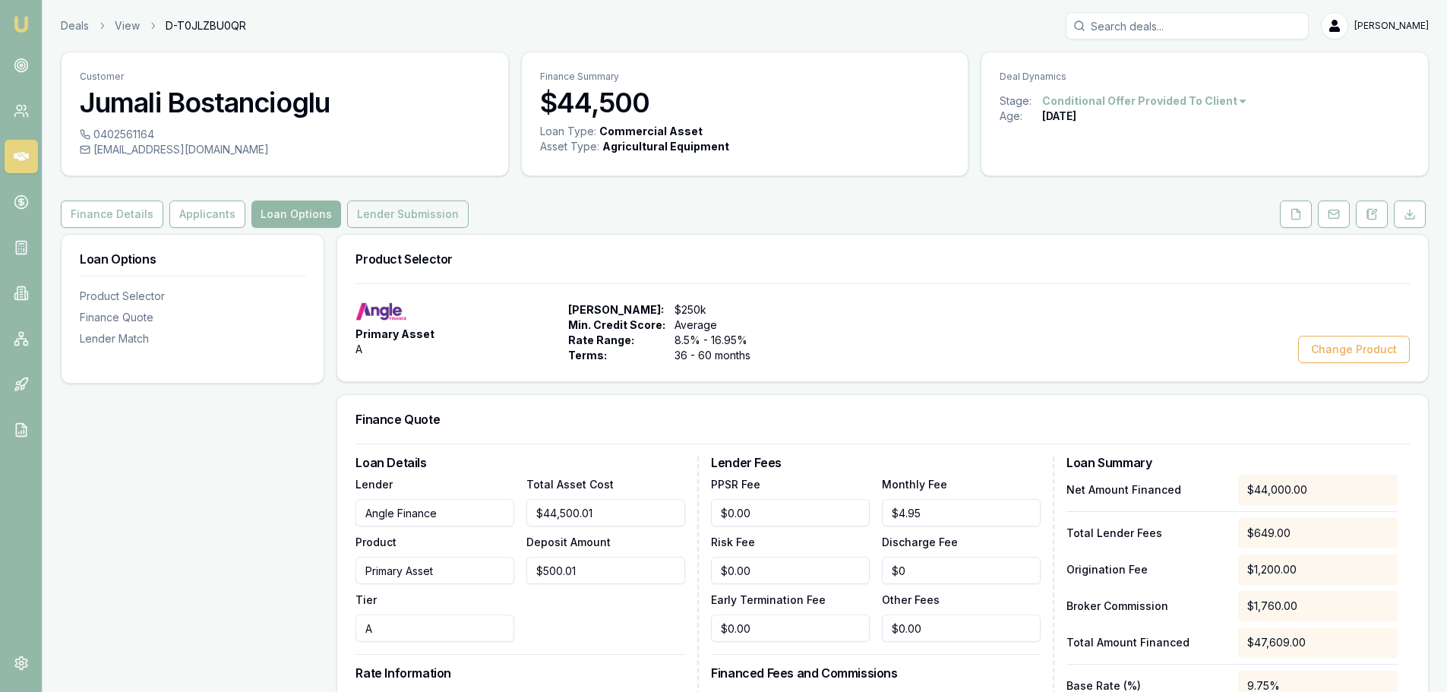
click at [408, 216] on button "Lender Submission" at bounding box center [408, 214] width 122 height 27
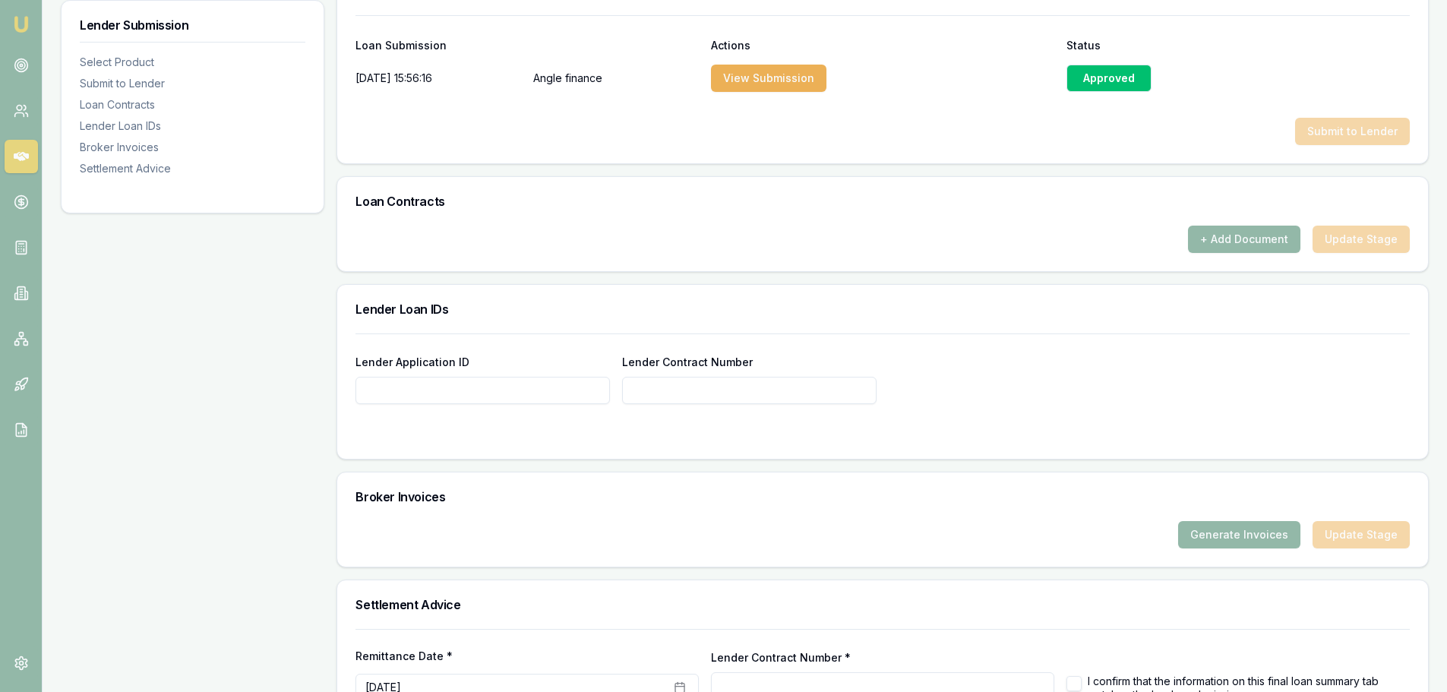
scroll to position [835, 0]
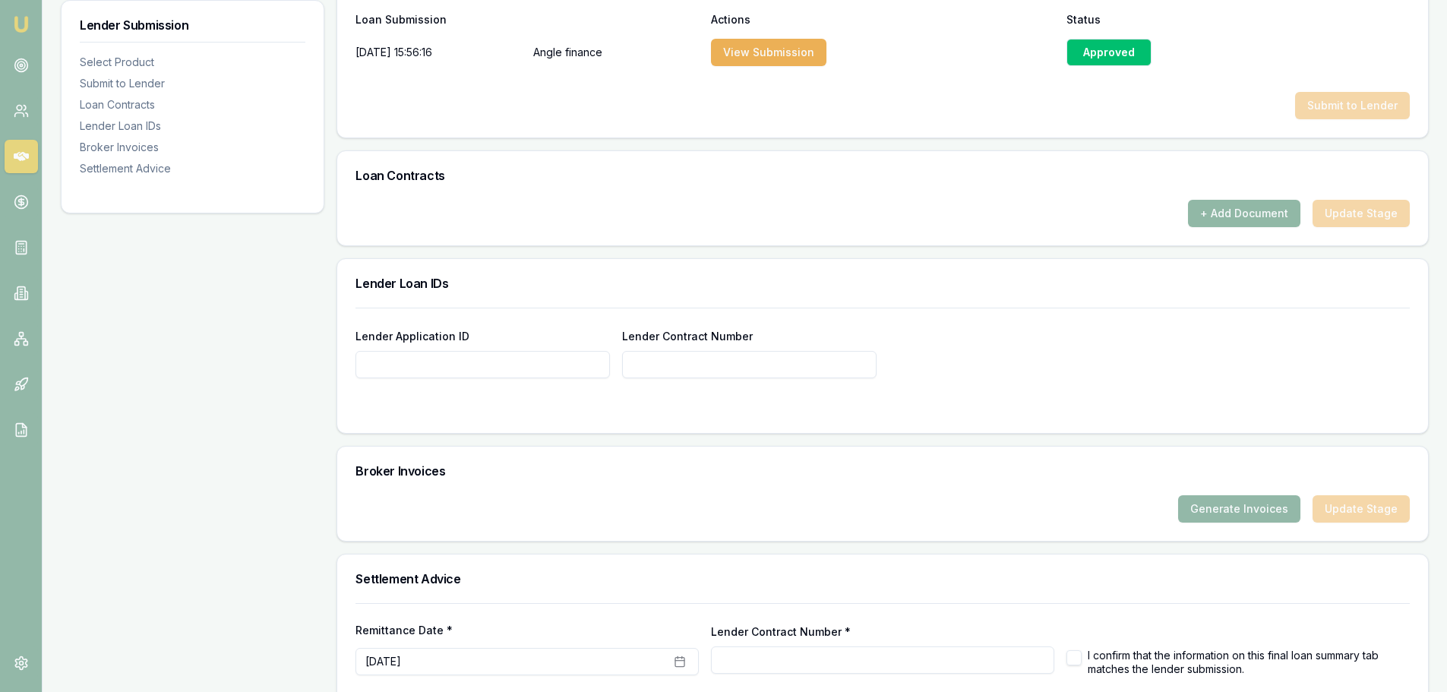
click at [1251, 209] on button "+ Add Document" at bounding box center [1244, 213] width 112 height 27
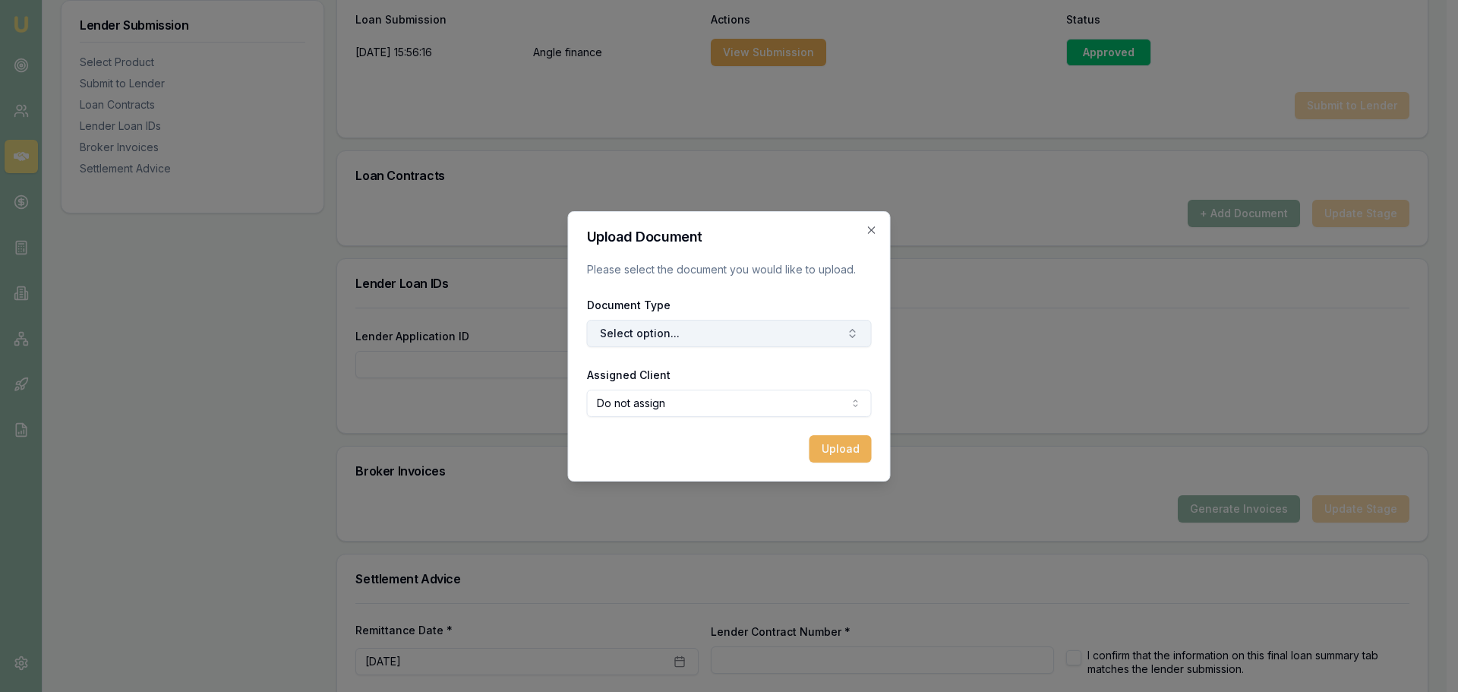
click at [636, 333] on button "Select option..." at bounding box center [729, 333] width 285 height 27
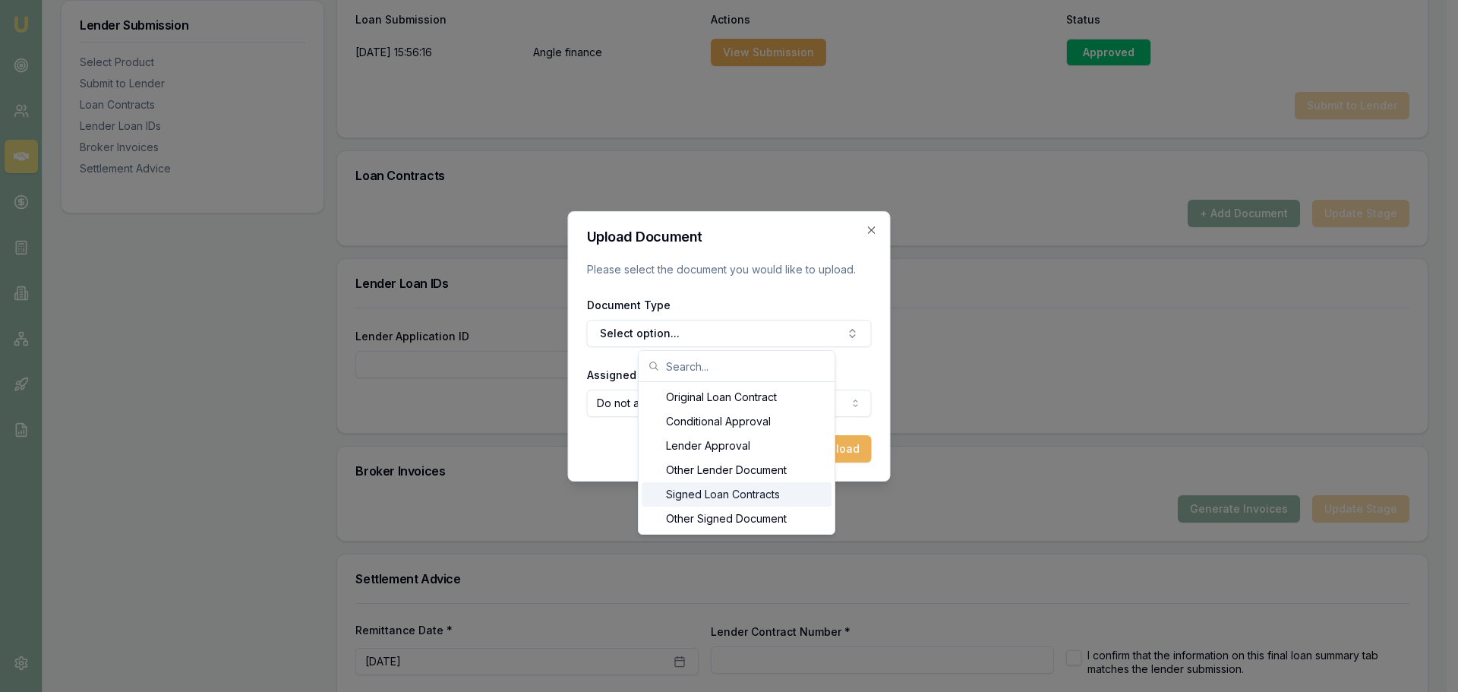
click at [723, 498] on div "Signed Loan Contracts" at bounding box center [737, 494] width 190 height 24
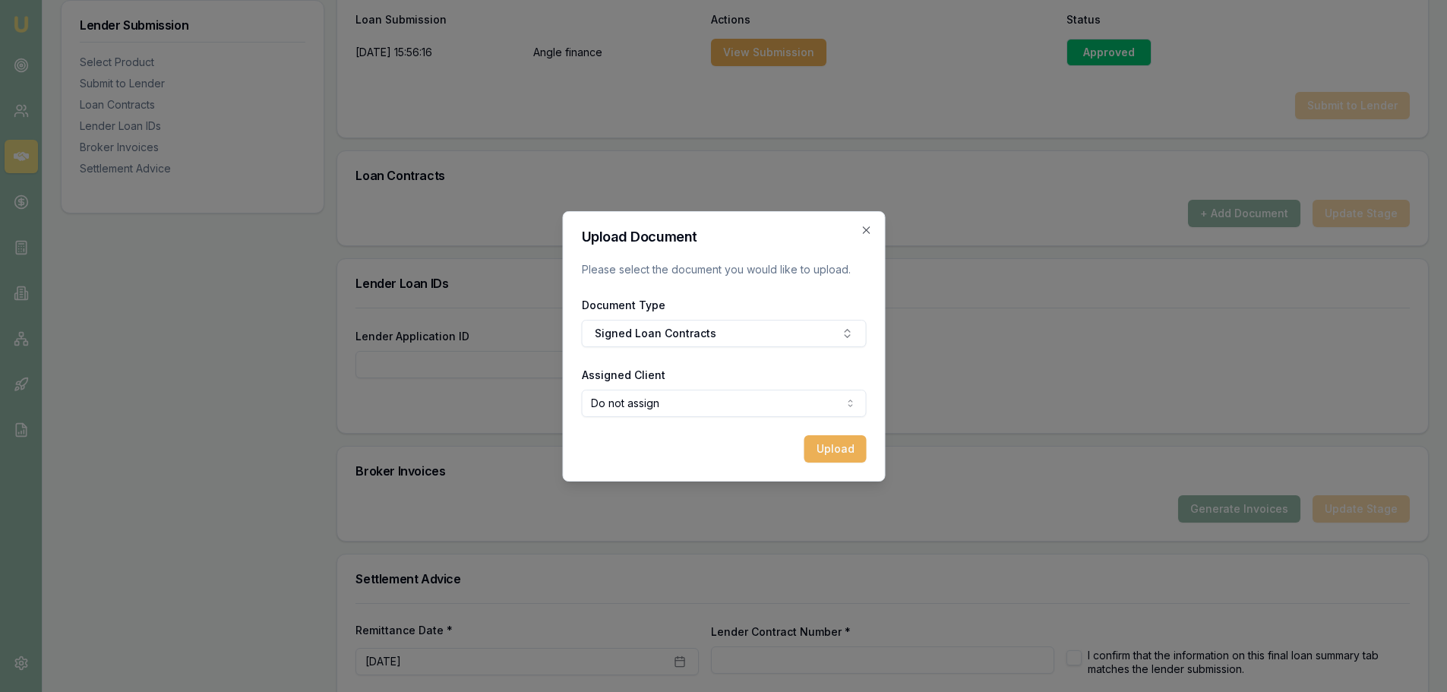
click at [761, 360] on form "Upload Document Please select the document you would like to upload. Document T…" at bounding box center [723, 346] width 285 height 232
click at [832, 455] on button "Upload" at bounding box center [835, 448] width 62 height 27
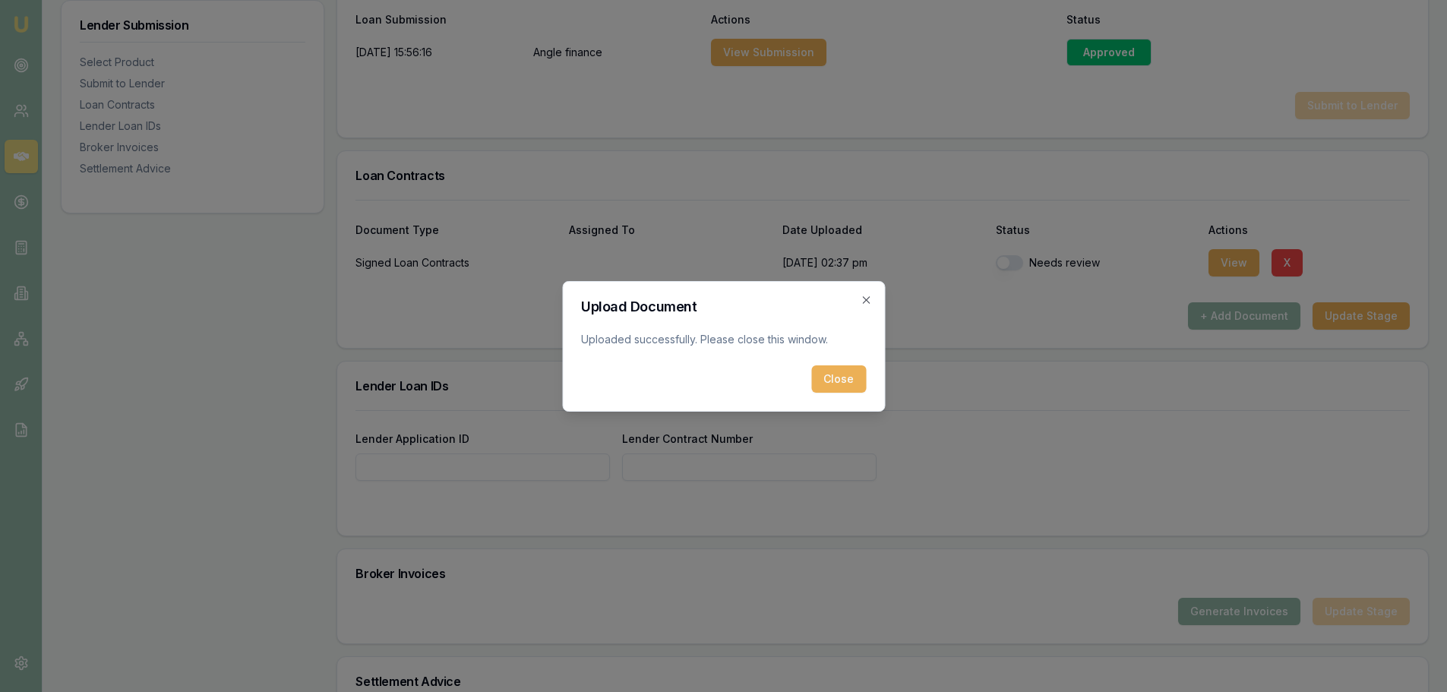
drag, startPoint x: 835, startPoint y: 377, endPoint x: 838, endPoint y: 395, distance: 17.7
click at [837, 390] on button "Close" at bounding box center [838, 378] width 55 height 27
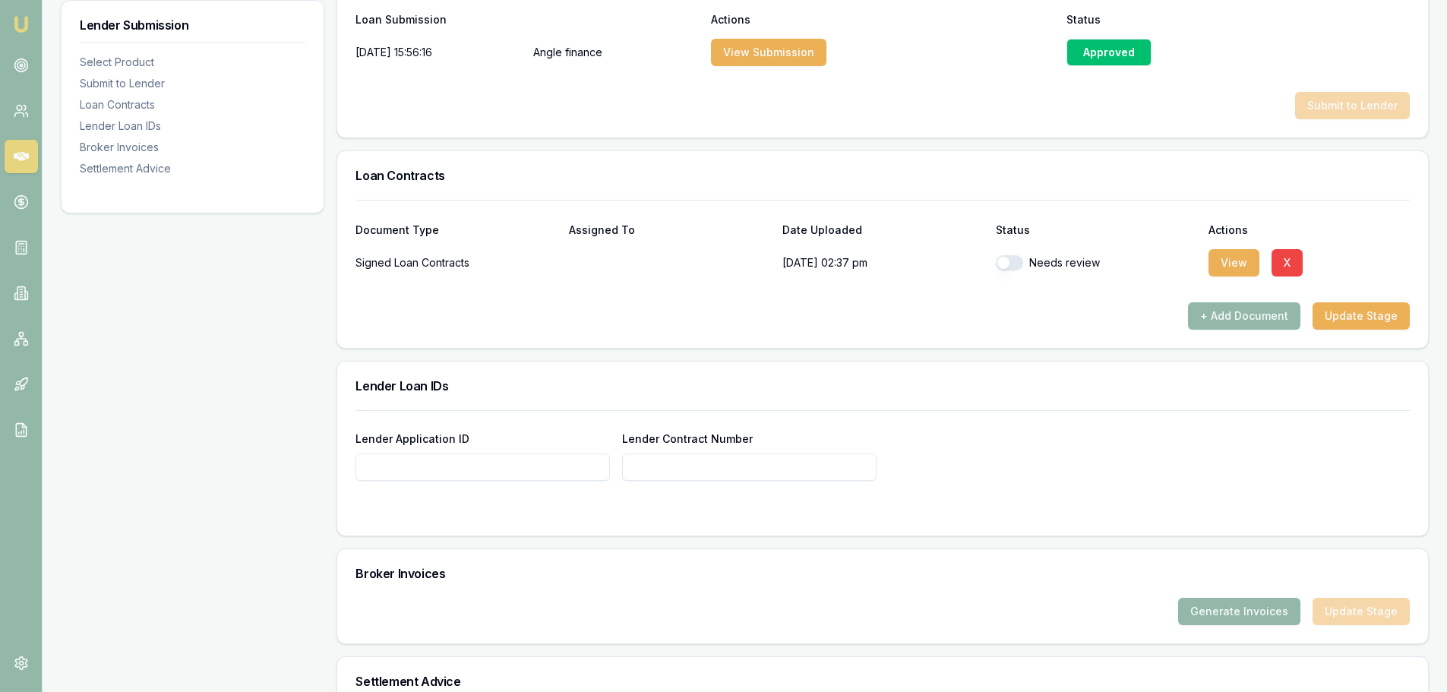
click at [1012, 264] on button "button" at bounding box center [1009, 262] width 27 height 15
checkbox input "true"
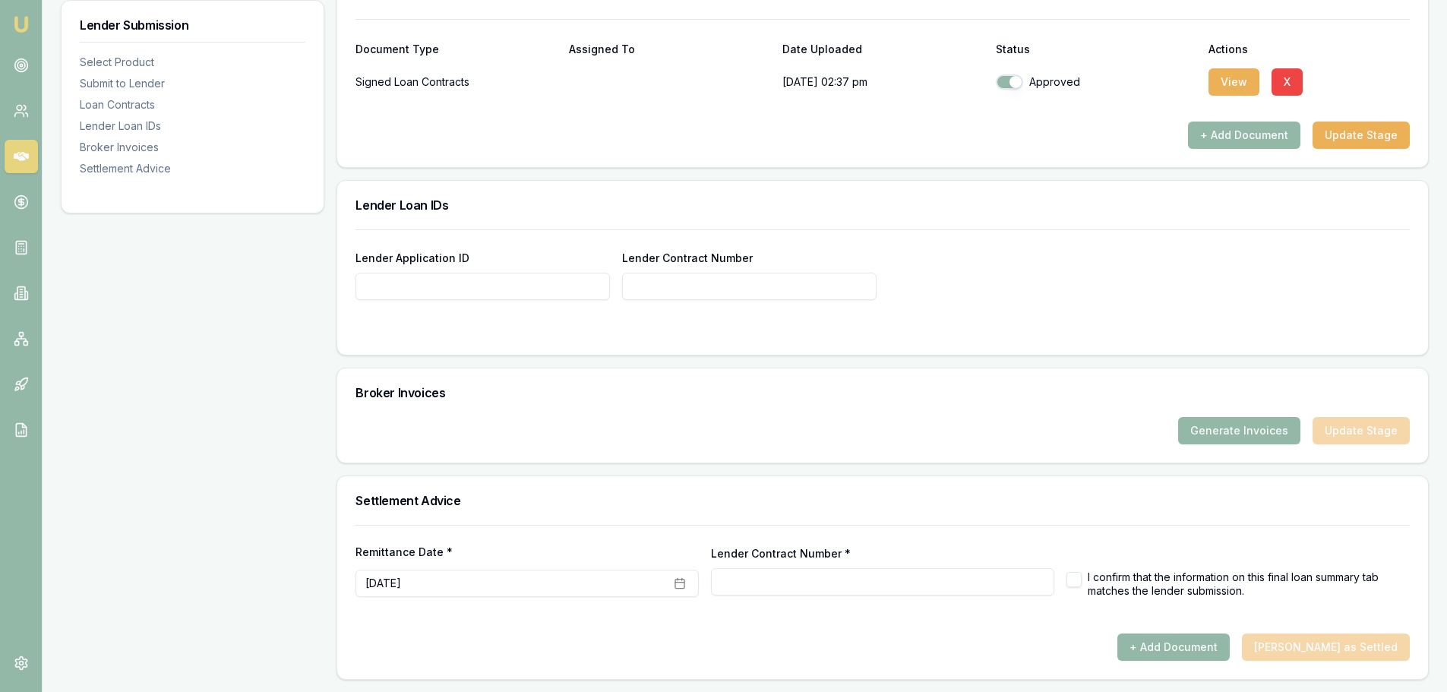
scroll to position [864, 0]
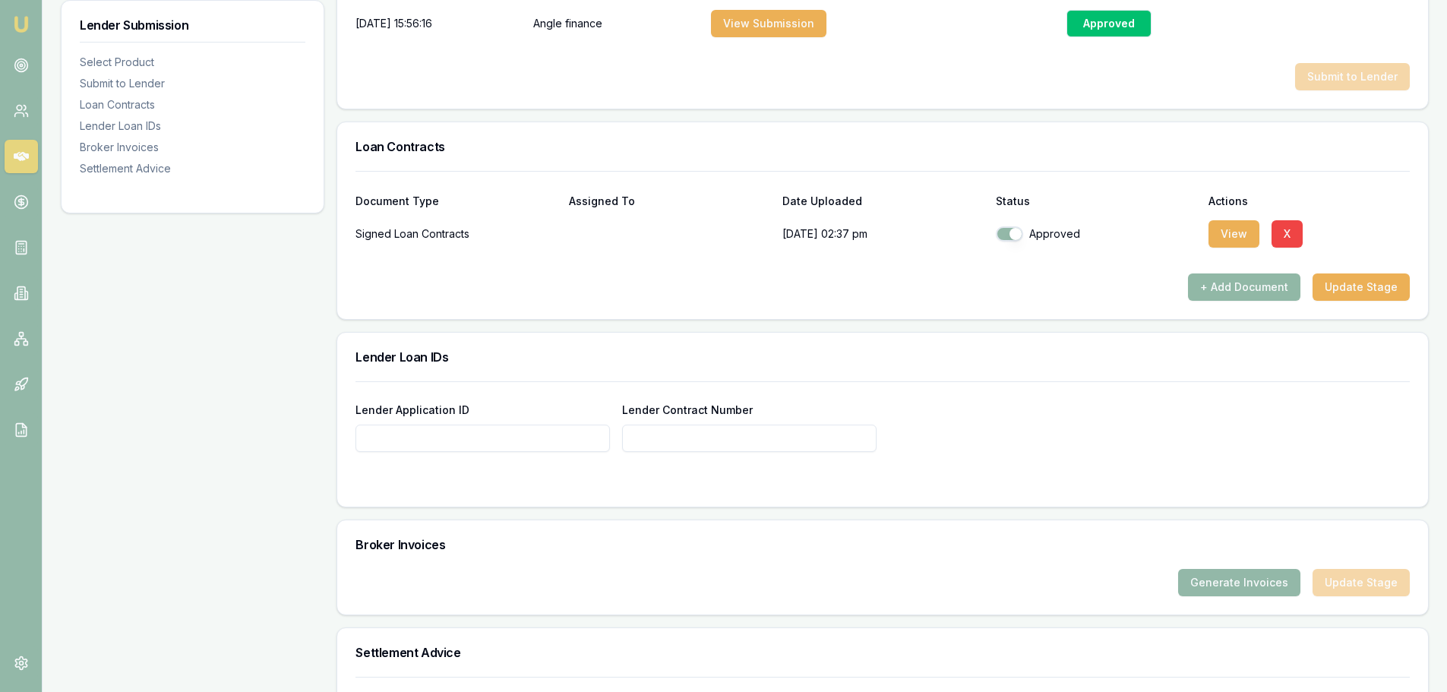
click at [1233, 291] on button "+ Add Document" at bounding box center [1244, 286] width 112 height 27
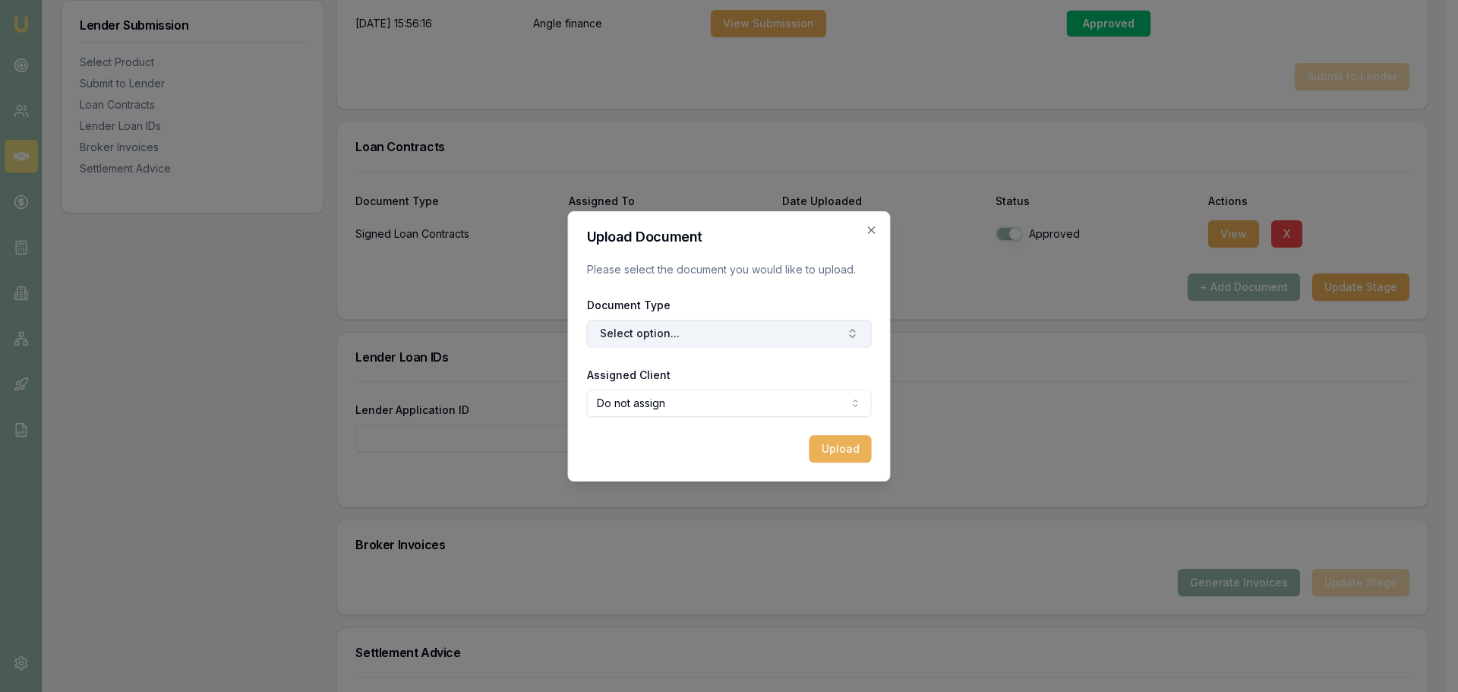
click at [656, 327] on button "Select option..." at bounding box center [729, 333] width 285 height 27
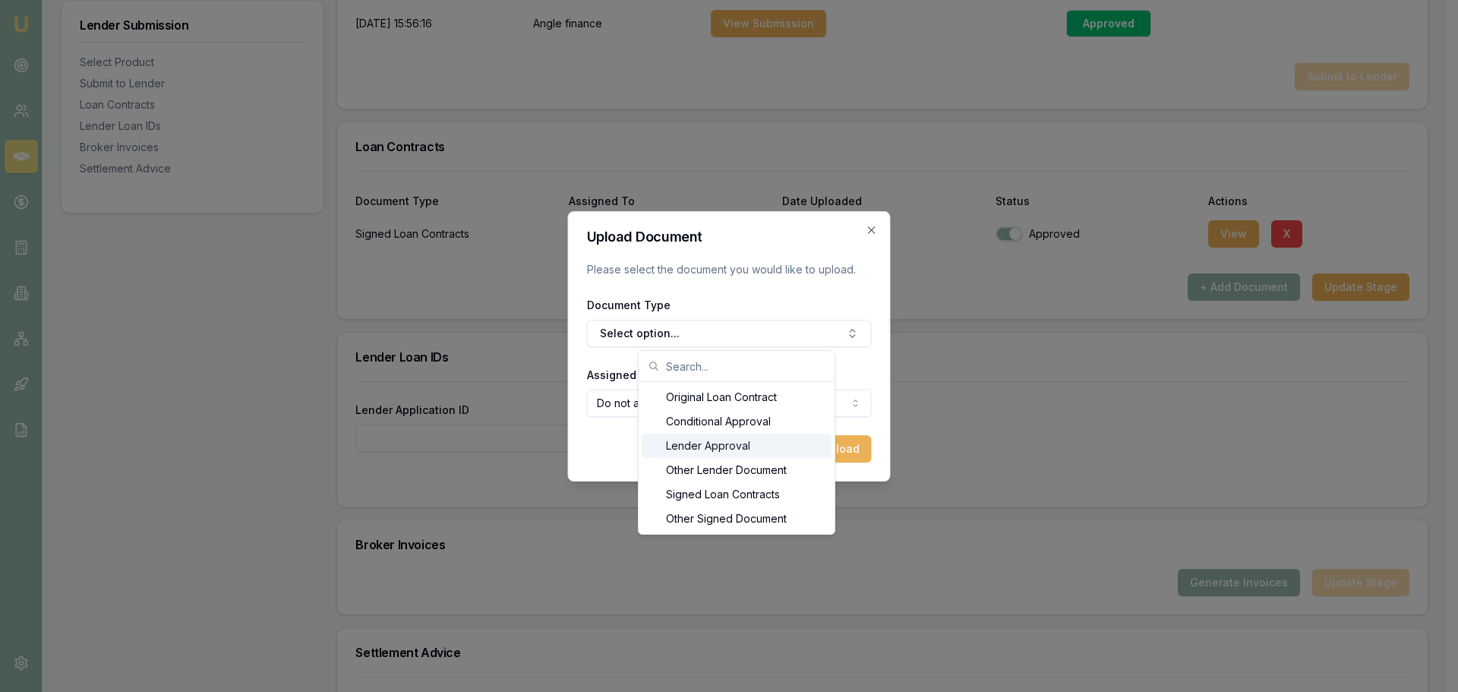
click at [791, 246] on form "Upload Document Please select the document you would like to upload. Document T…" at bounding box center [729, 346] width 285 height 232
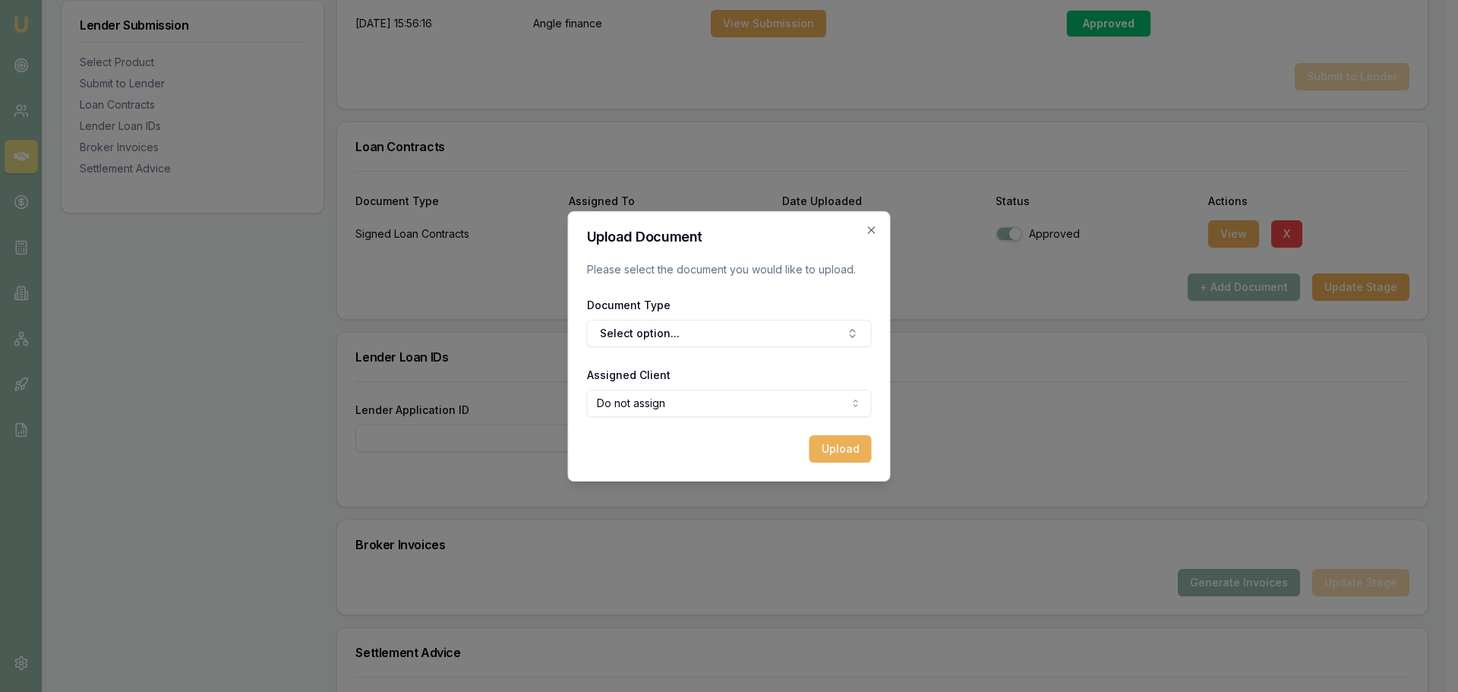
click at [870, 232] on icon "button" at bounding box center [872, 230] width 12 height 12
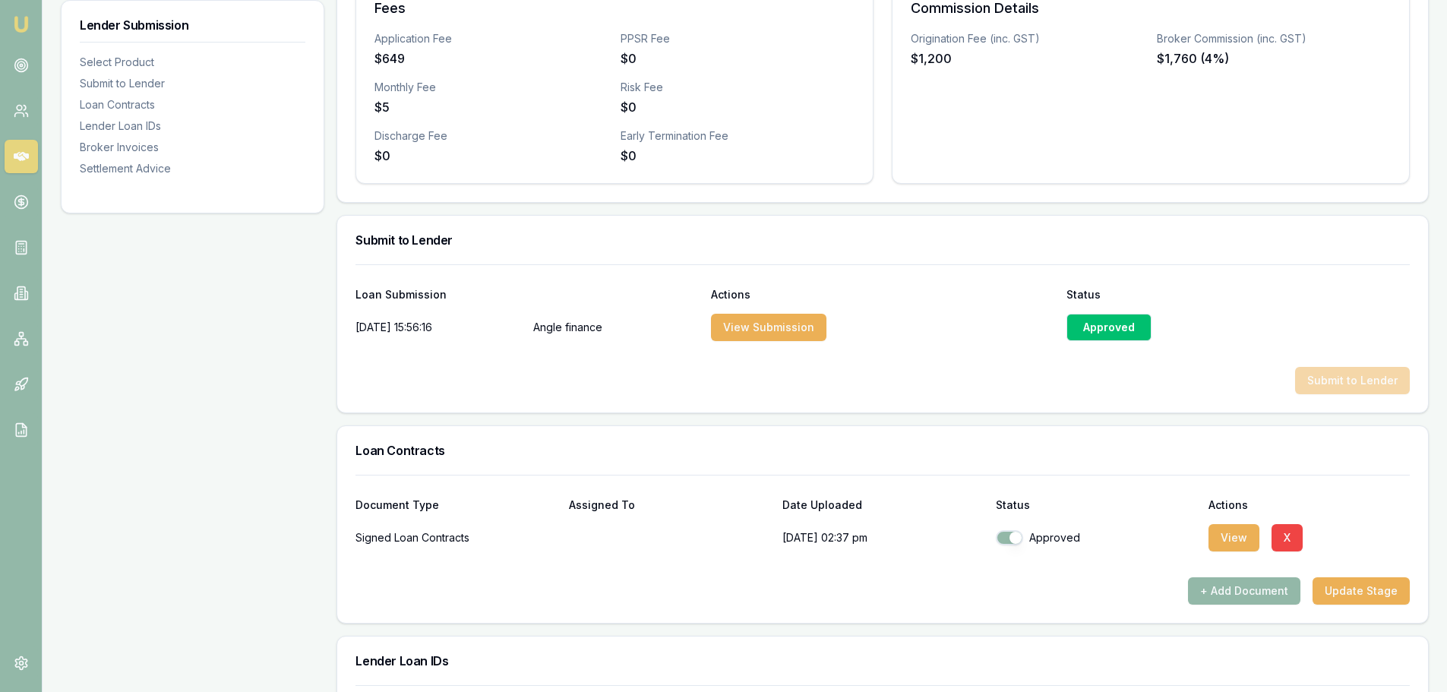
scroll to position [181, 0]
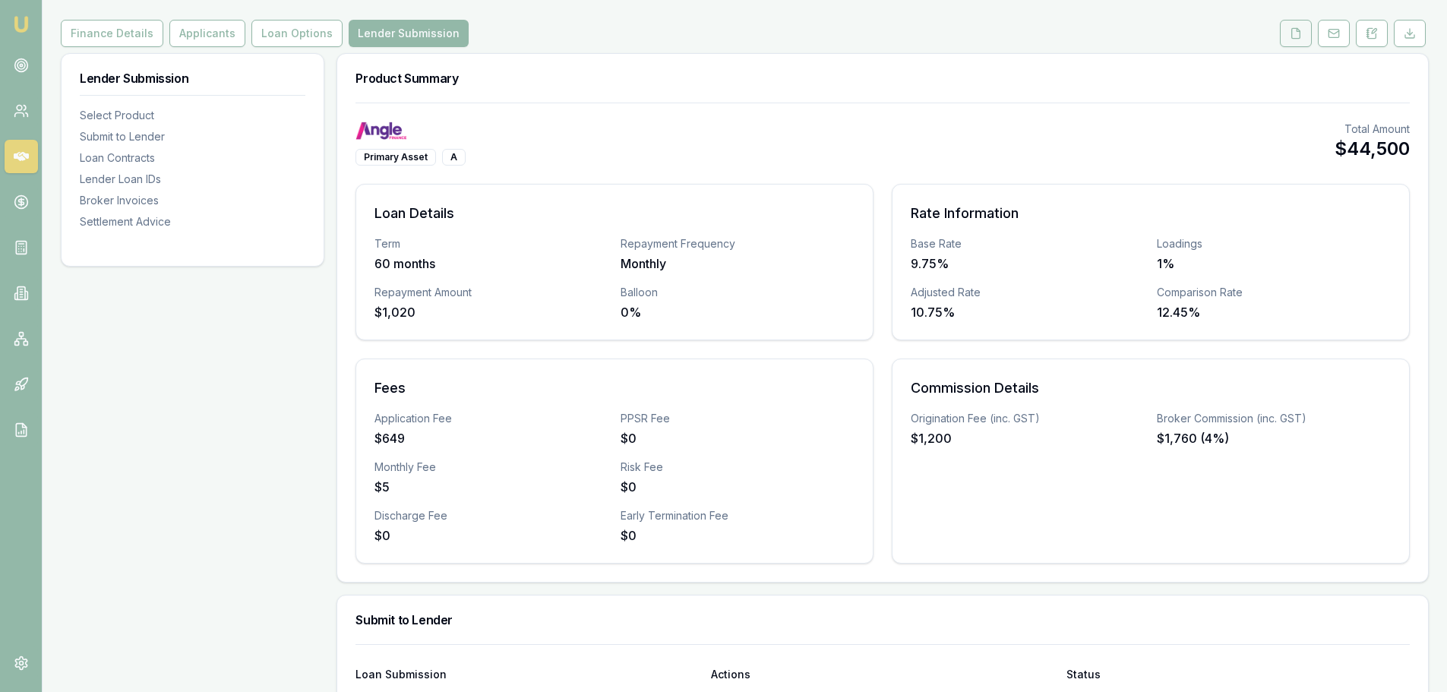
click at [1296, 26] on button at bounding box center [1296, 33] width 32 height 27
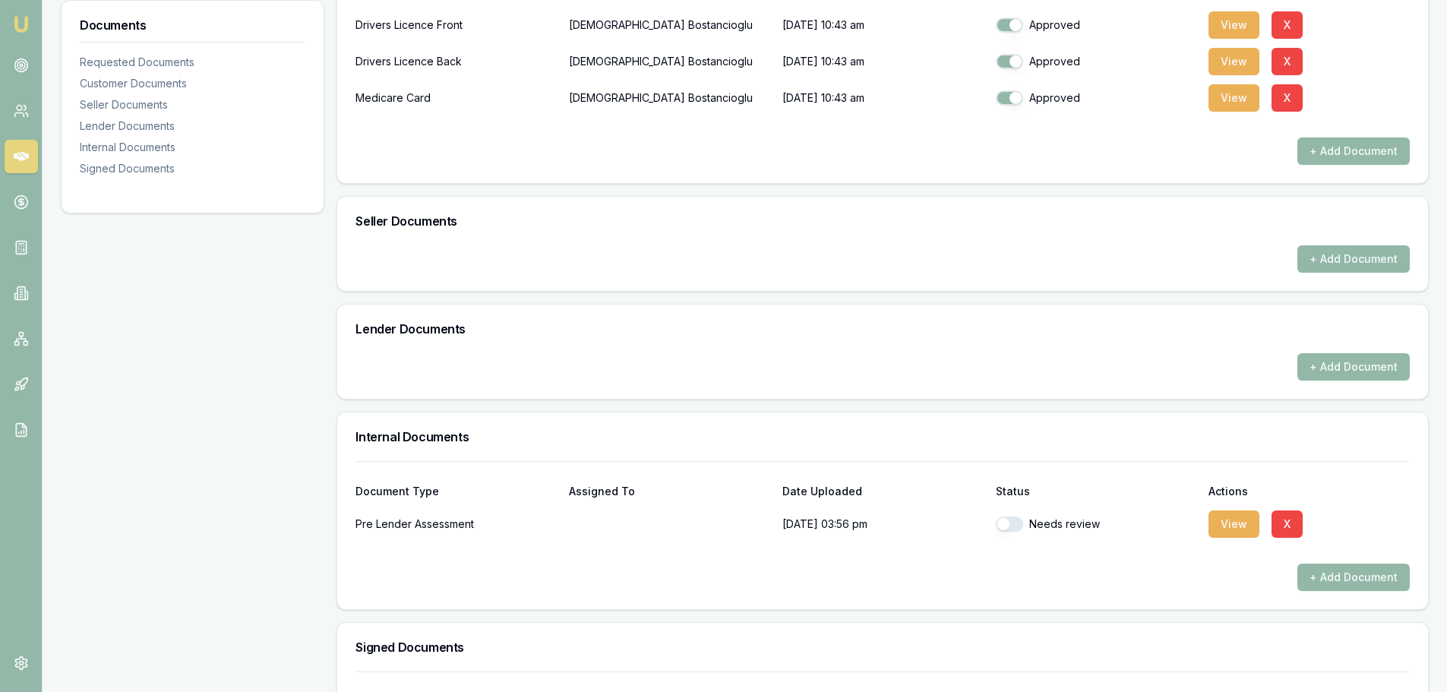
scroll to position [456, 0]
click at [1356, 261] on button "+ Add Document" at bounding box center [1353, 257] width 112 height 27
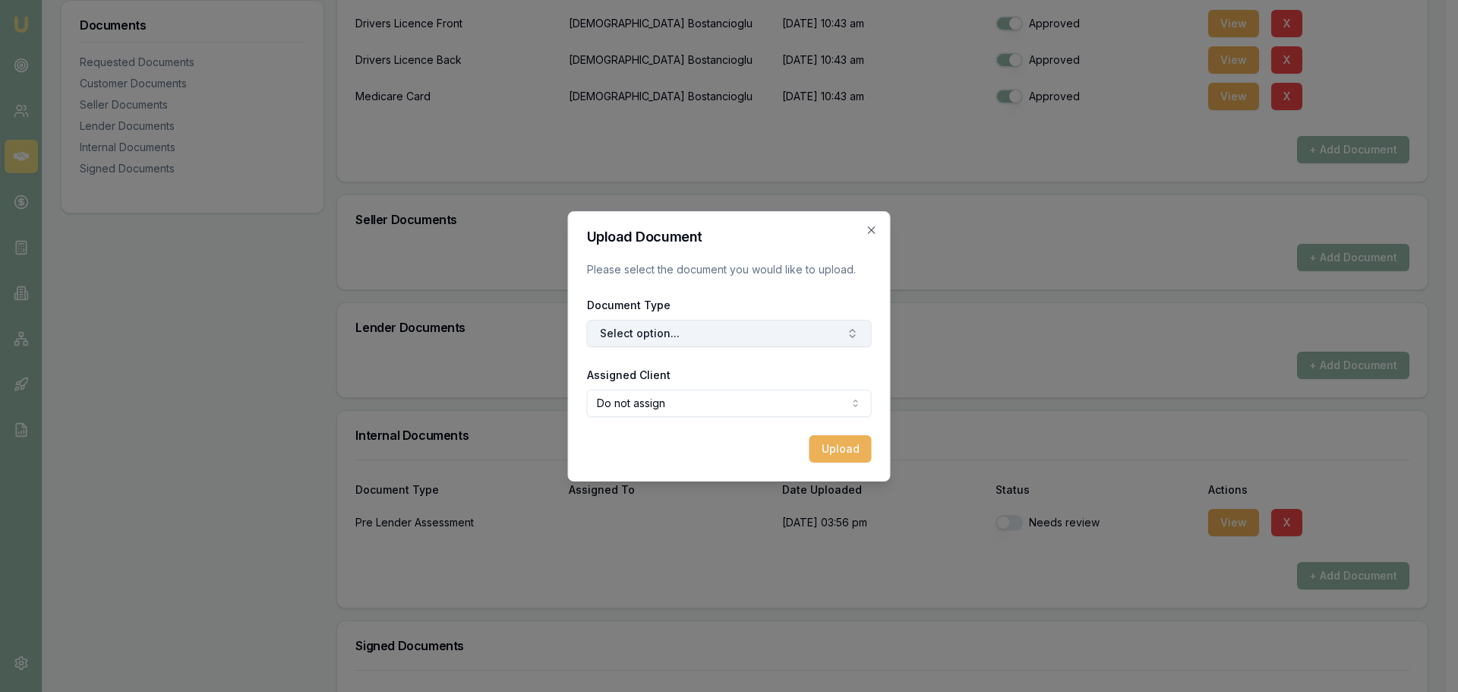
click at [639, 339] on button "Select option..." at bounding box center [729, 333] width 285 height 27
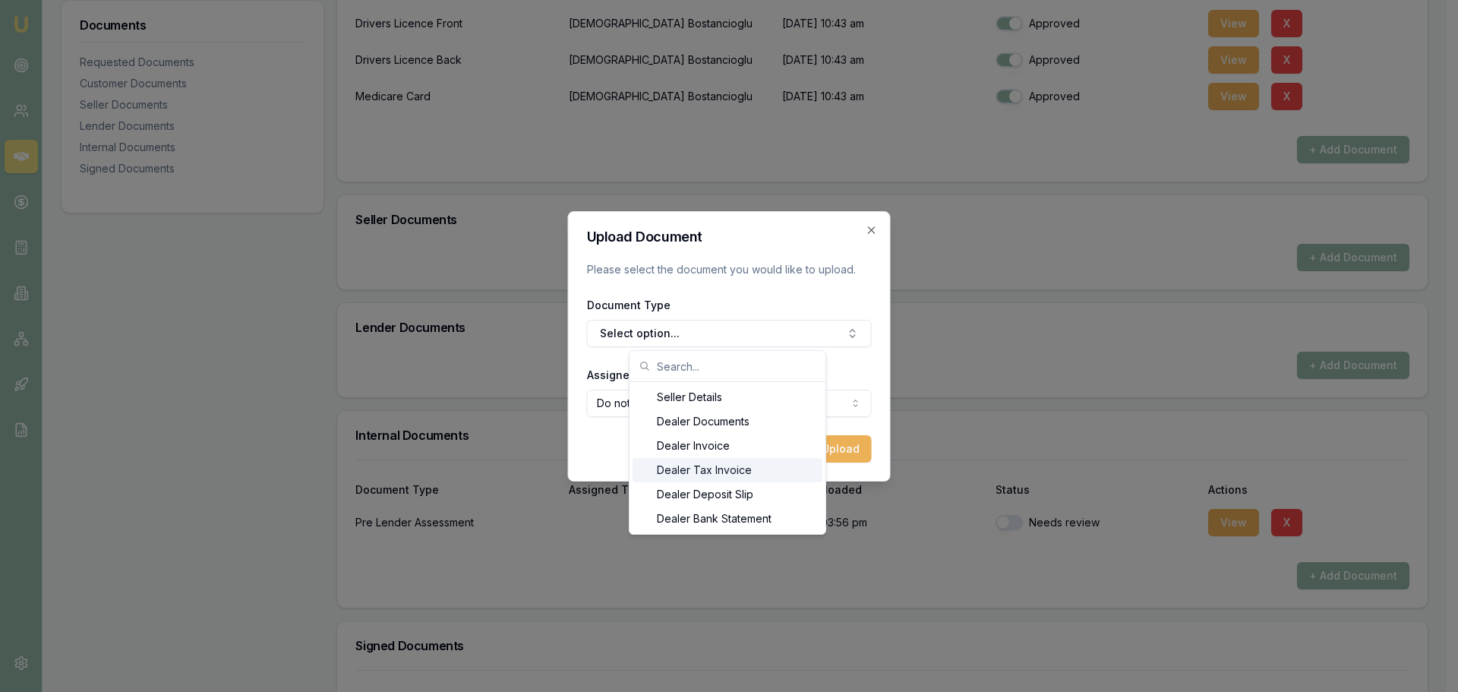
click at [696, 466] on div "Dealer Tax Invoice" at bounding box center [728, 470] width 190 height 24
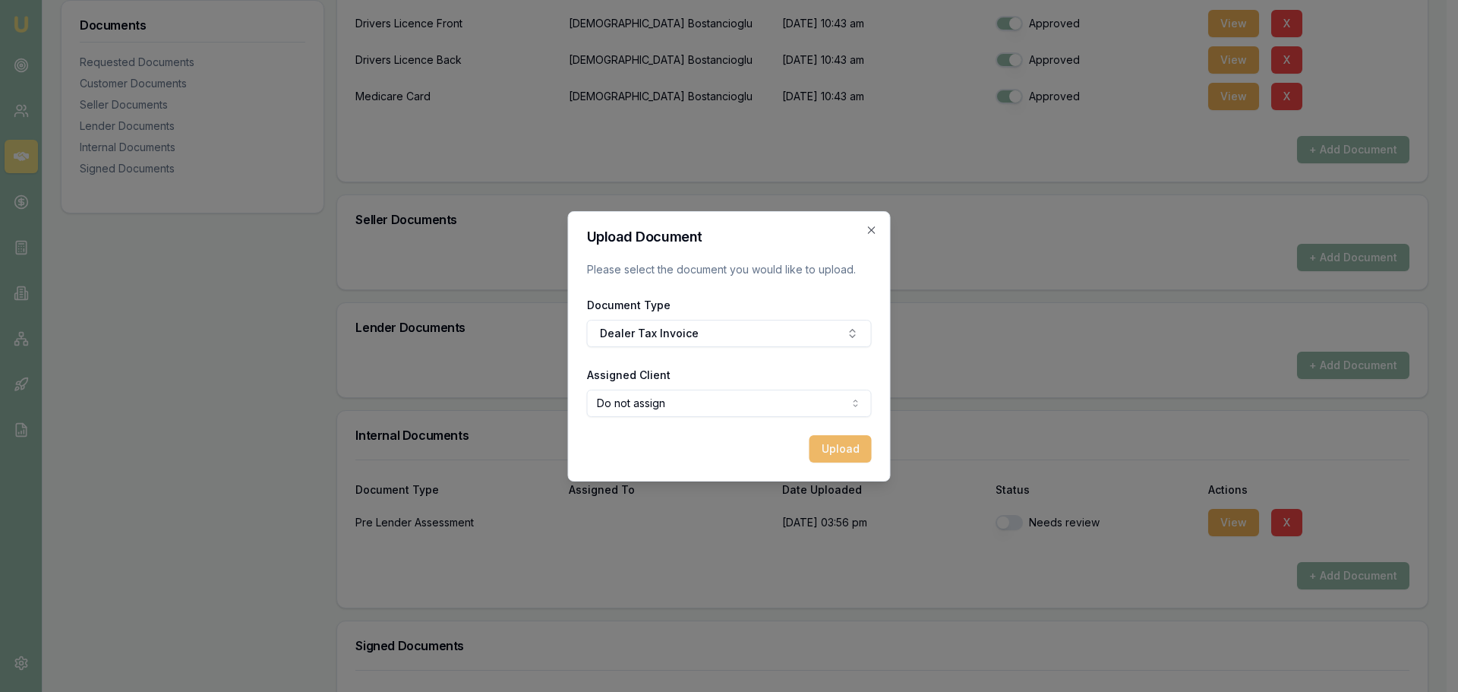
click at [836, 450] on button "Upload" at bounding box center [841, 448] width 62 height 27
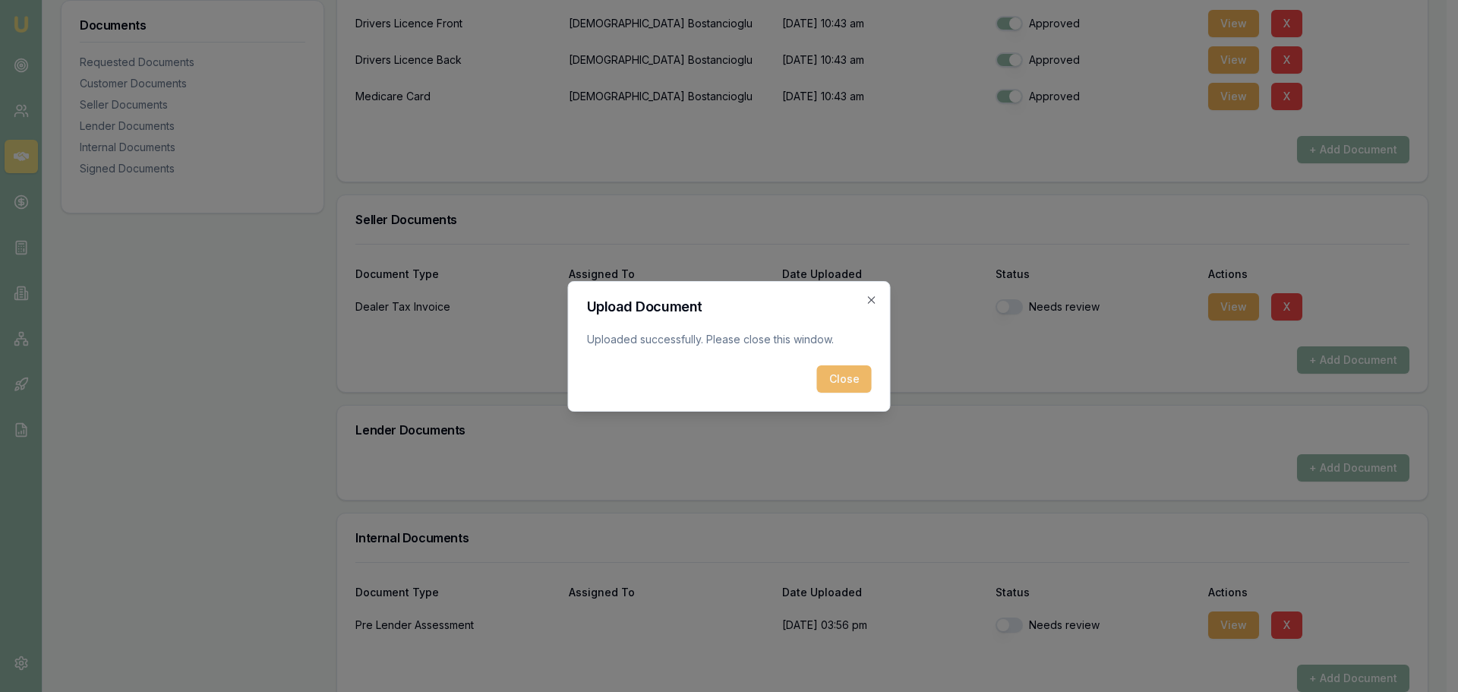
click at [841, 371] on button "Close" at bounding box center [844, 378] width 55 height 27
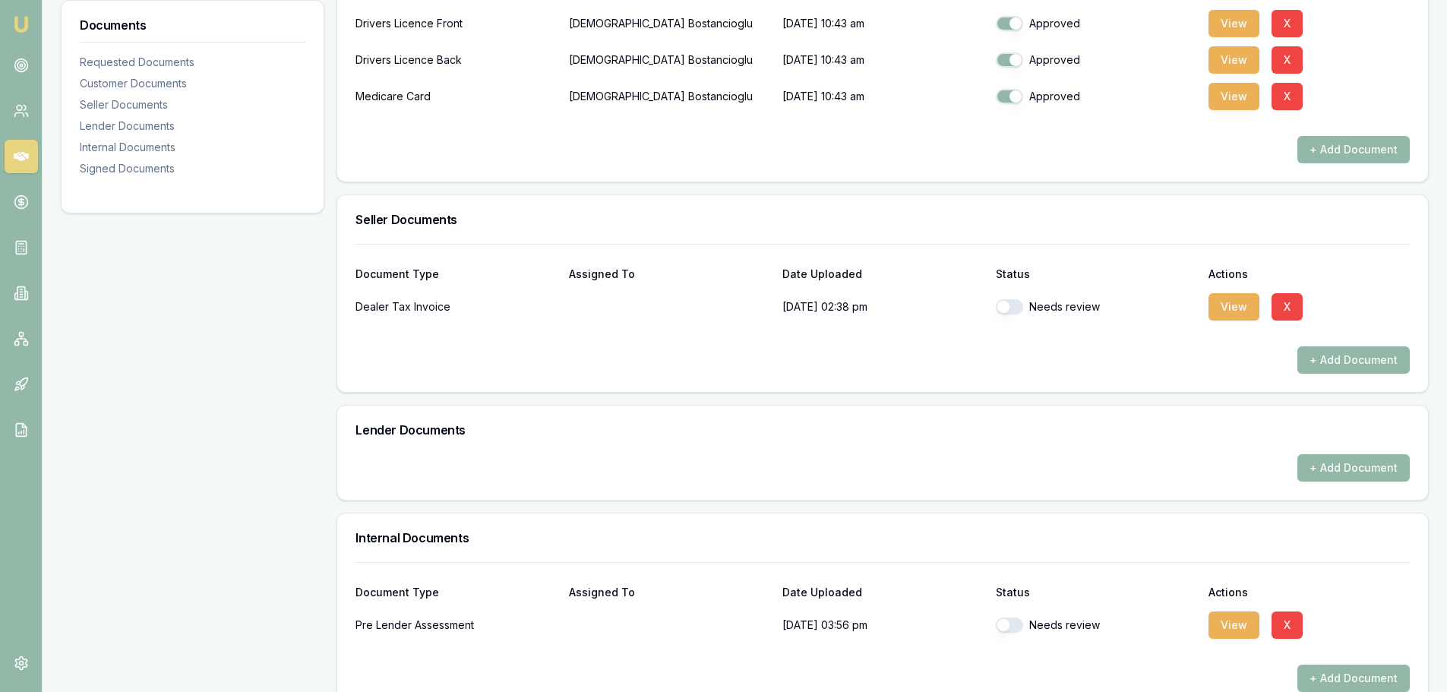
click at [1015, 302] on button "button" at bounding box center [1009, 306] width 27 height 15
checkbox input "true"
click at [1009, 625] on button "button" at bounding box center [1009, 624] width 27 height 15
checkbox input "true"
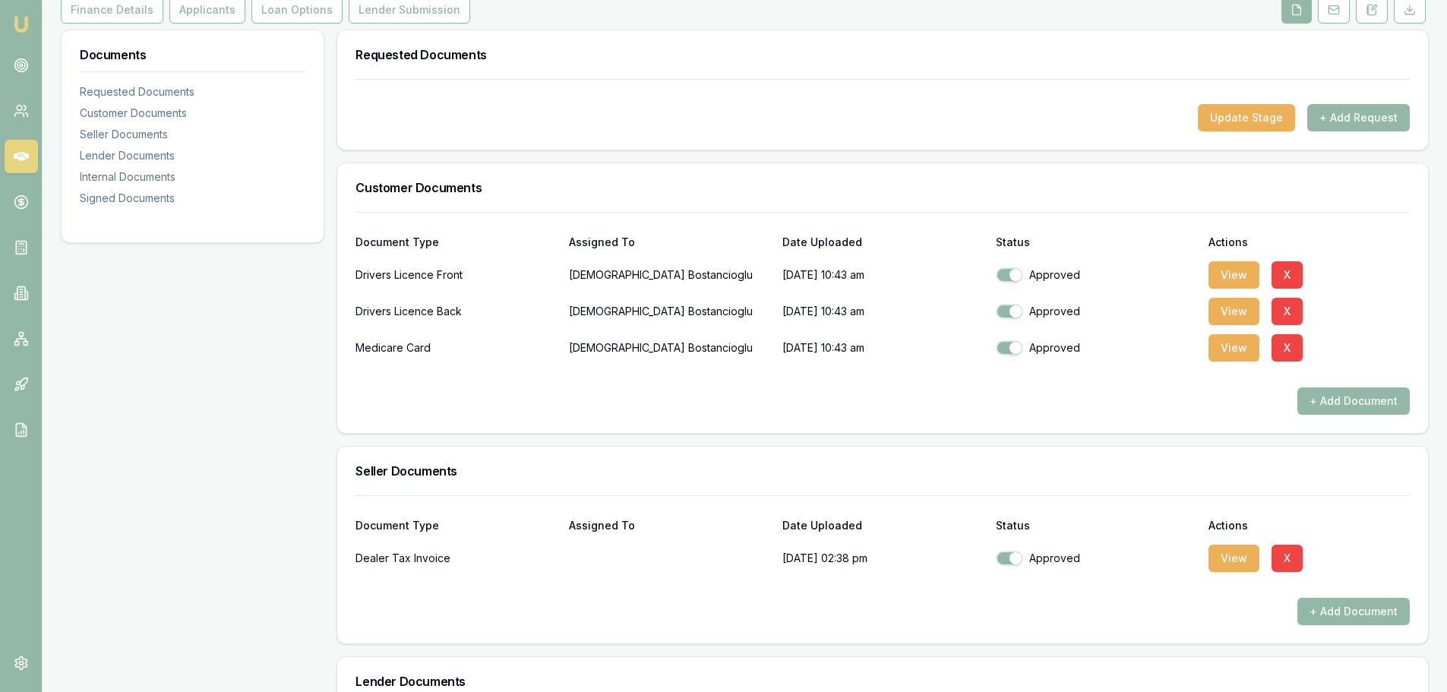
scroll to position [126, 0]
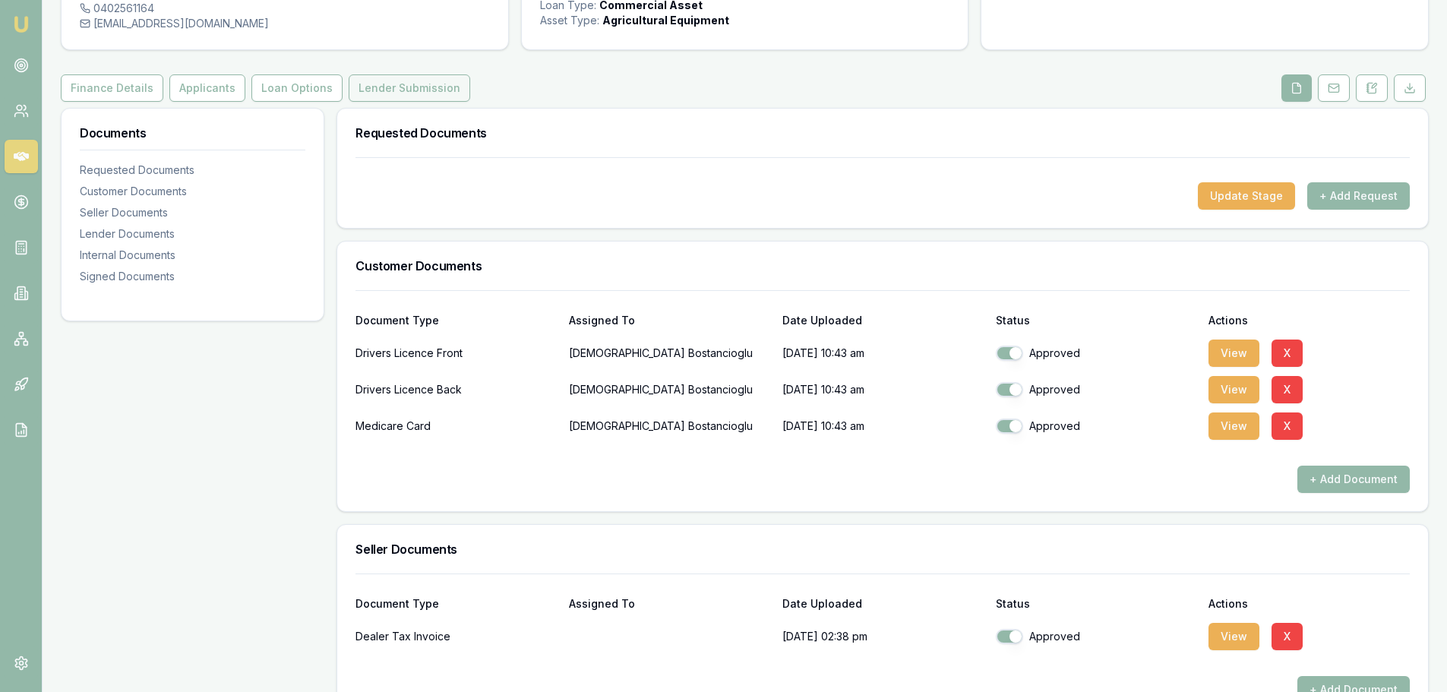
click at [349, 87] on button "Lender Submission" at bounding box center [410, 87] width 122 height 27
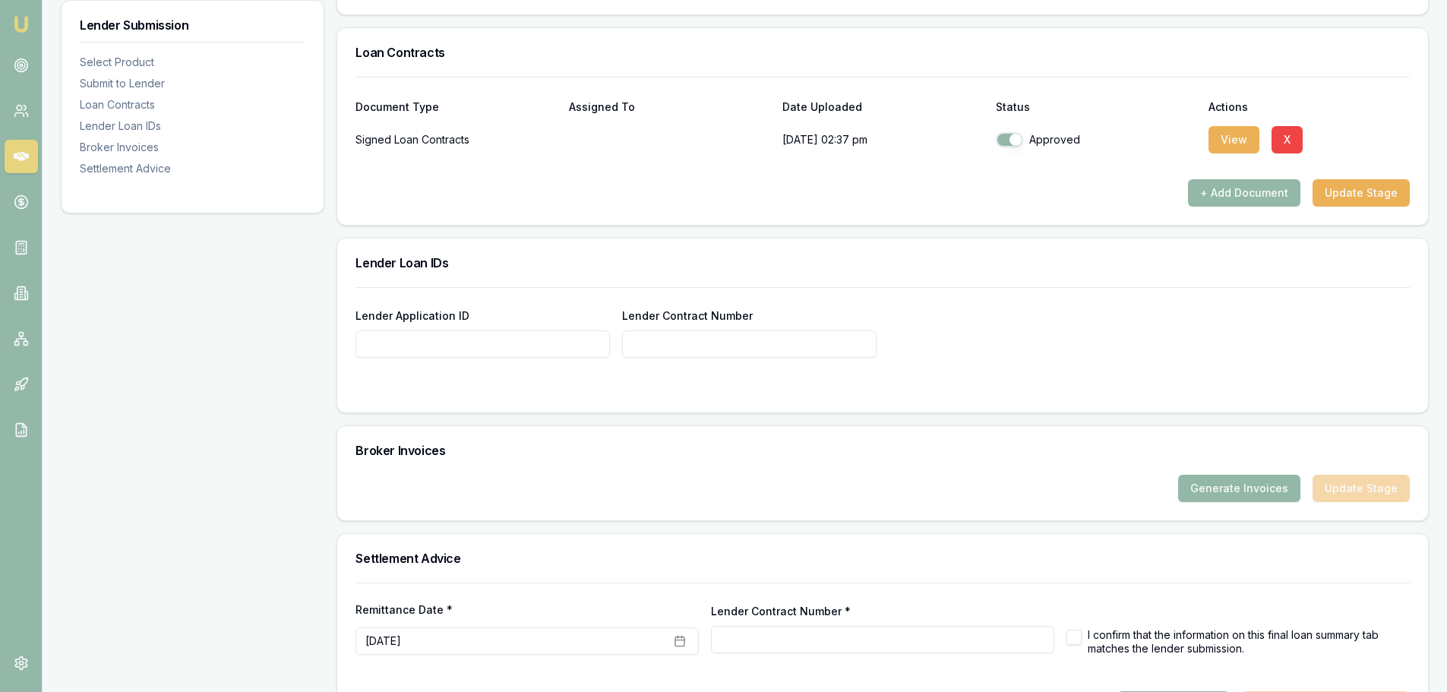
scroll to position [987, 0]
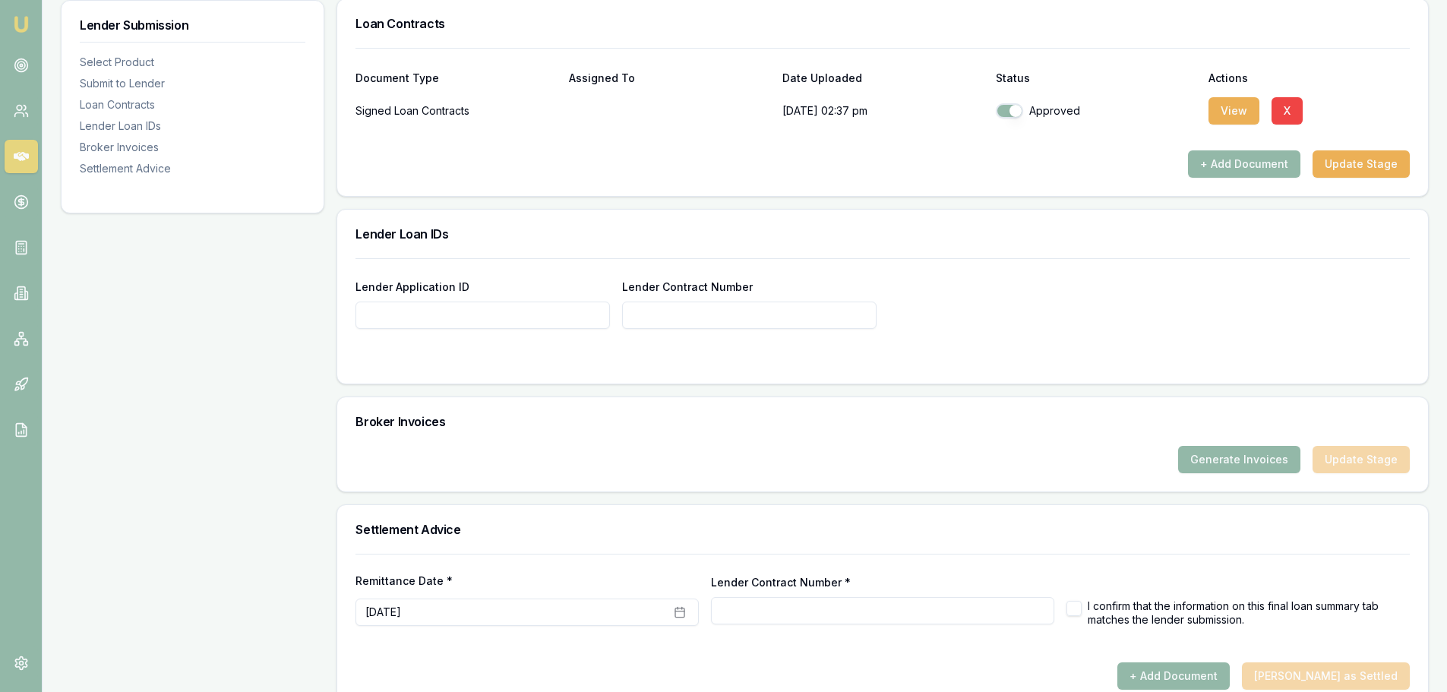
click at [497, 315] on input "Lender Application ID" at bounding box center [482, 315] width 254 height 27
paste input "CA00105520"
type input "CA00105520"
drag, startPoint x: 440, startPoint y: 323, endPoint x: 292, endPoint y: 329, distance: 149.0
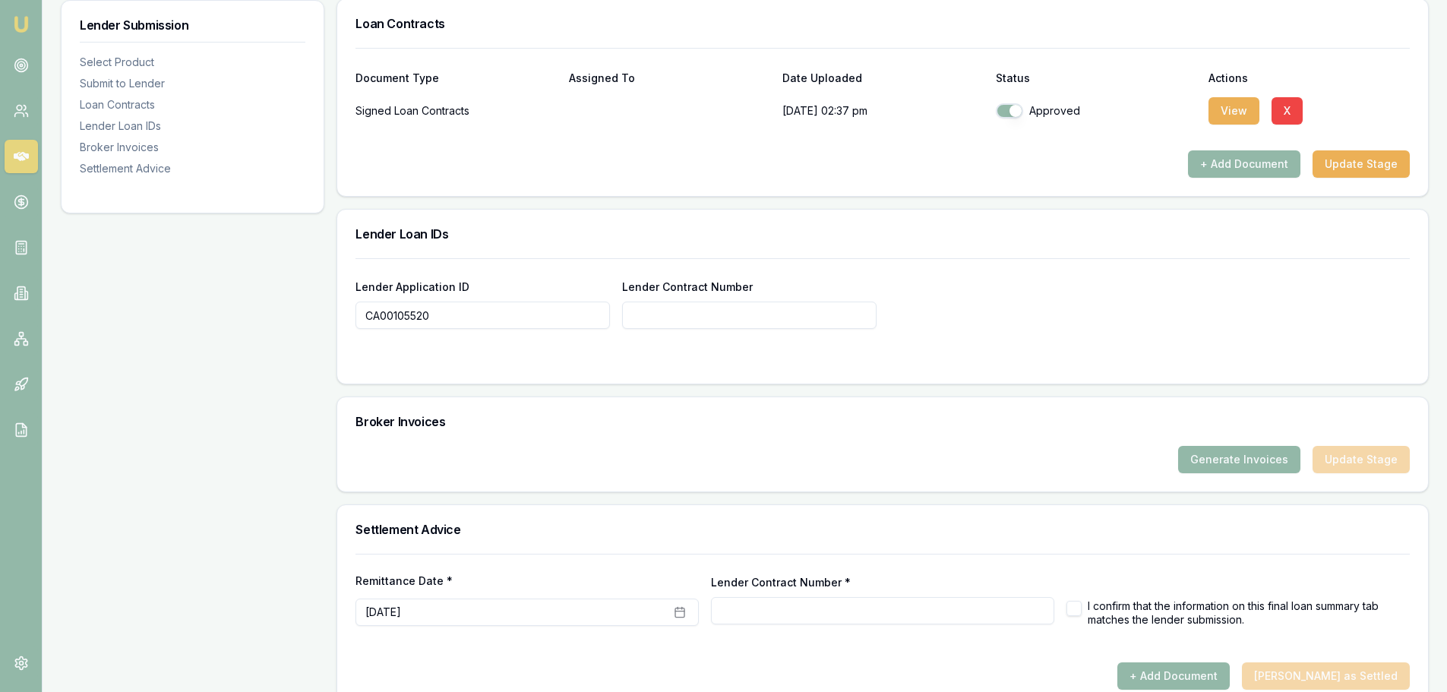
click at [779, 317] on input "Lender Contract Number" at bounding box center [749, 315] width 254 height 27
paste input "CA00105520"
type input "CA00105520"
click at [1359, 169] on button "Update Stage" at bounding box center [1360, 163] width 97 height 27
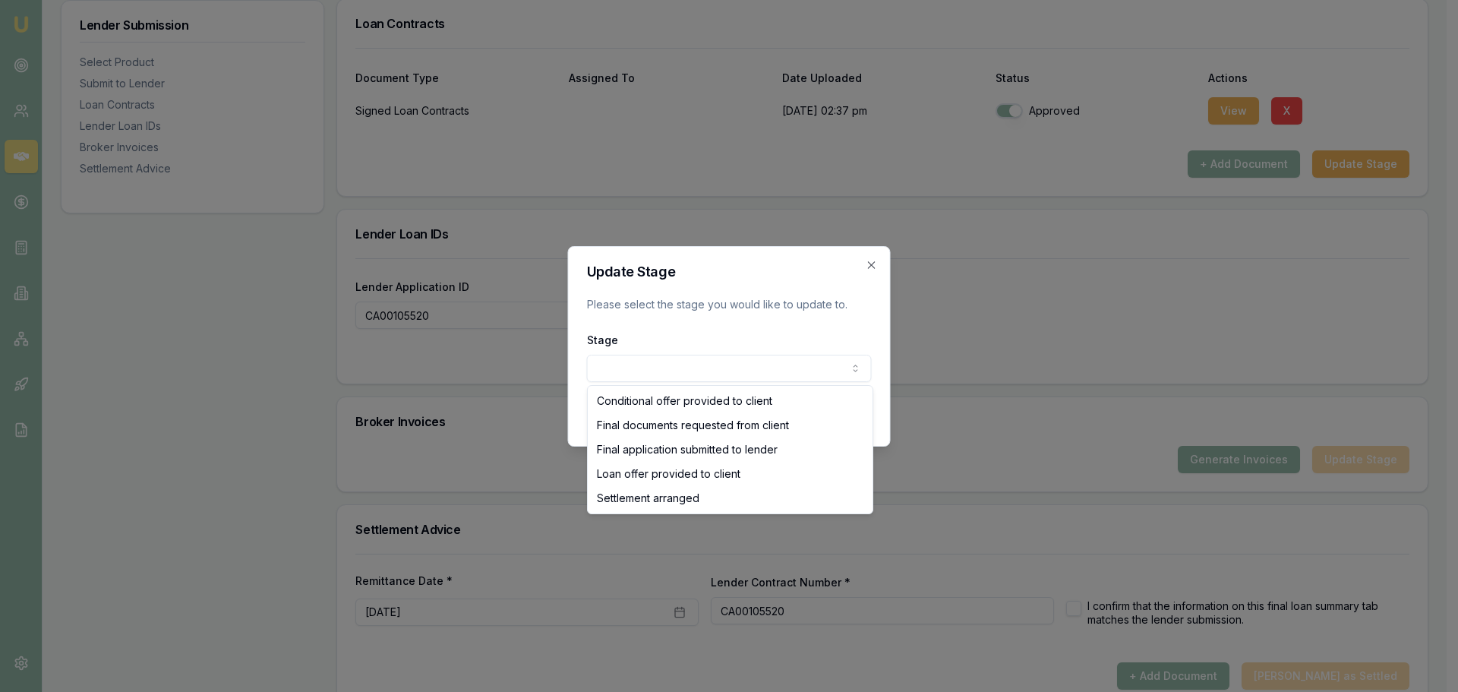
select select "SETTLEMENT_ARRANGED"
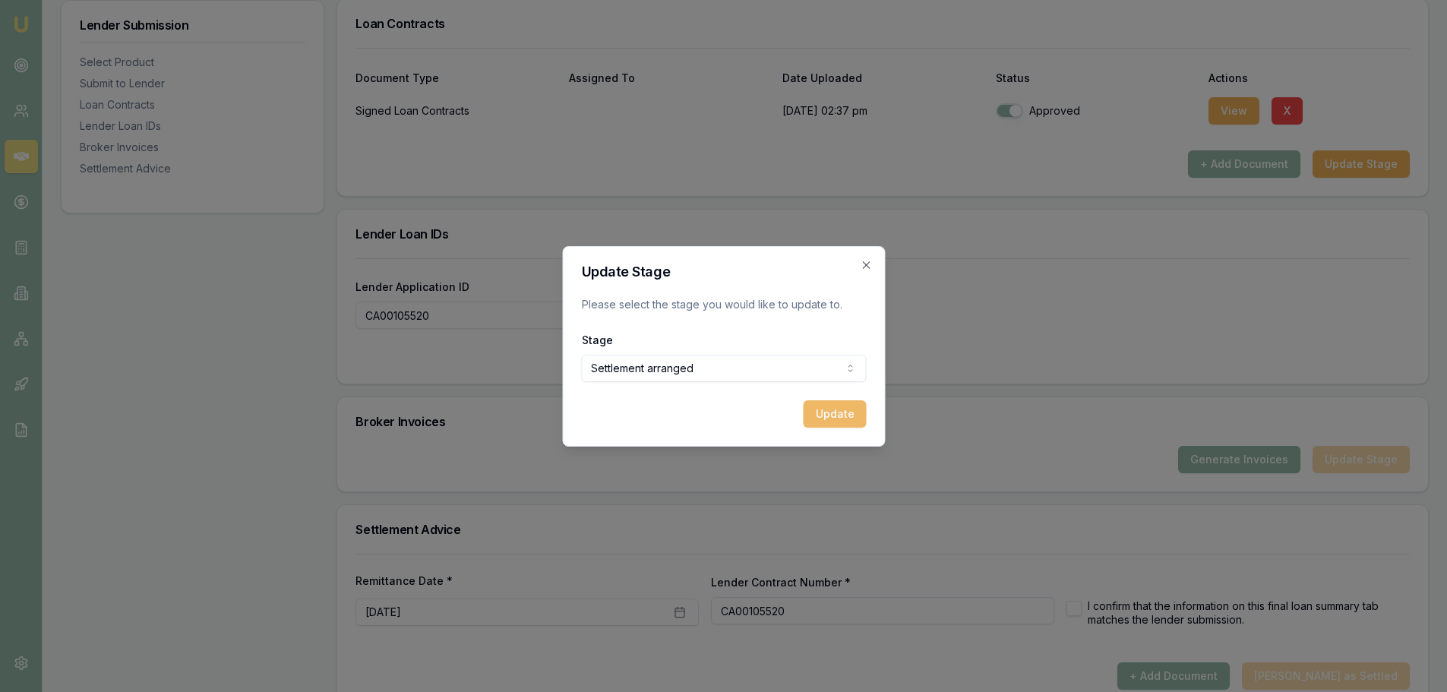
click at [841, 409] on button "Update" at bounding box center [834, 413] width 63 height 27
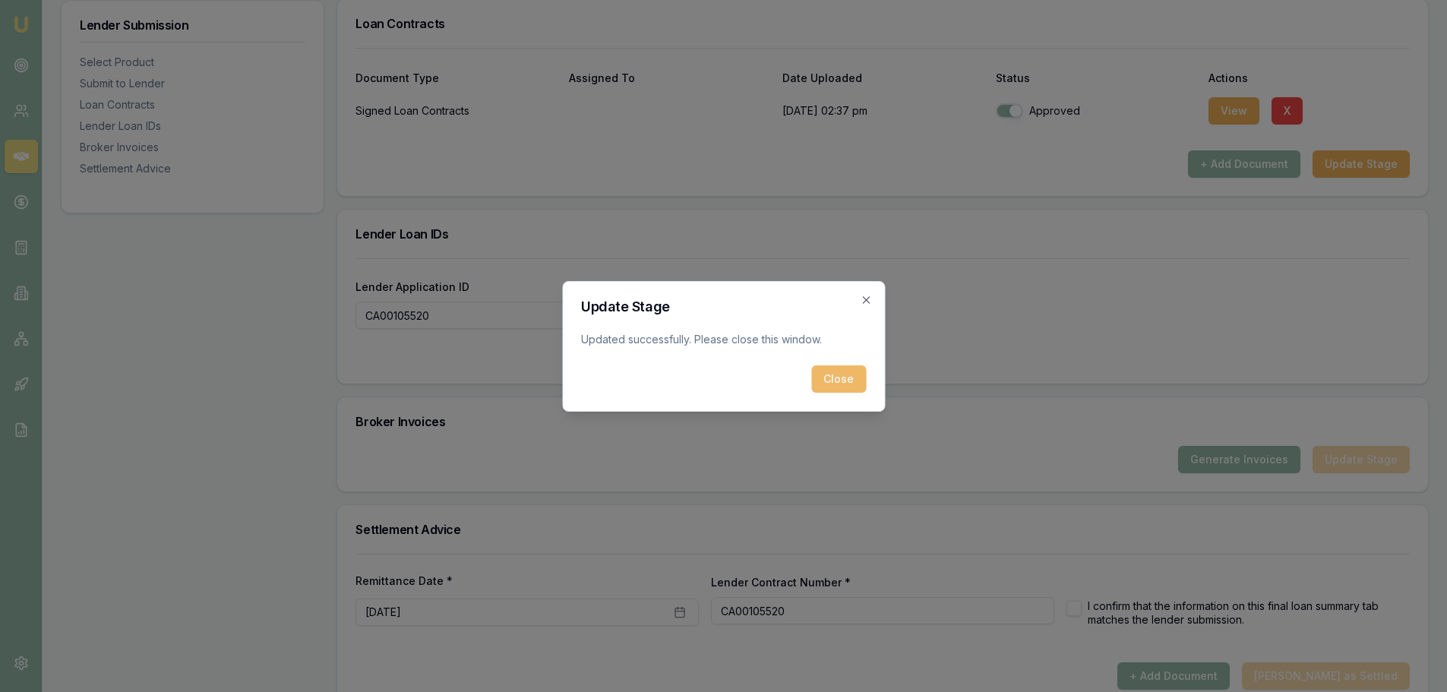
click at [835, 377] on button "Close" at bounding box center [838, 378] width 55 height 27
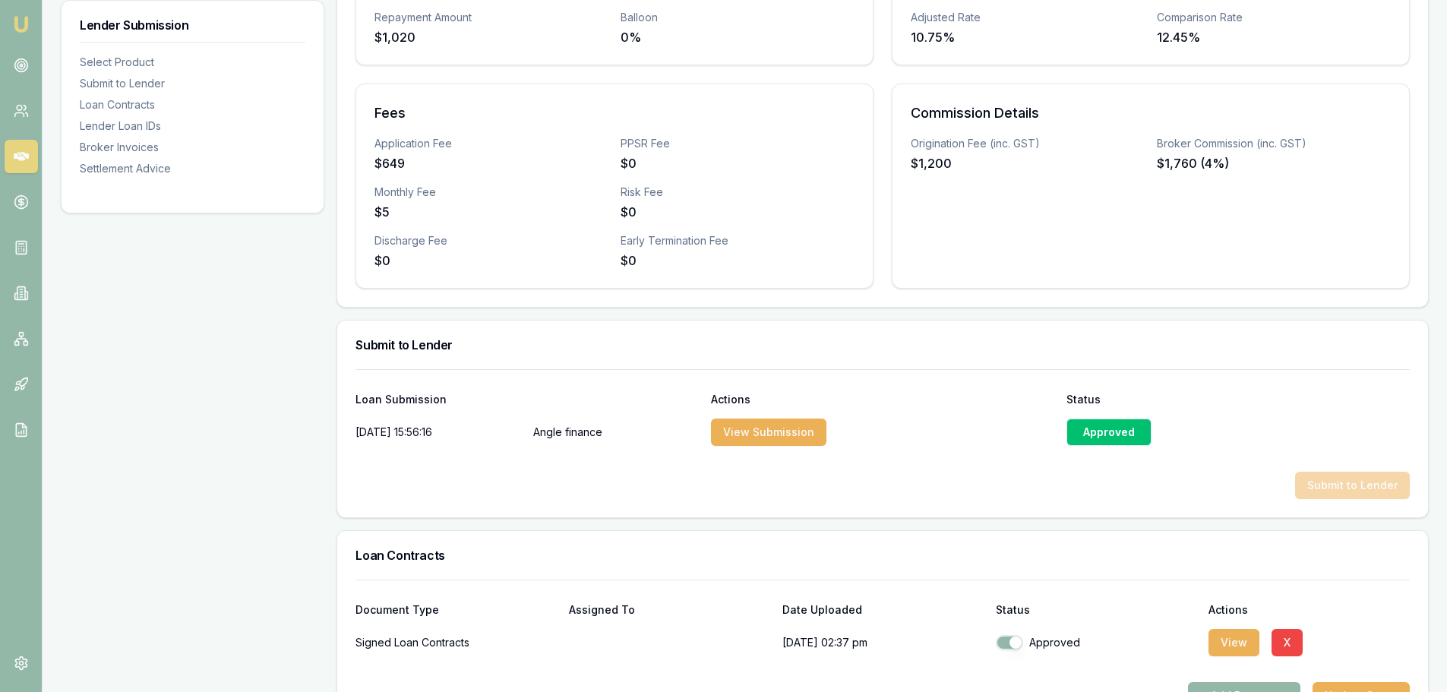
scroll to position [0, 0]
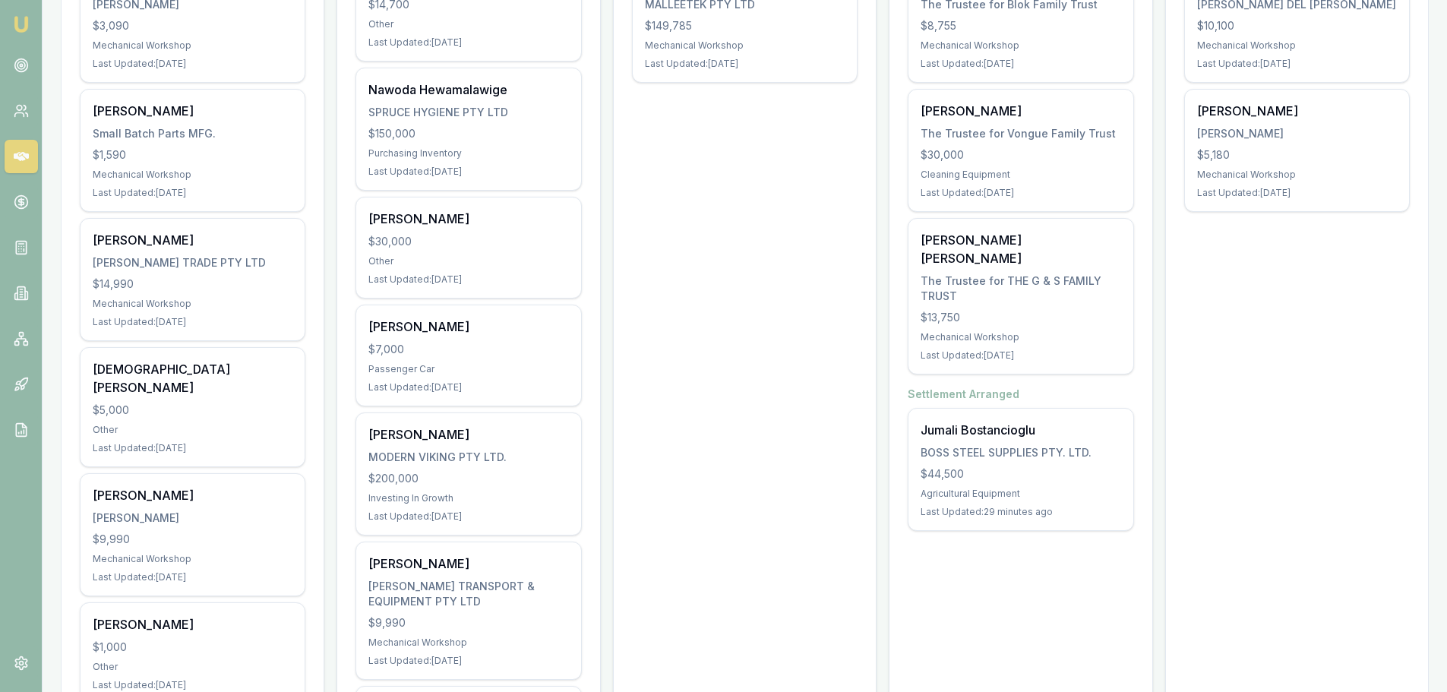
scroll to position [380, 0]
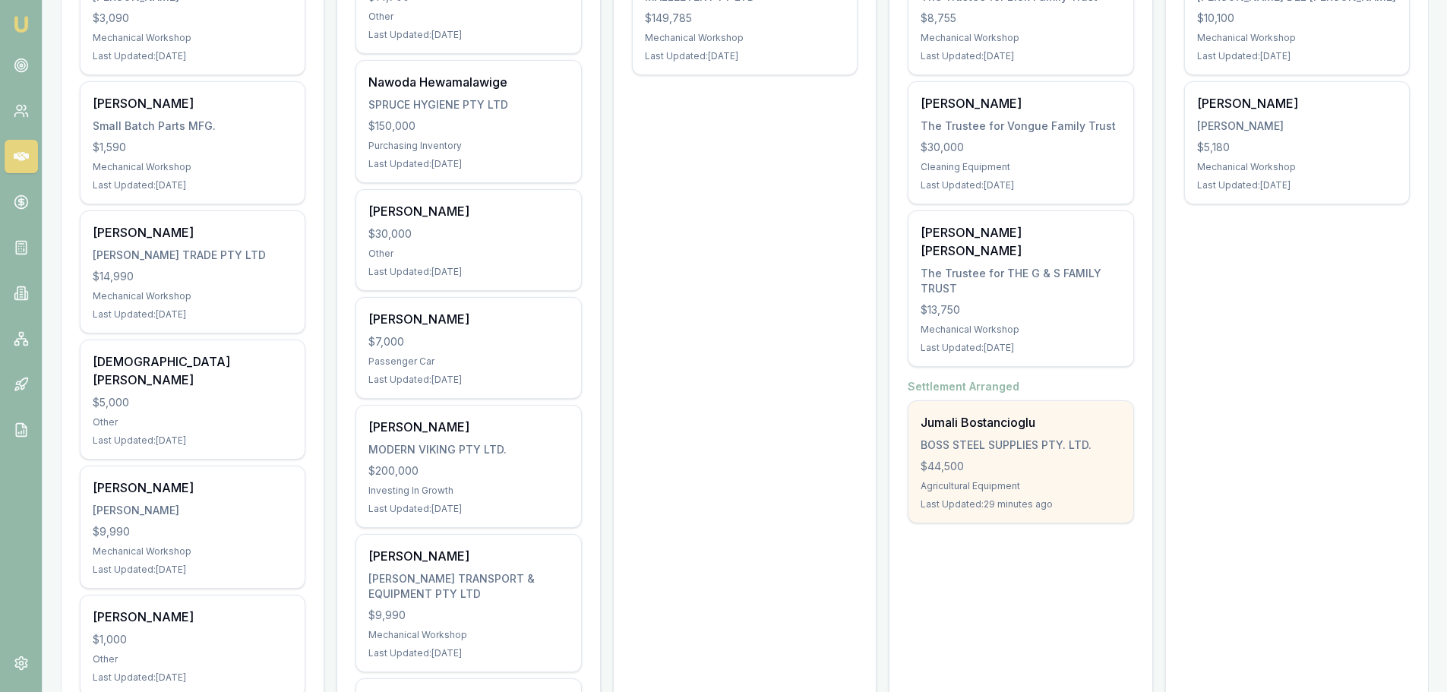
click at [972, 437] on div "BOSS STEEL SUPPLIES PTY. LTD." at bounding box center [1020, 444] width 200 height 15
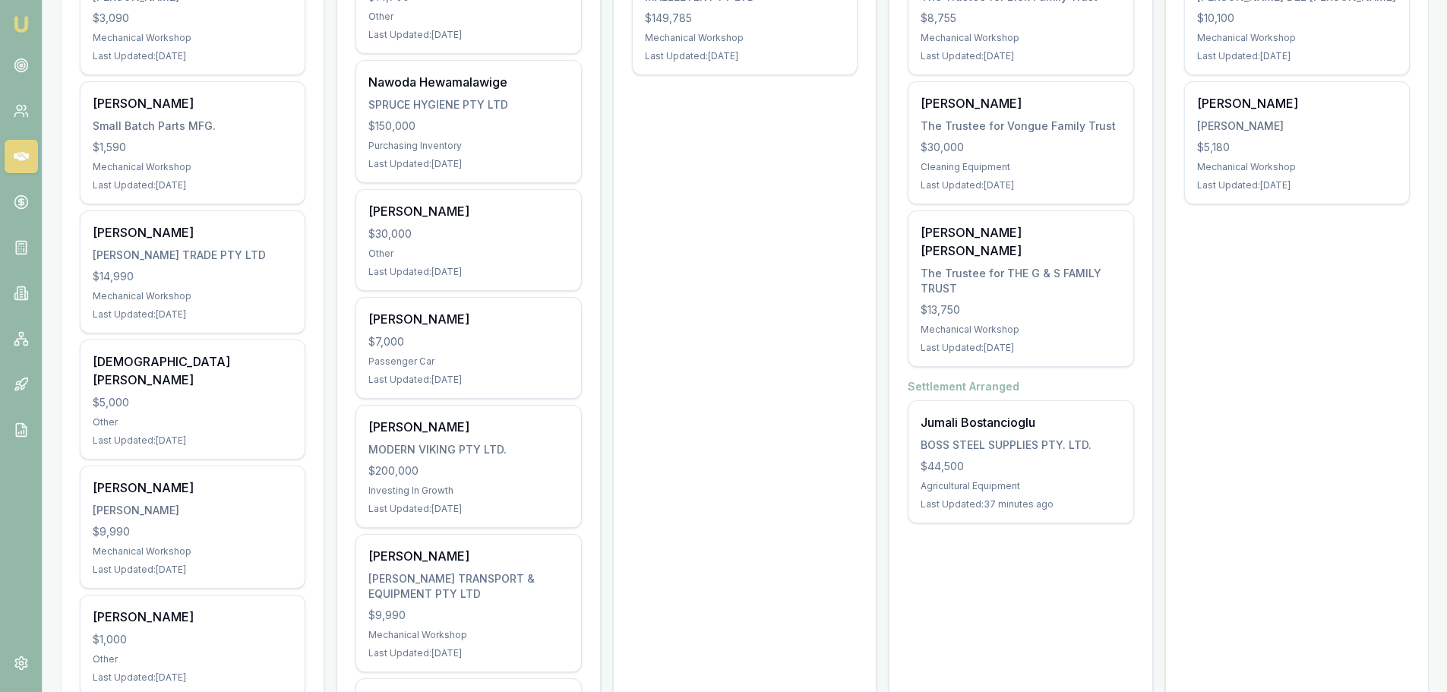
scroll to position [0, 0]
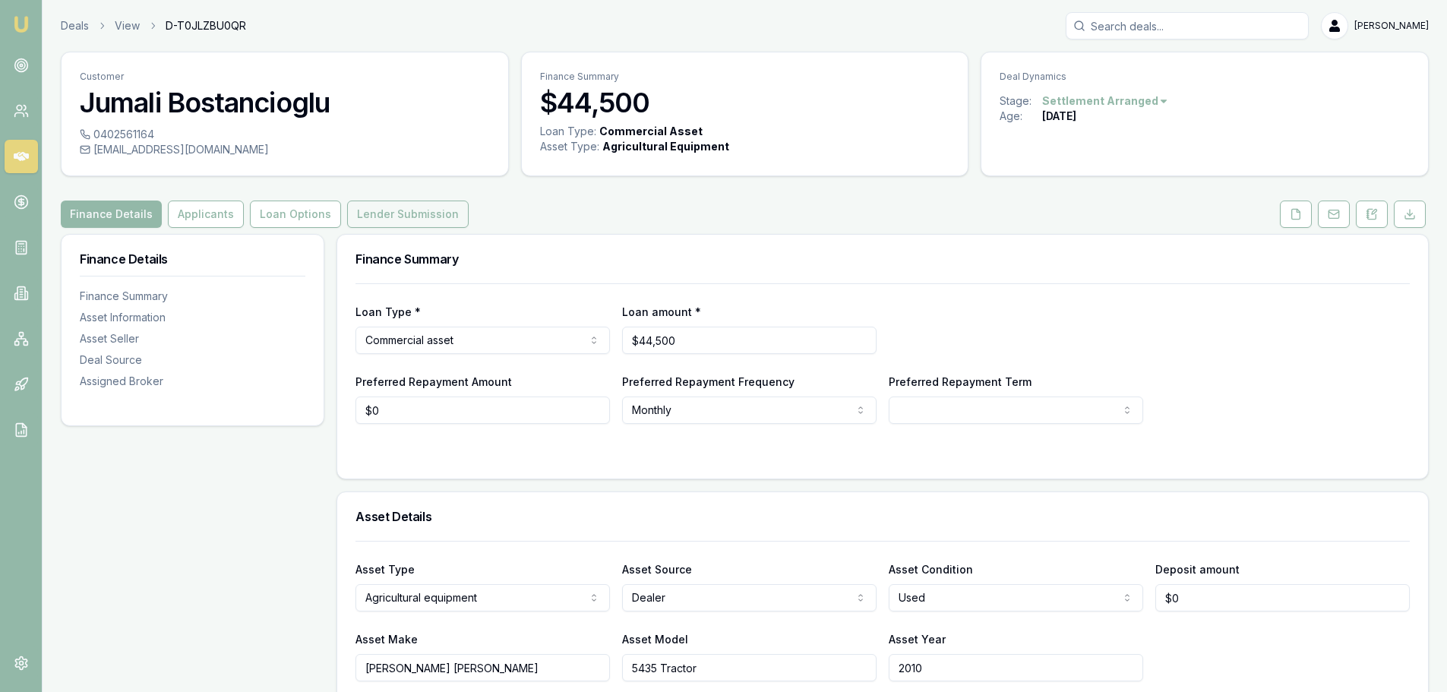
click at [354, 219] on button "Lender Submission" at bounding box center [408, 214] width 122 height 27
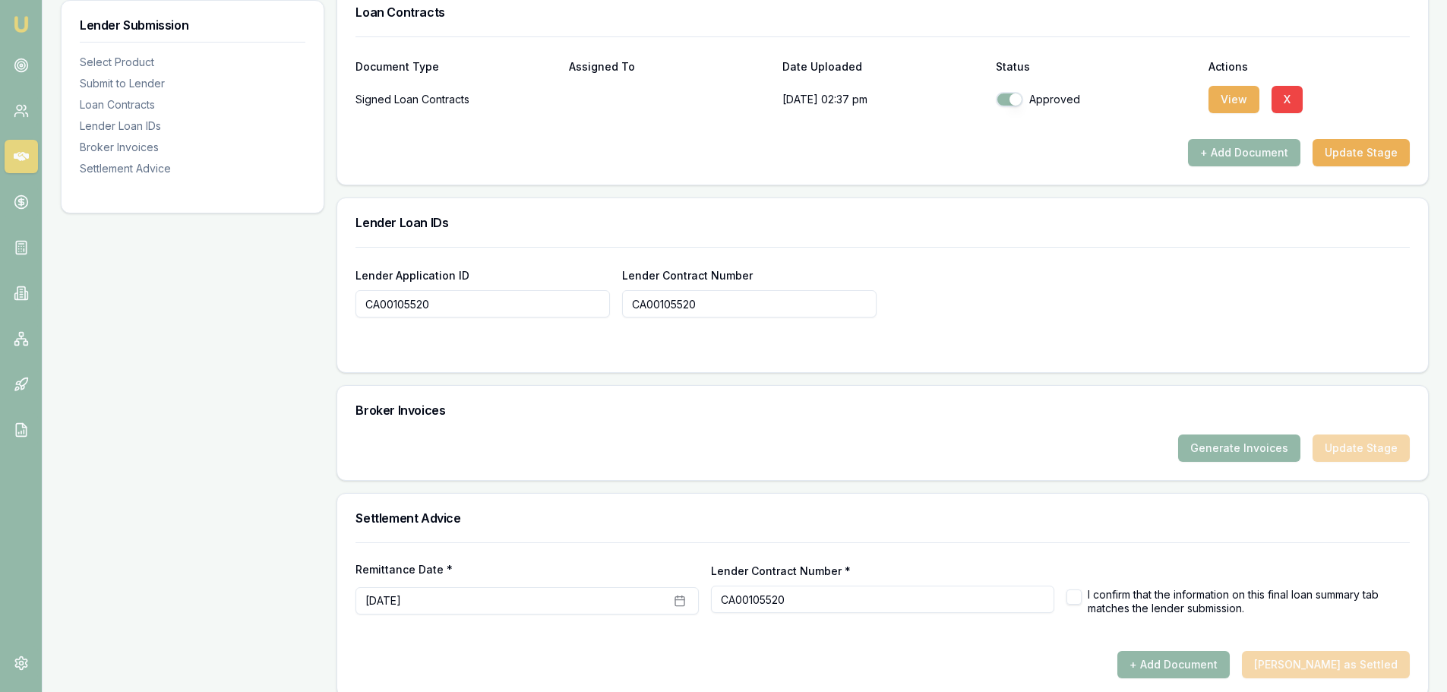
scroll to position [1016, 0]
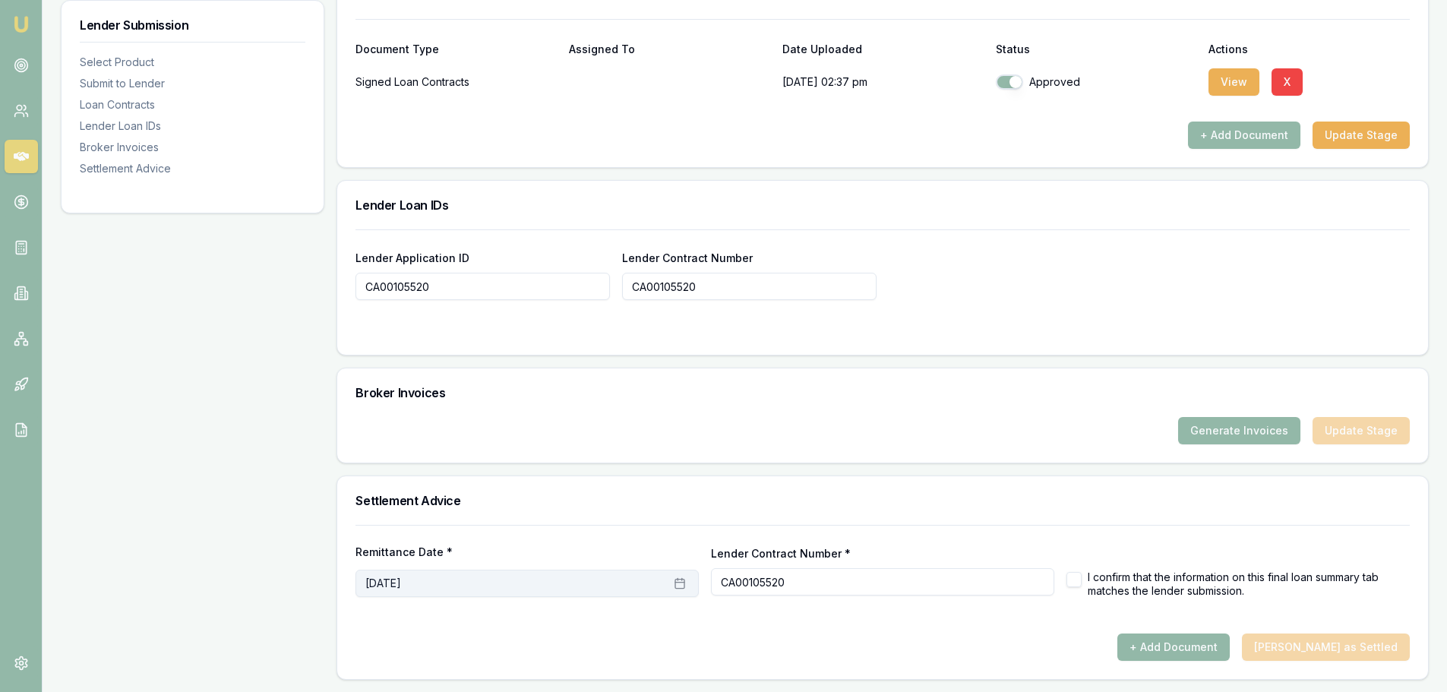
click at [507, 584] on button "July 25th, 2025" at bounding box center [526, 583] width 343 height 27
click at [503, 457] on button "15" at bounding box center [499, 453] width 24 height 24
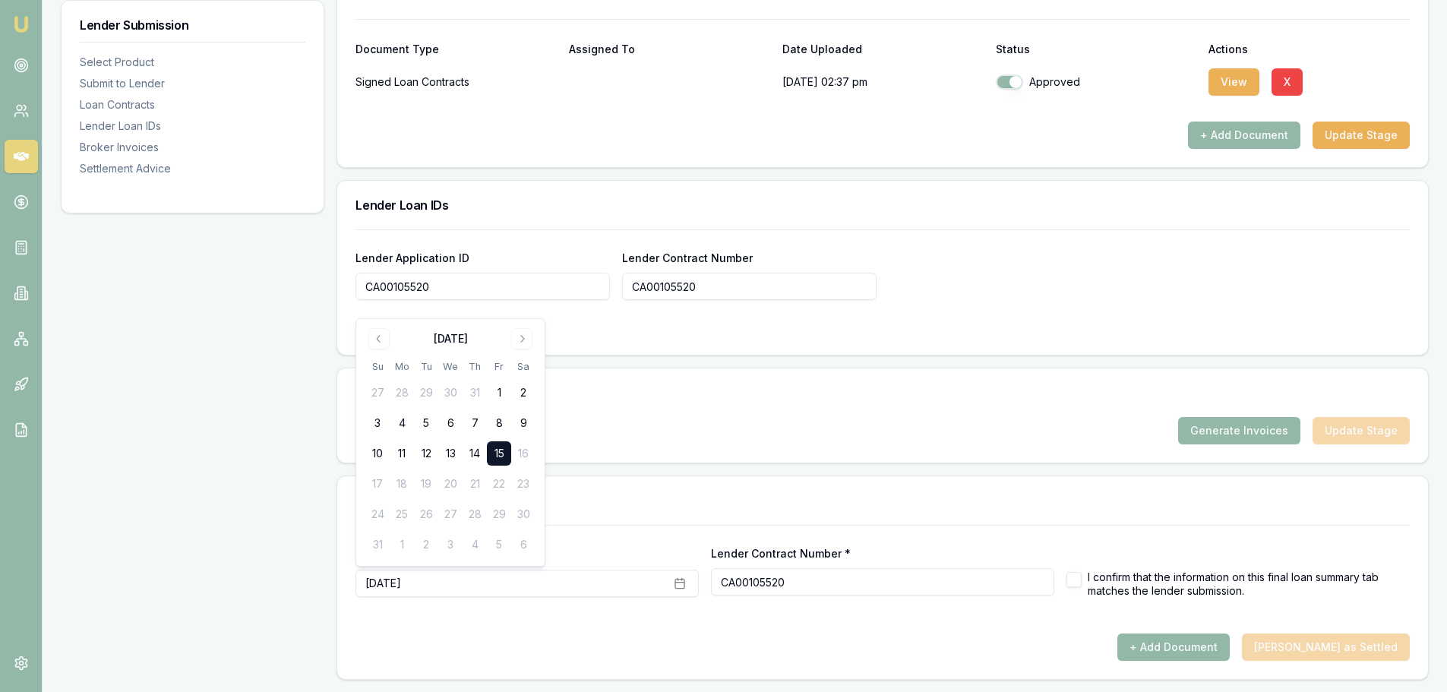
click at [662, 506] on h3 "Settlement Advice" at bounding box center [882, 500] width 1054 height 12
click at [1192, 656] on button "+ Add Document" at bounding box center [1173, 646] width 112 height 27
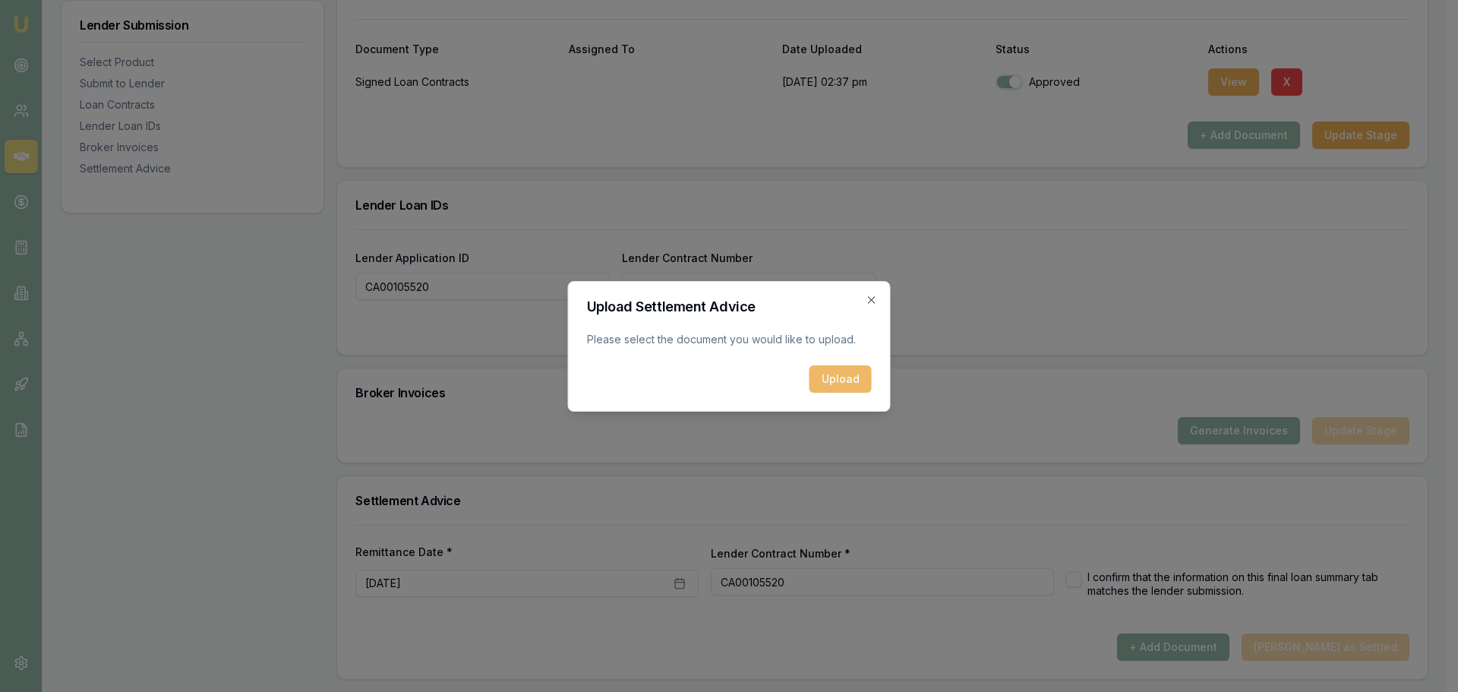
click at [843, 392] on button "Upload" at bounding box center [841, 378] width 62 height 27
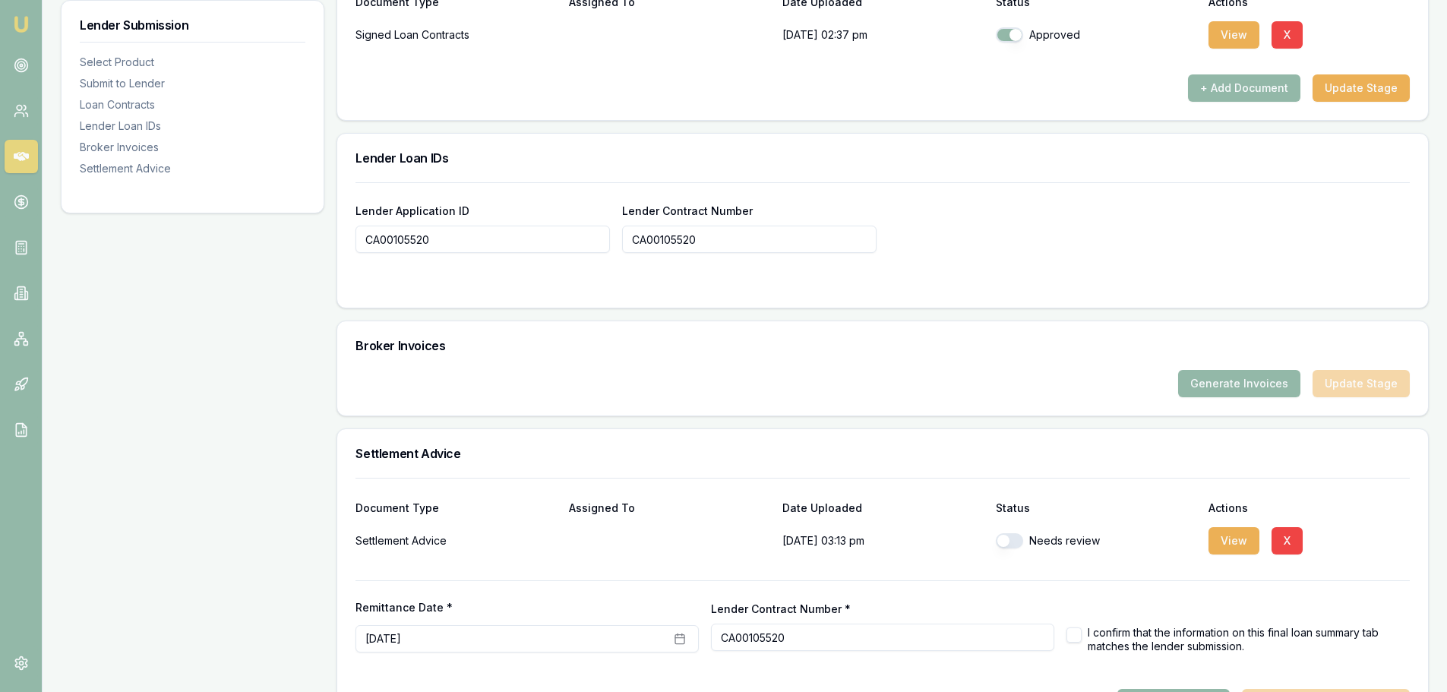
scroll to position [1119, 0]
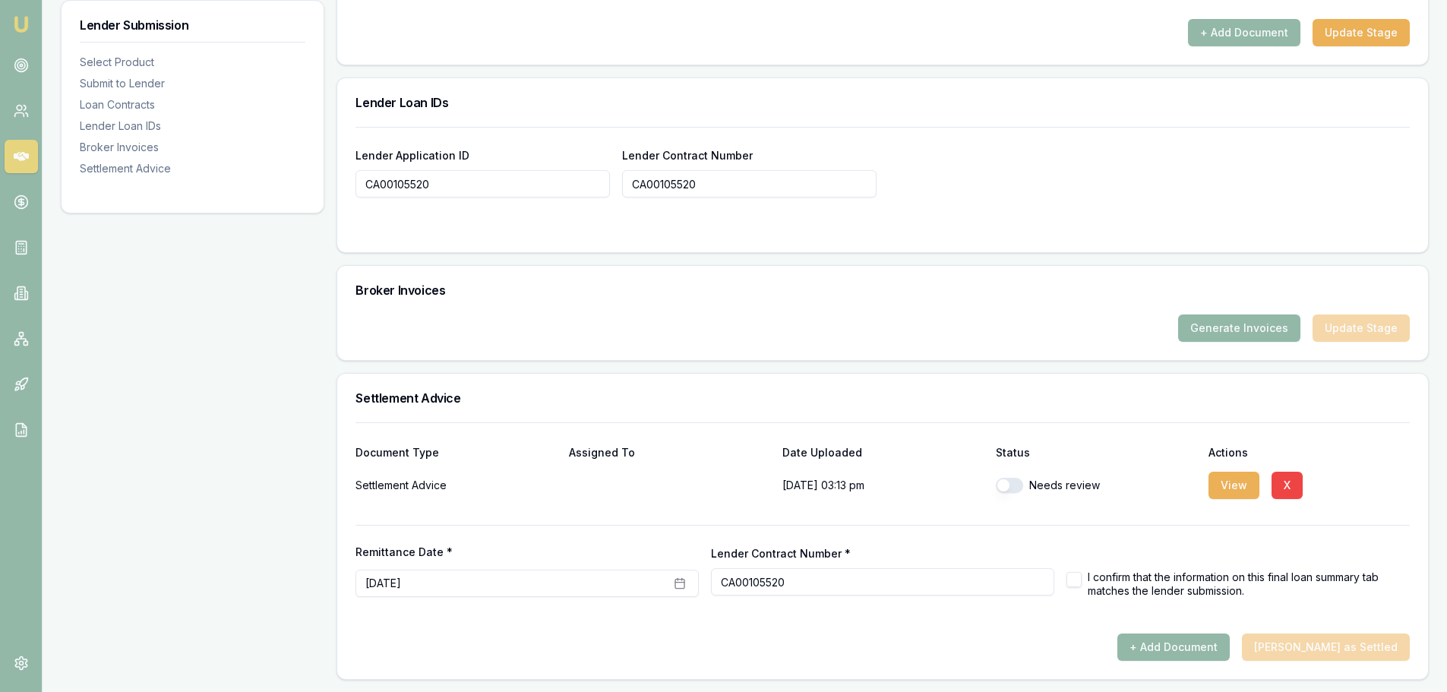
drag, startPoint x: 810, startPoint y: 590, endPoint x: 722, endPoint y: 583, distance: 88.4
click at [722, 583] on input "CA00105520" at bounding box center [882, 581] width 343 height 27
paste input "V58144"
type input "V58144"
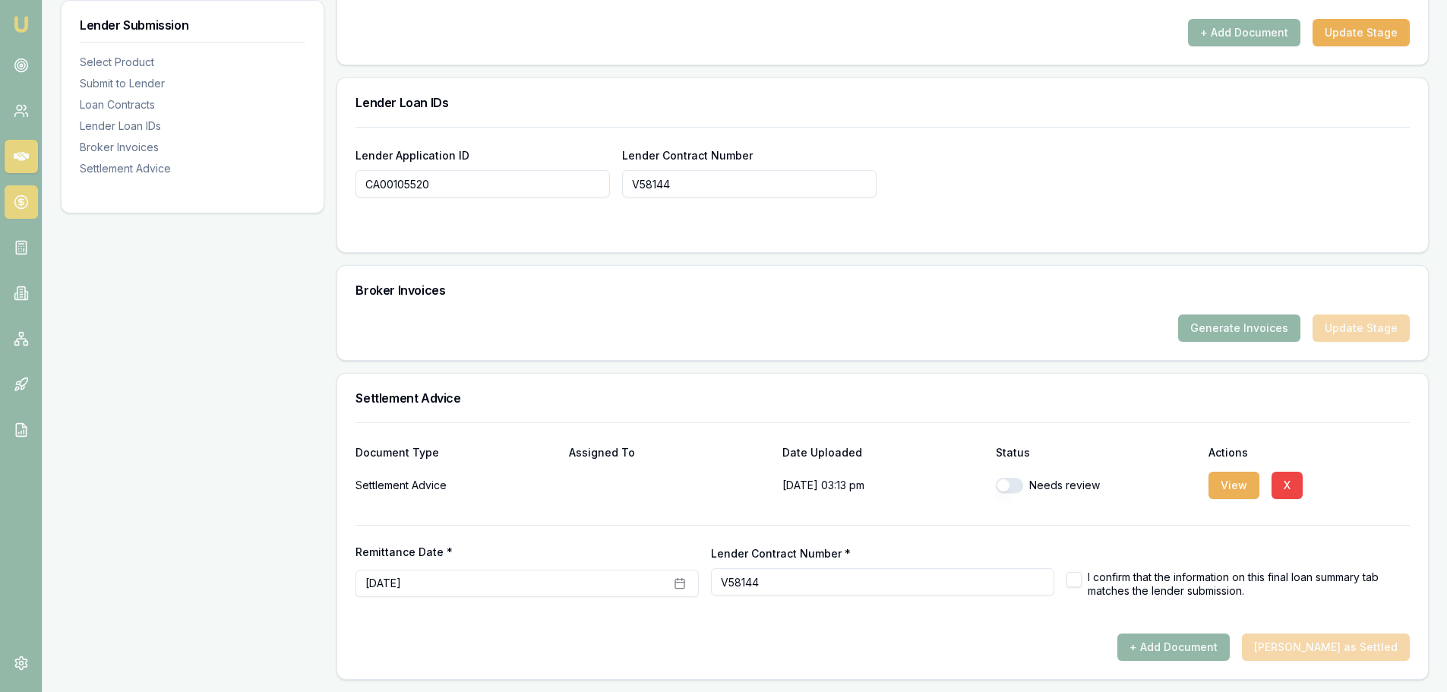
type input "V58144"
click at [1077, 576] on button "button" at bounding box center [1073, 579] width 15 height 15
checkbox input "true"
click at [1015, 490] on button "button" at bounding box center [1009, 485] width 27 height 15
checkbox input "true"
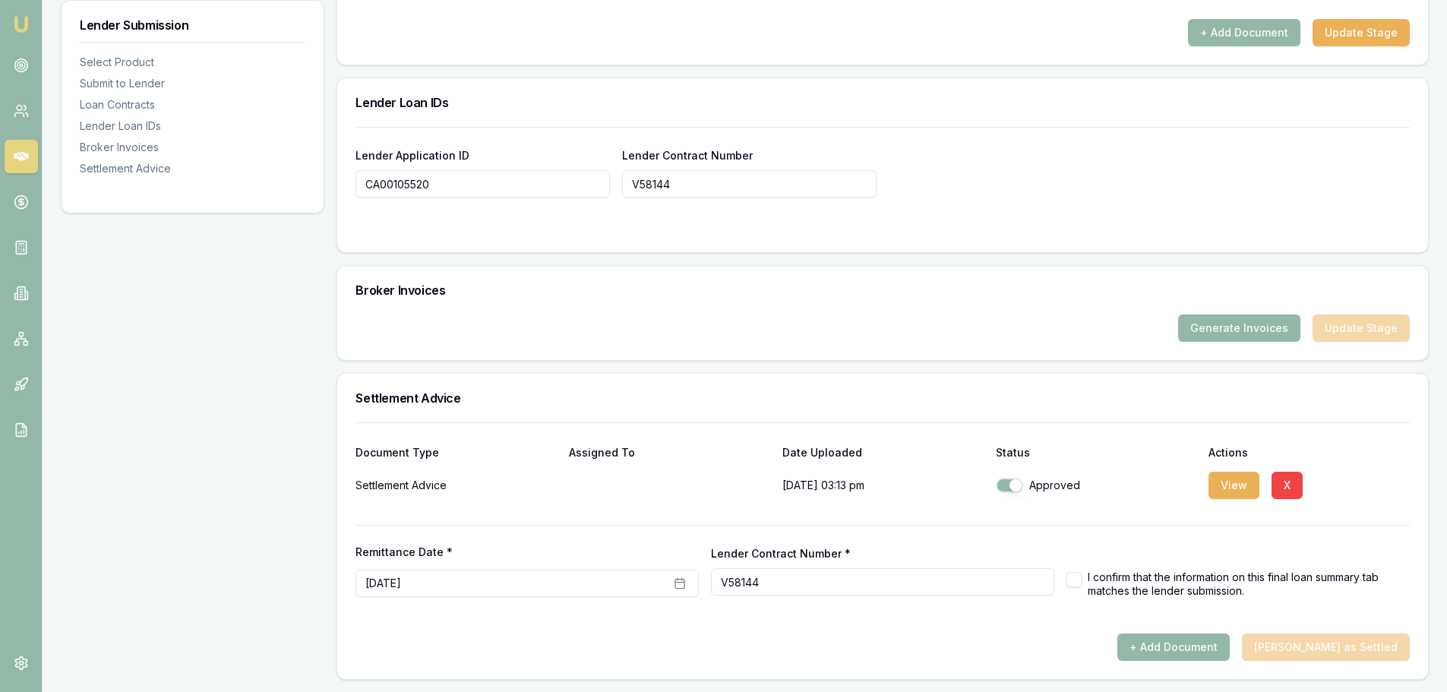
click at [1073, 585] on button "button" at bounding box center [1073, 579] width 15 height 15
checkbox input "true"
click at [1338, 650] on button "Mark Deal as Settled" at bounding box center [1326, 646] width 168 height 27
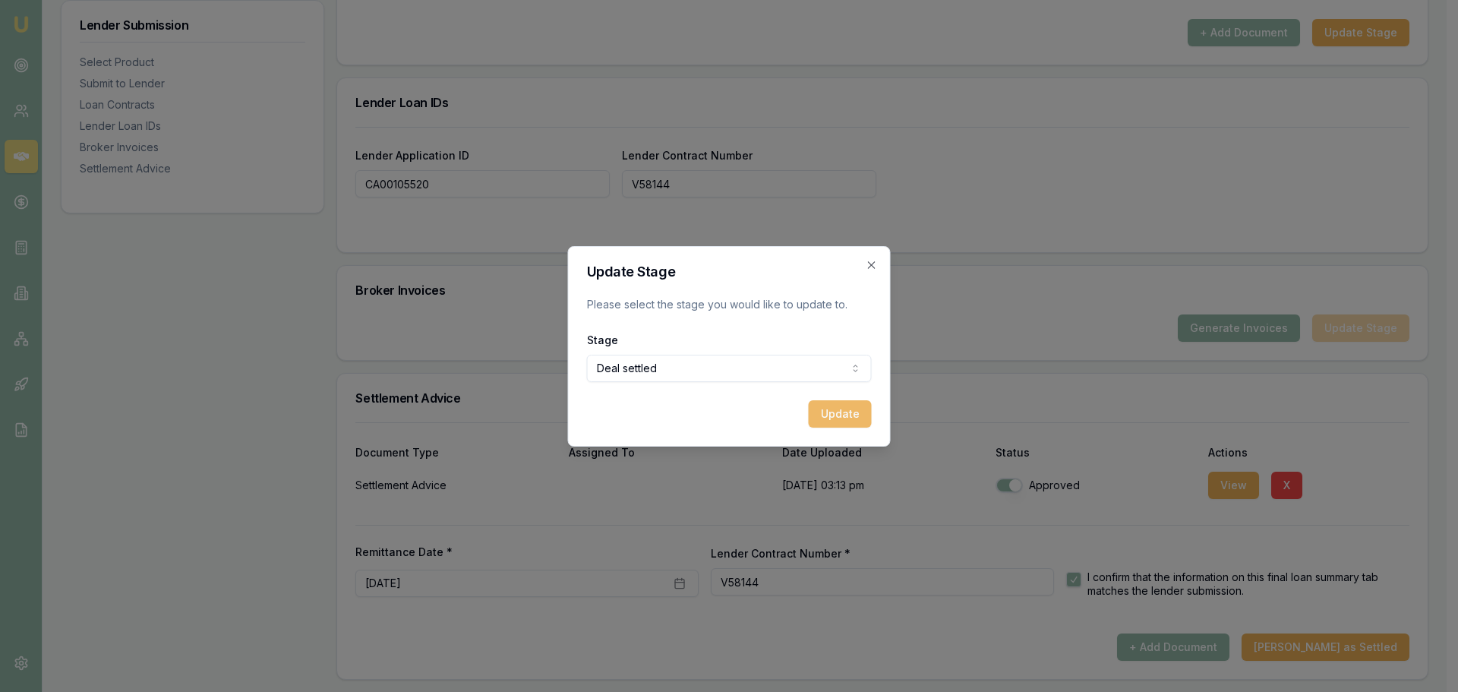
click at [845, 410] on button "Update" at bounding box center [840, 413] width 63 height 27
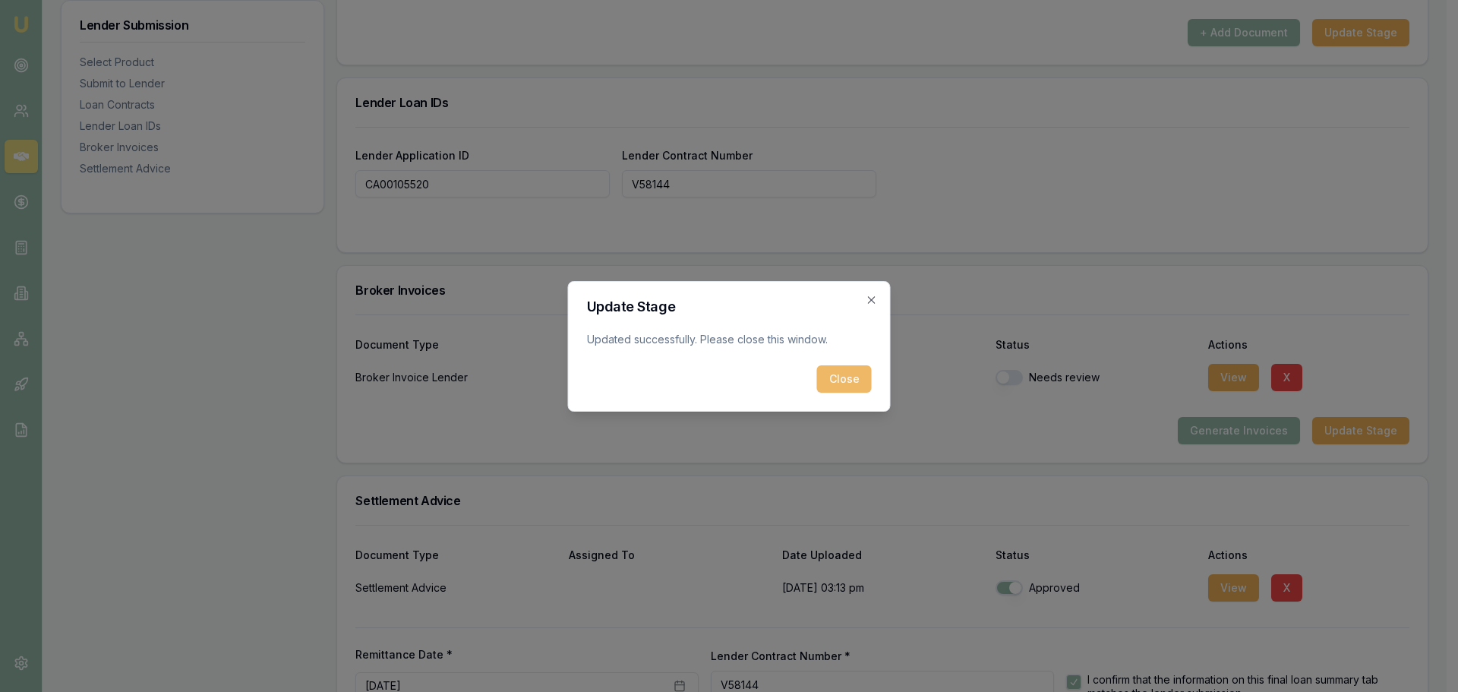
click at [835, 385] on button "Close" at bounding box center [844, 378] width 55 height 27
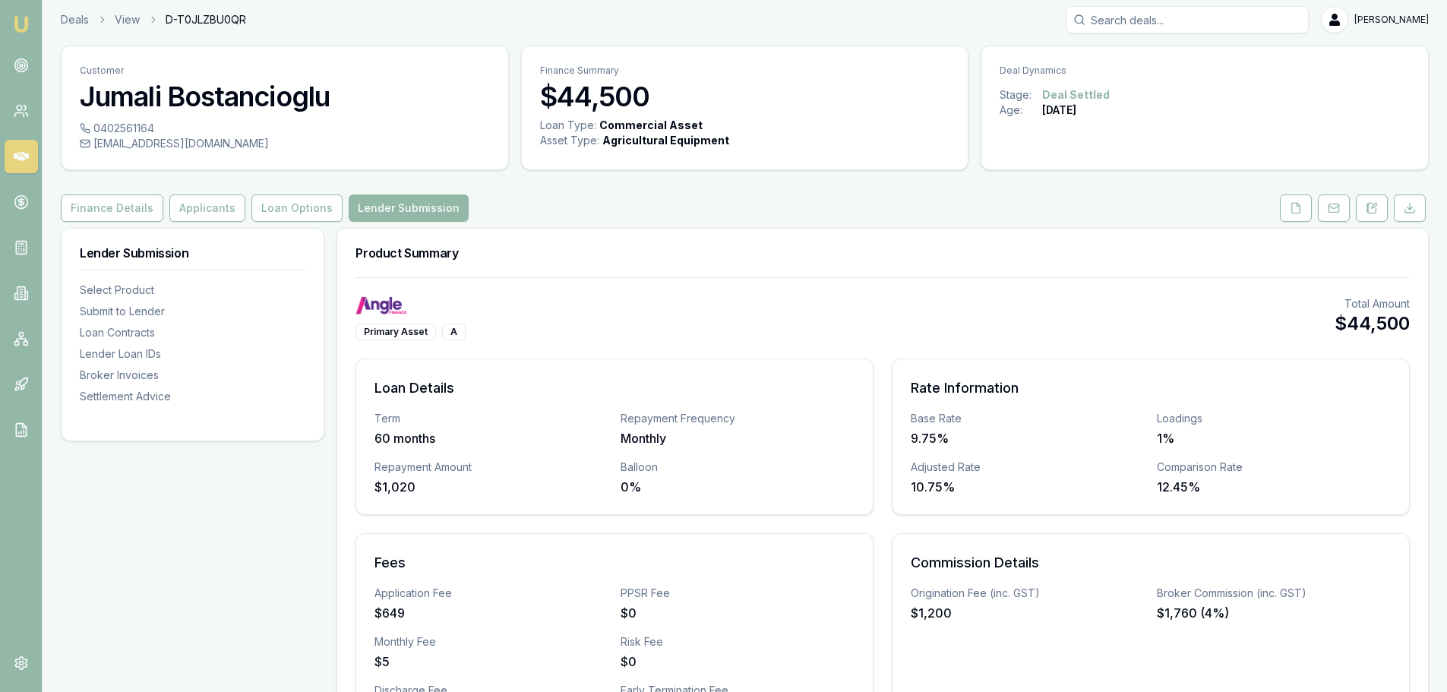
scroll to position [0, 0]
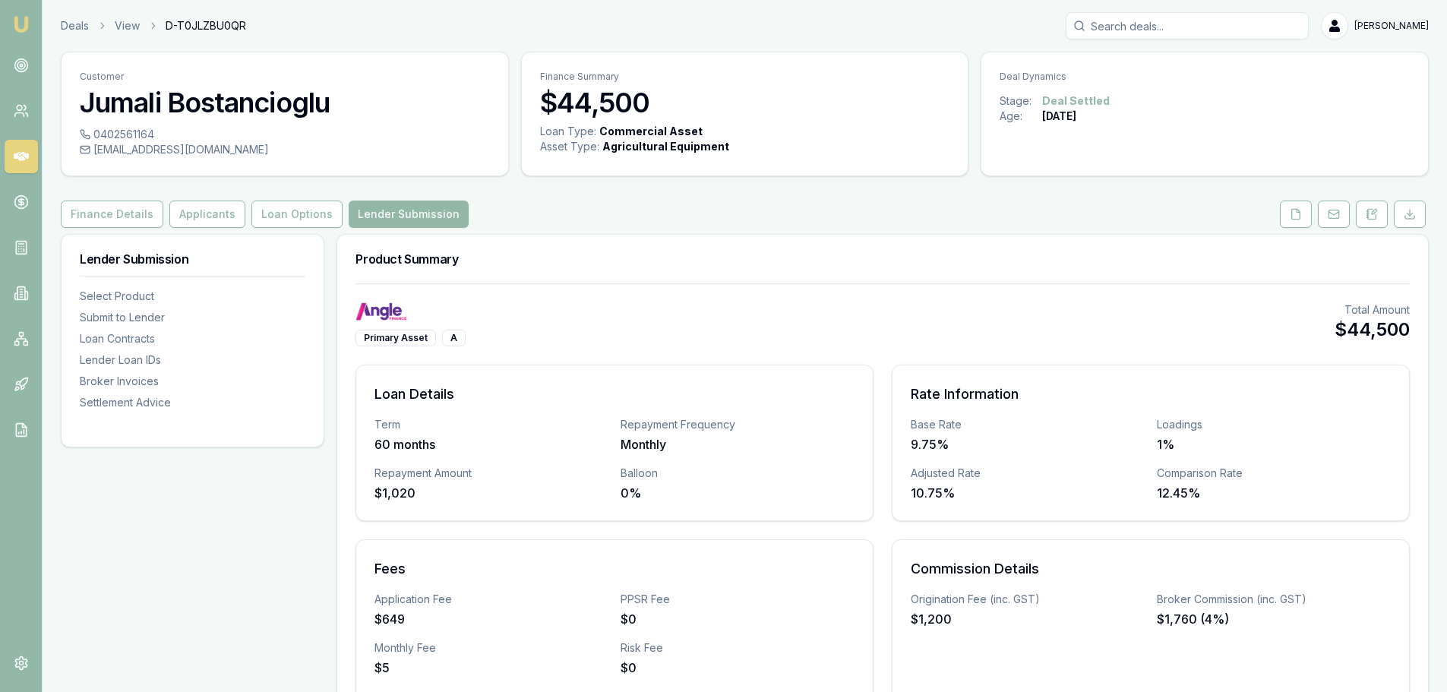
click at [25, 157] on icon at bounding box center [21, 156] width 15 height 9
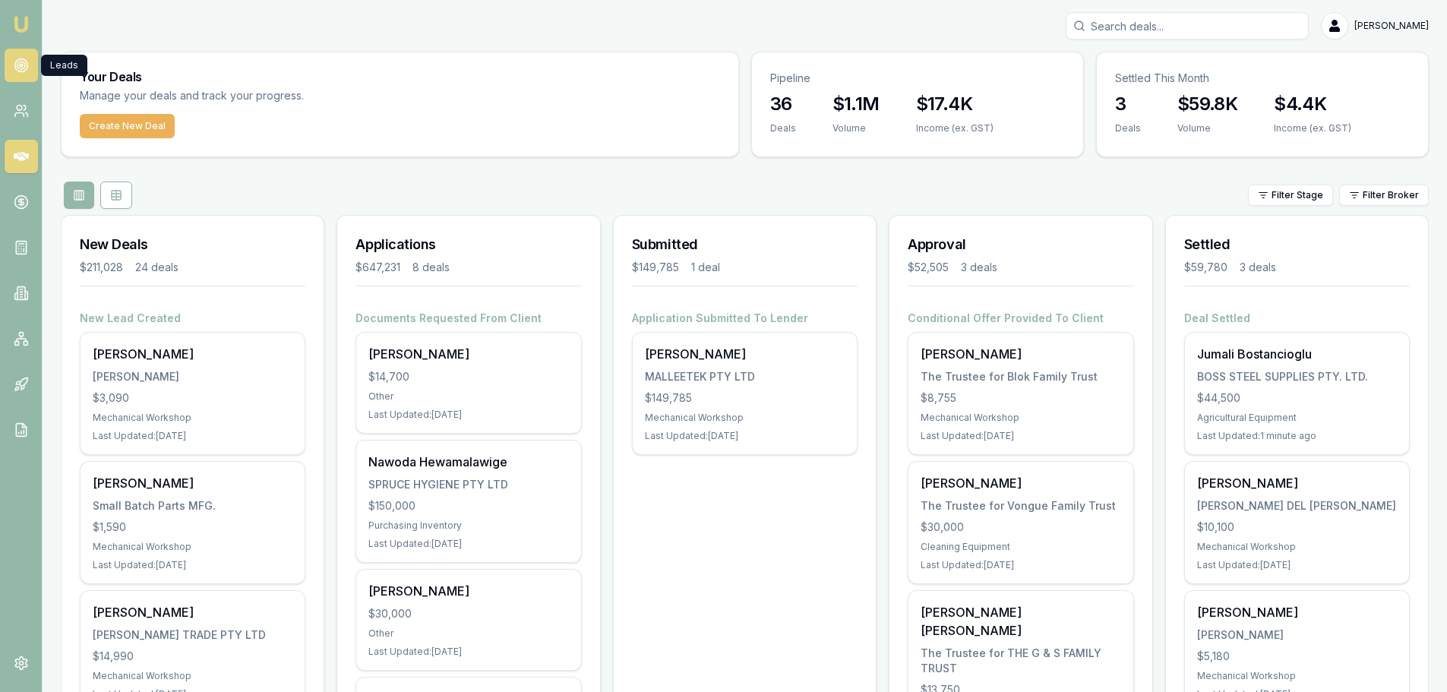
click at [21, 74] on link at bounding box center [21, 65] width 33 height 33
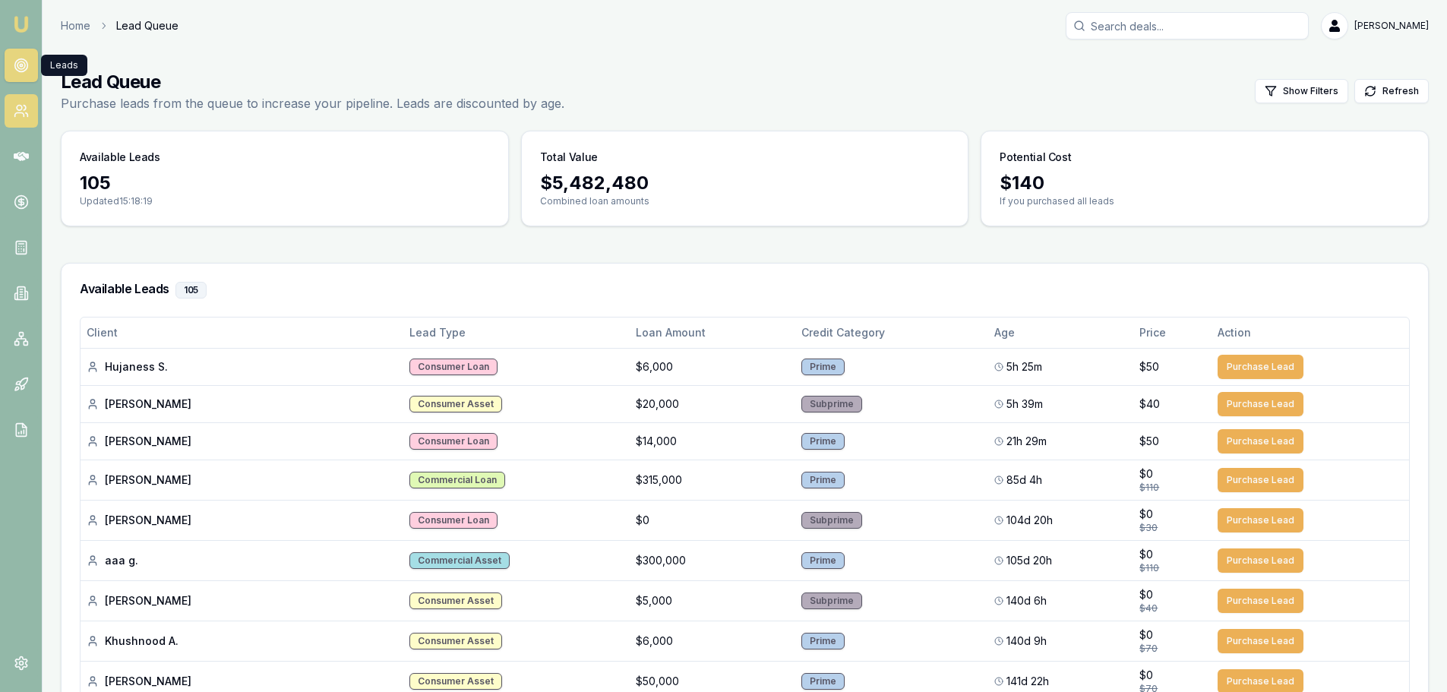
click at [22, 103] on link at bounding box center [21, 110] width 33 height 33
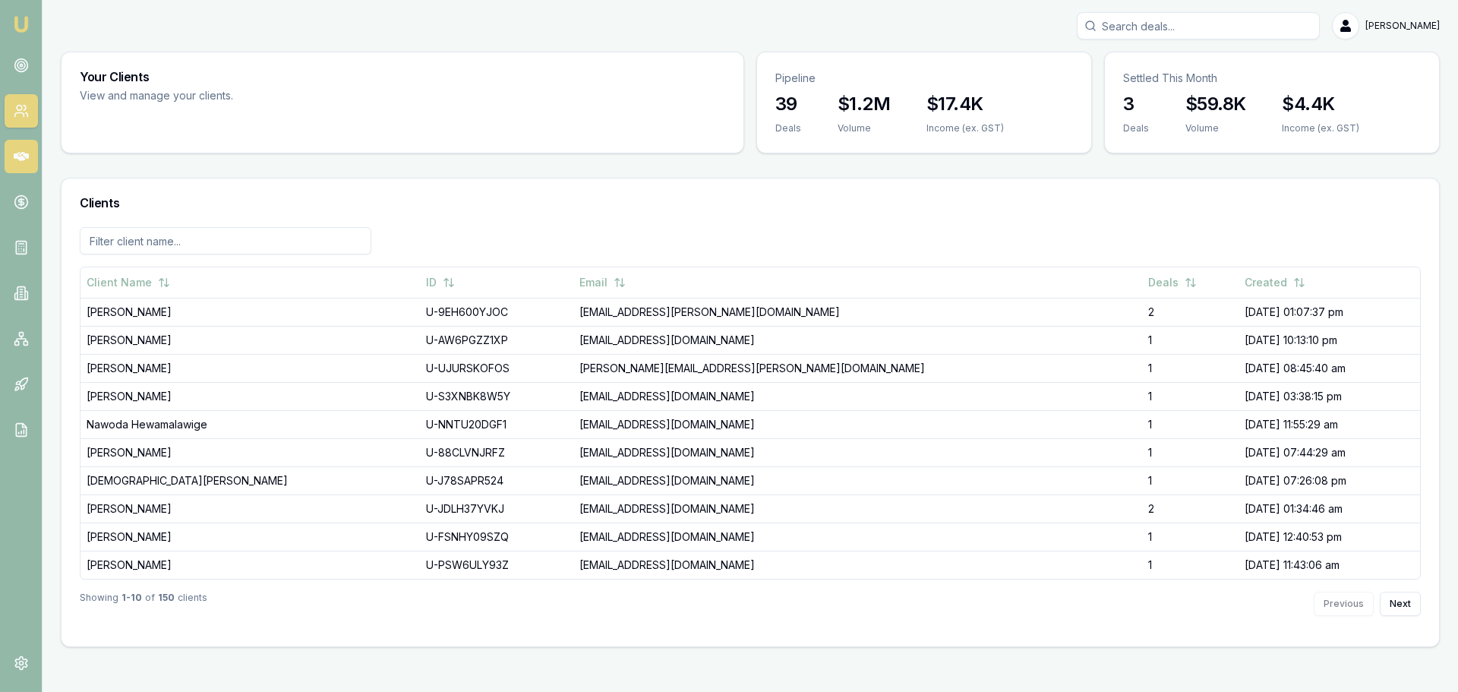
click at [14, 156] on icon at bounding box center [21, 156] width 15 height 15
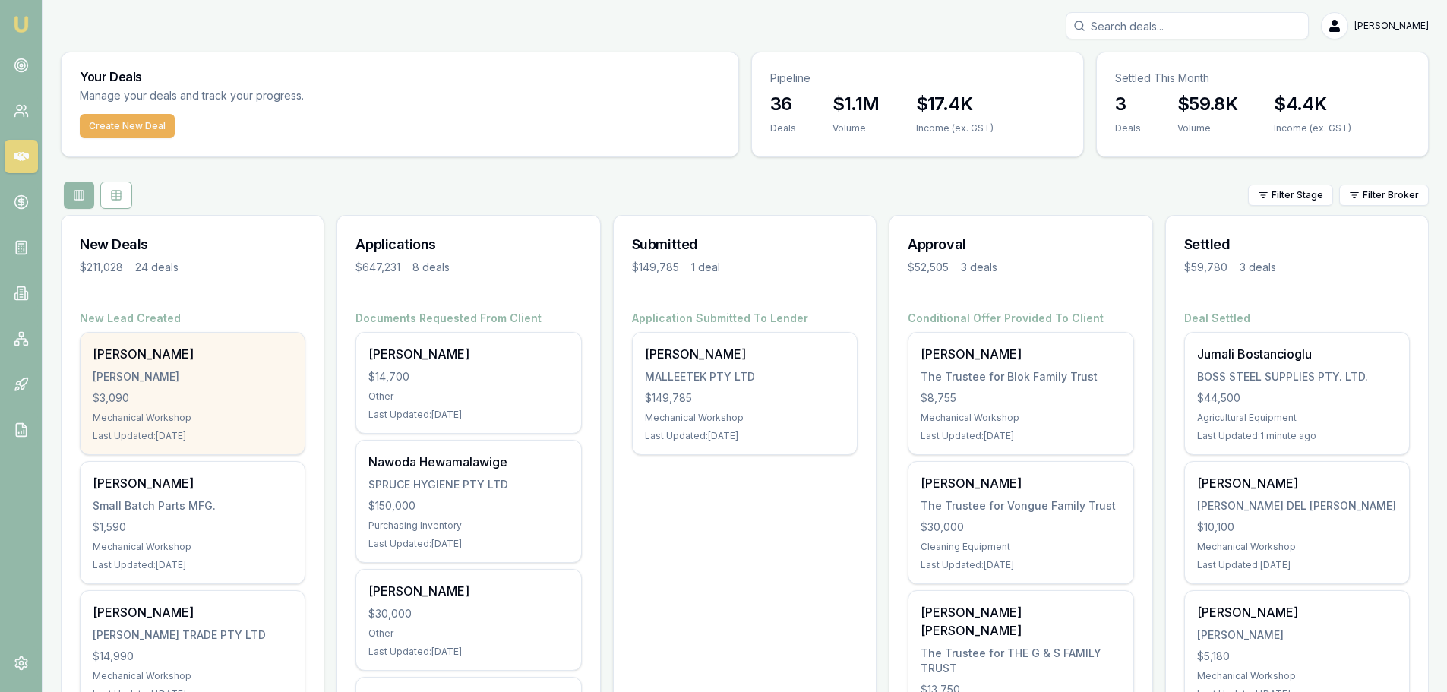
click at [177, 361] on div "[PERSON_NAME]" at bounding box center [193, 354] width 200 height 18
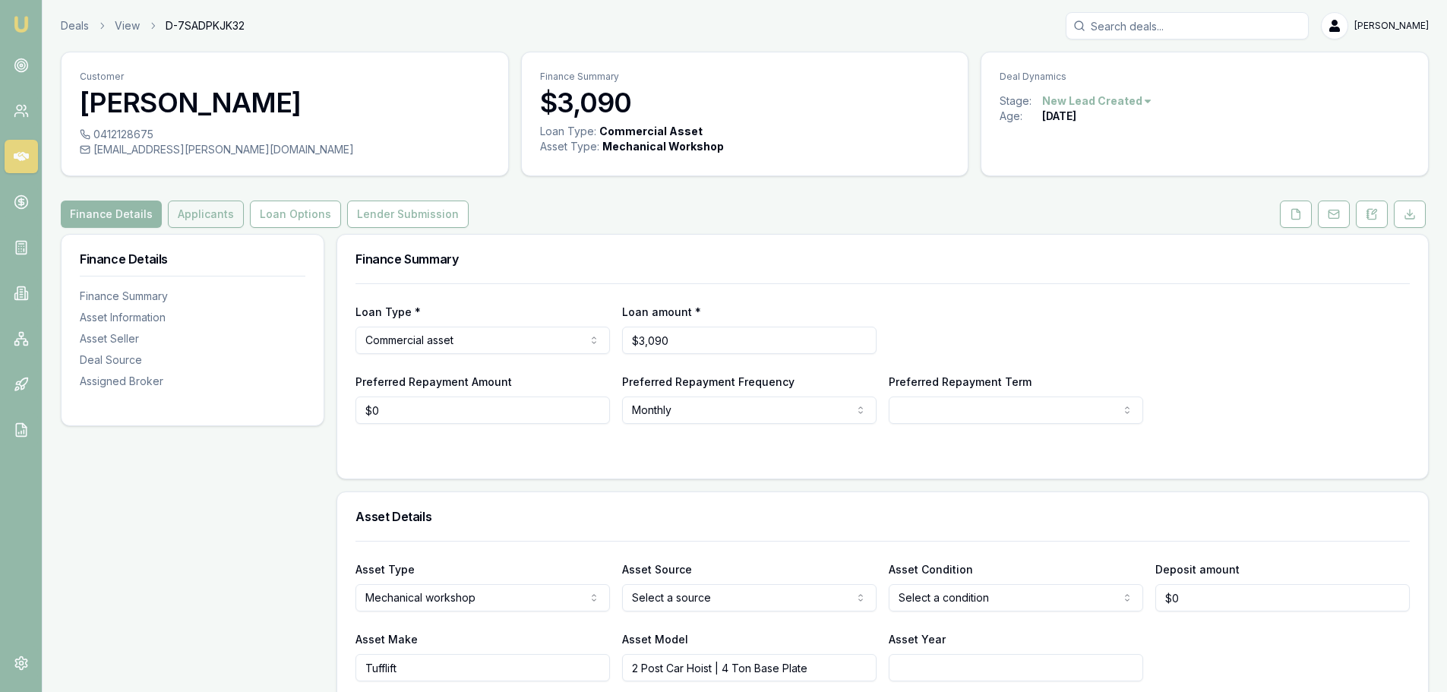
click at [226, 204] on button "Applicants" at bounding box center [206, 214] width 76 height 27
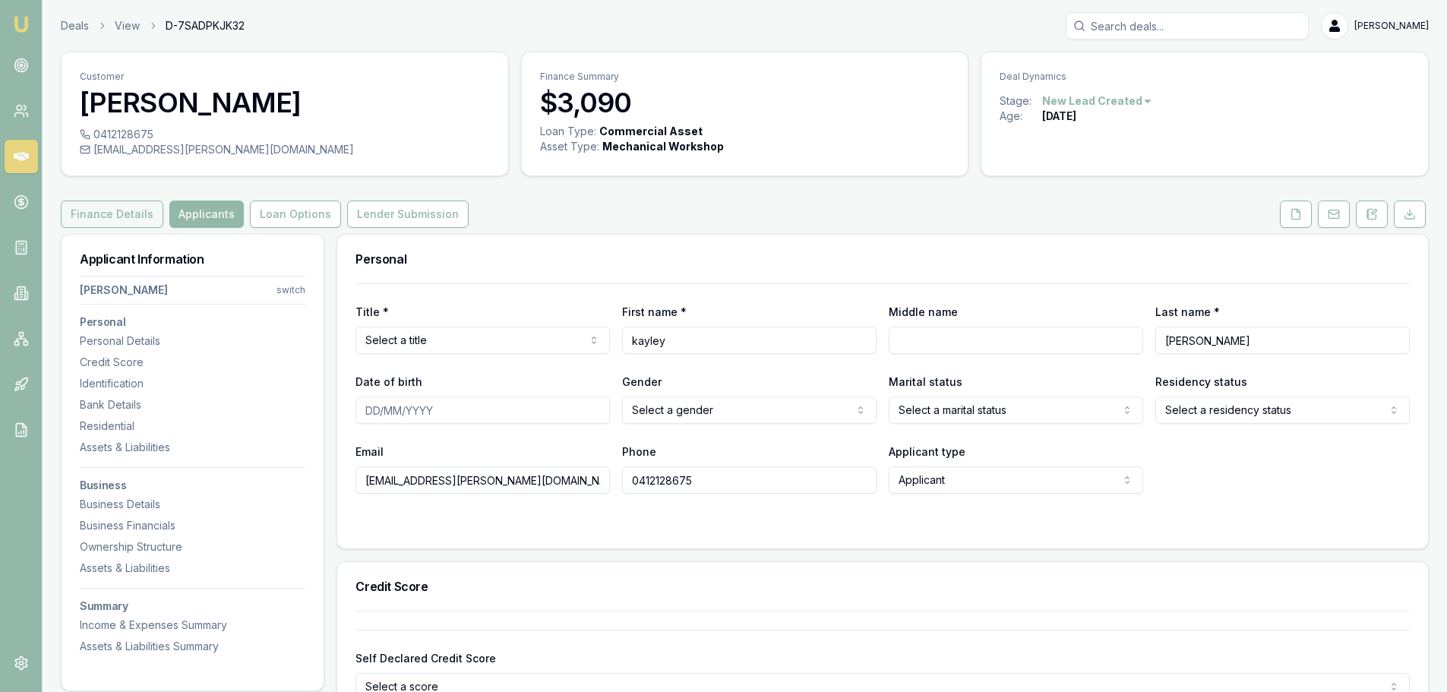
click at [118, 213] on button "Finance Details" at bounding box center [112, 214] width 103 height 27
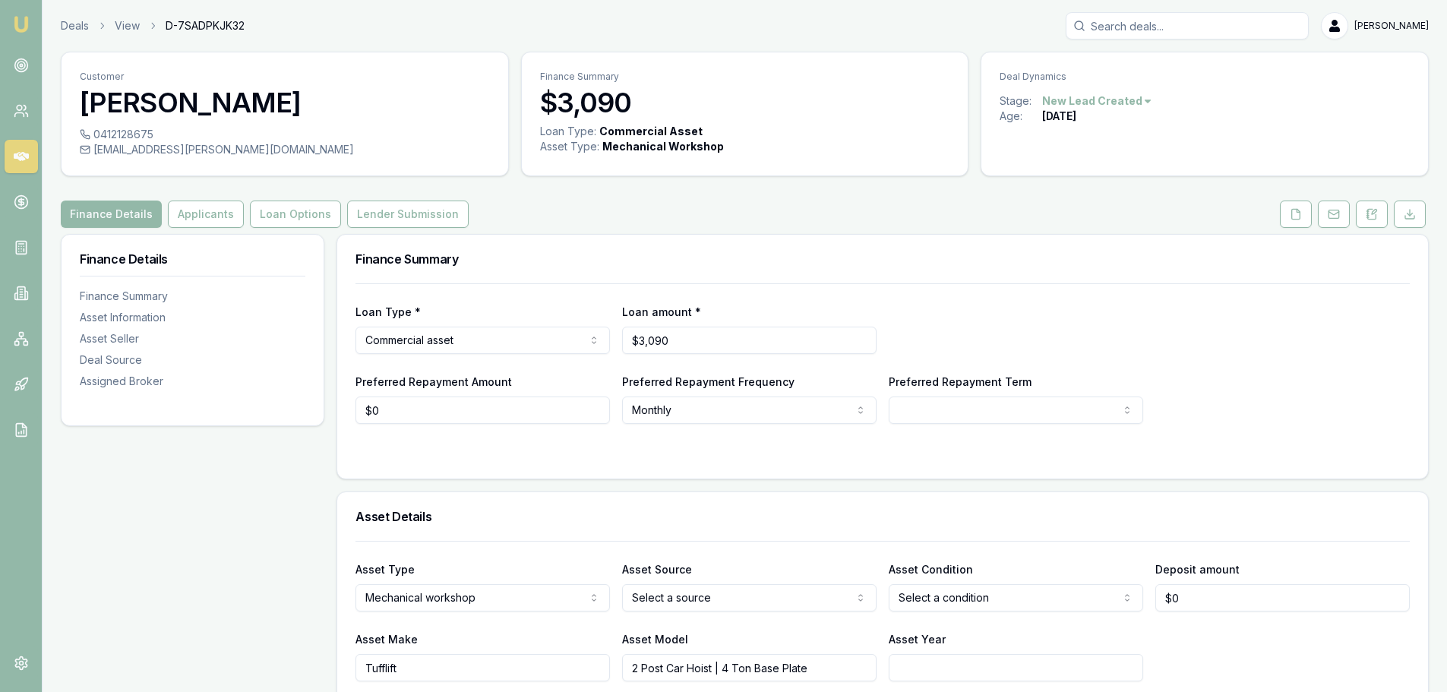
click at [23, 153] on icon at bounding box center [21, 156] width 15 height 9
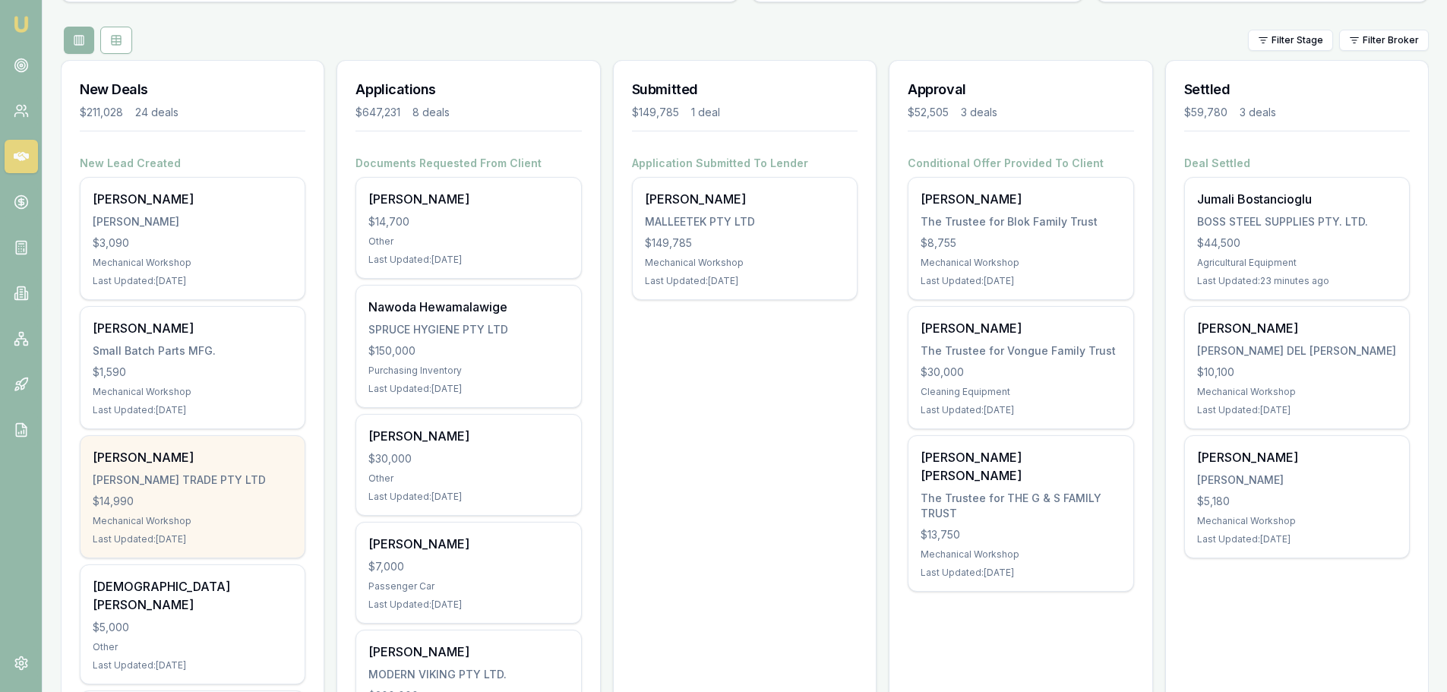
scroll to position [76, 0]
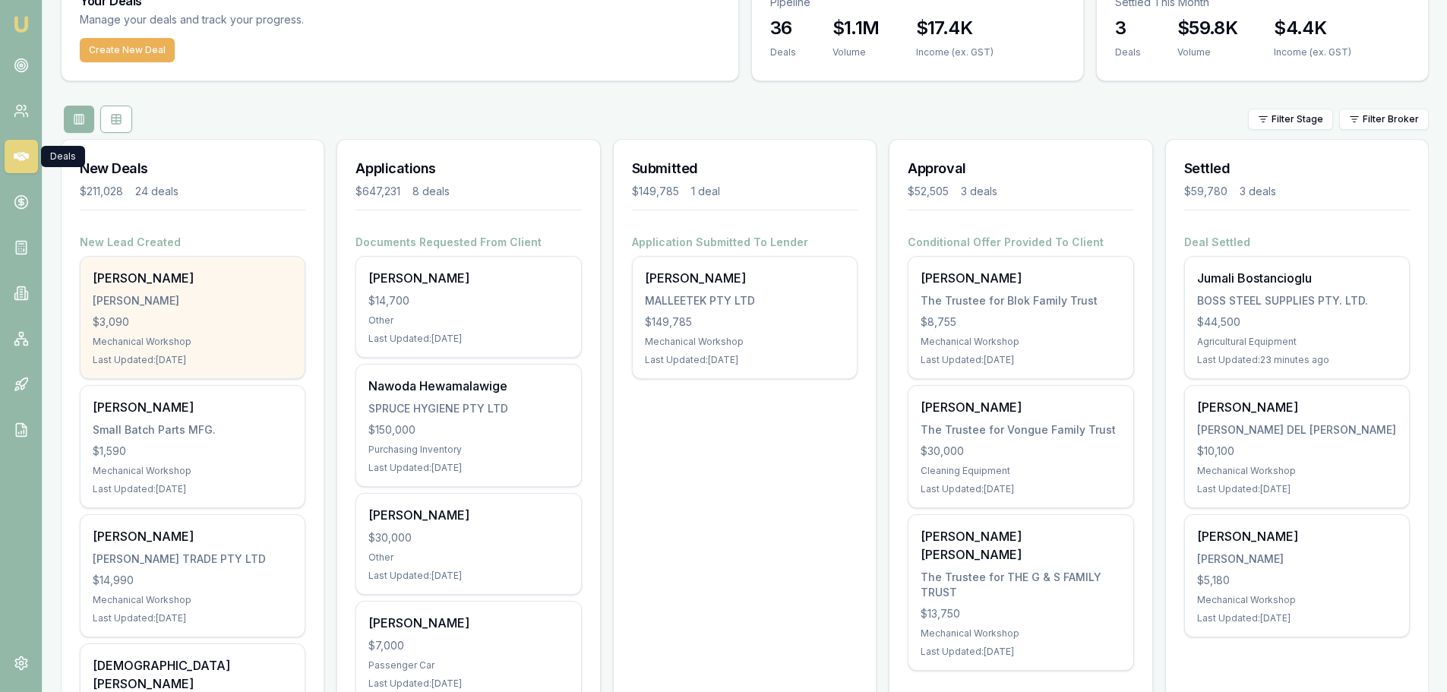
click at [238, 288] on div "kayley palmer PYNE, CHRISTOPHER $3,090 Mechanical Workshop Last Updated: 2 days…" at bounding box center [193, 318] width 224 height 122
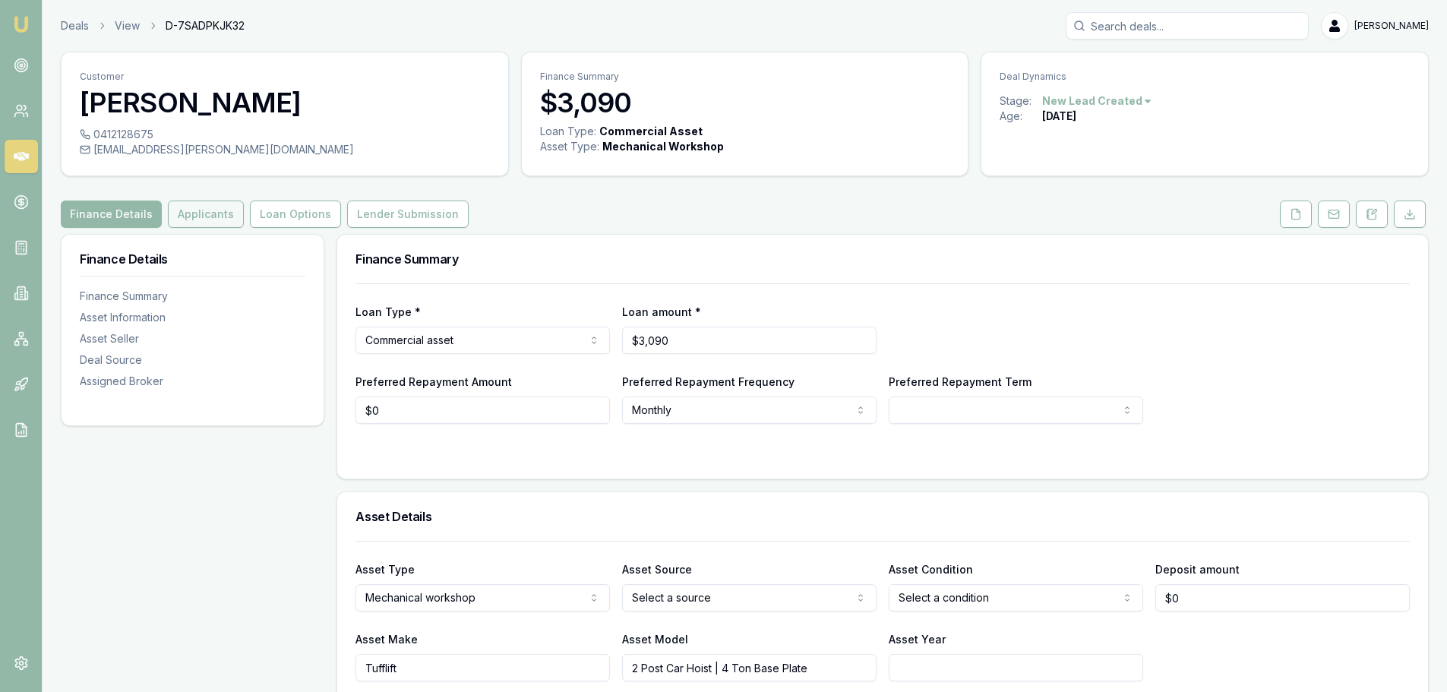
click at [194, 204] on button "Applicants" at bounding box center [206, 214] width 76 height 27
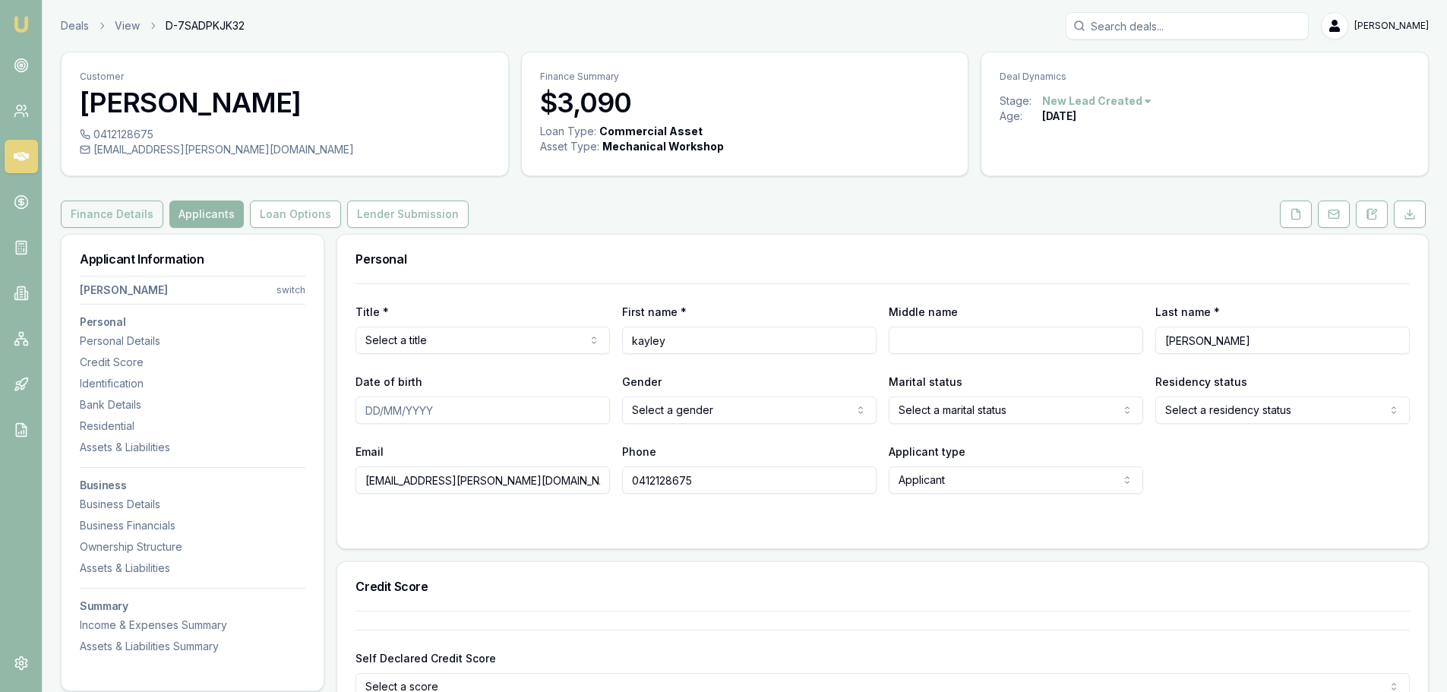
click at [104, 207] on button "Finance Details" at bounding box center [112, 214] width 103 height 27
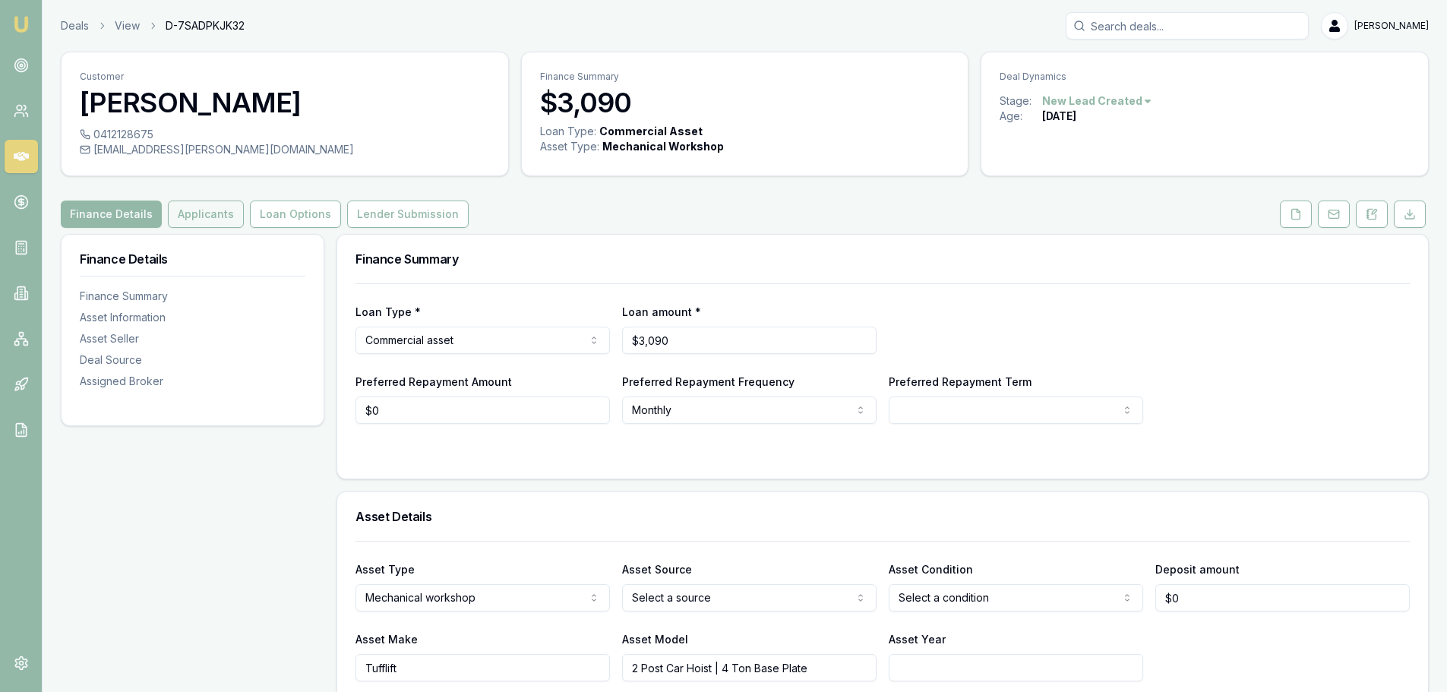
click at [201, 207] on button "Applicants" at bounding box center [206, 214] width 76 height 27
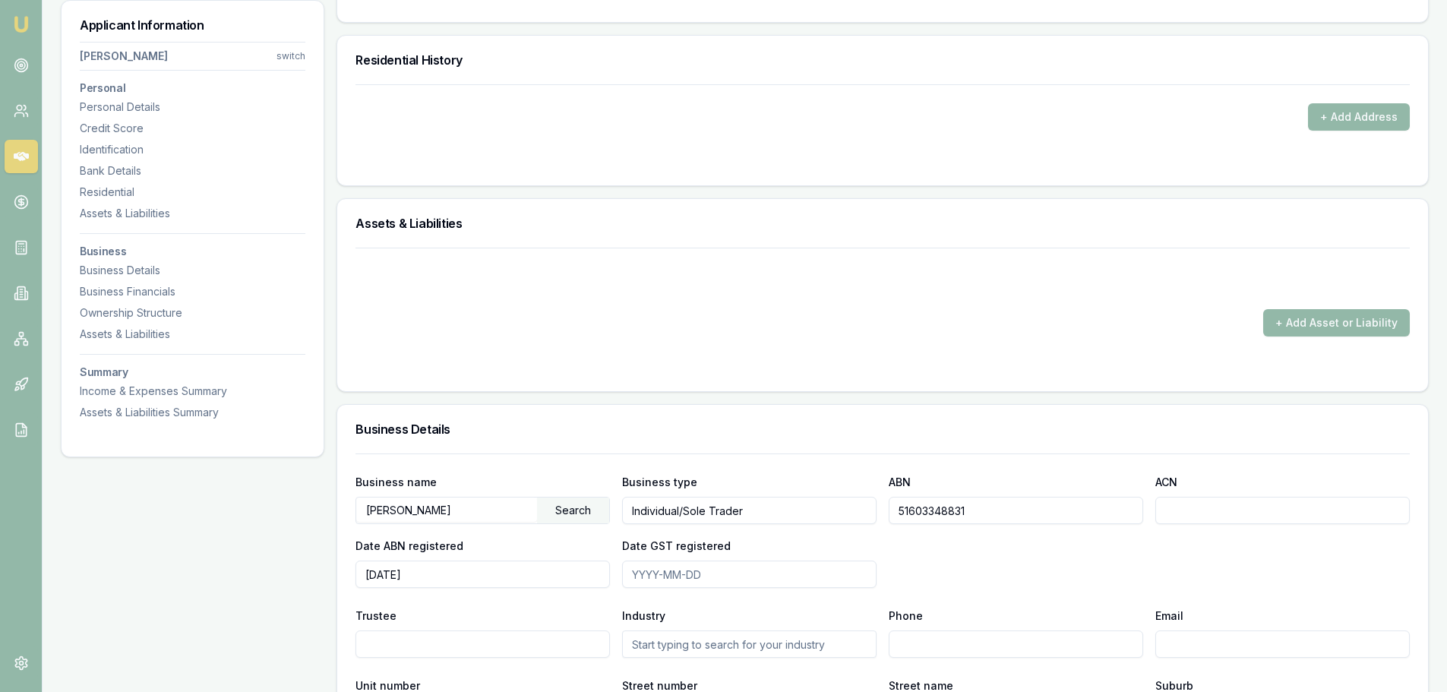
scroll to position [1747, 0]
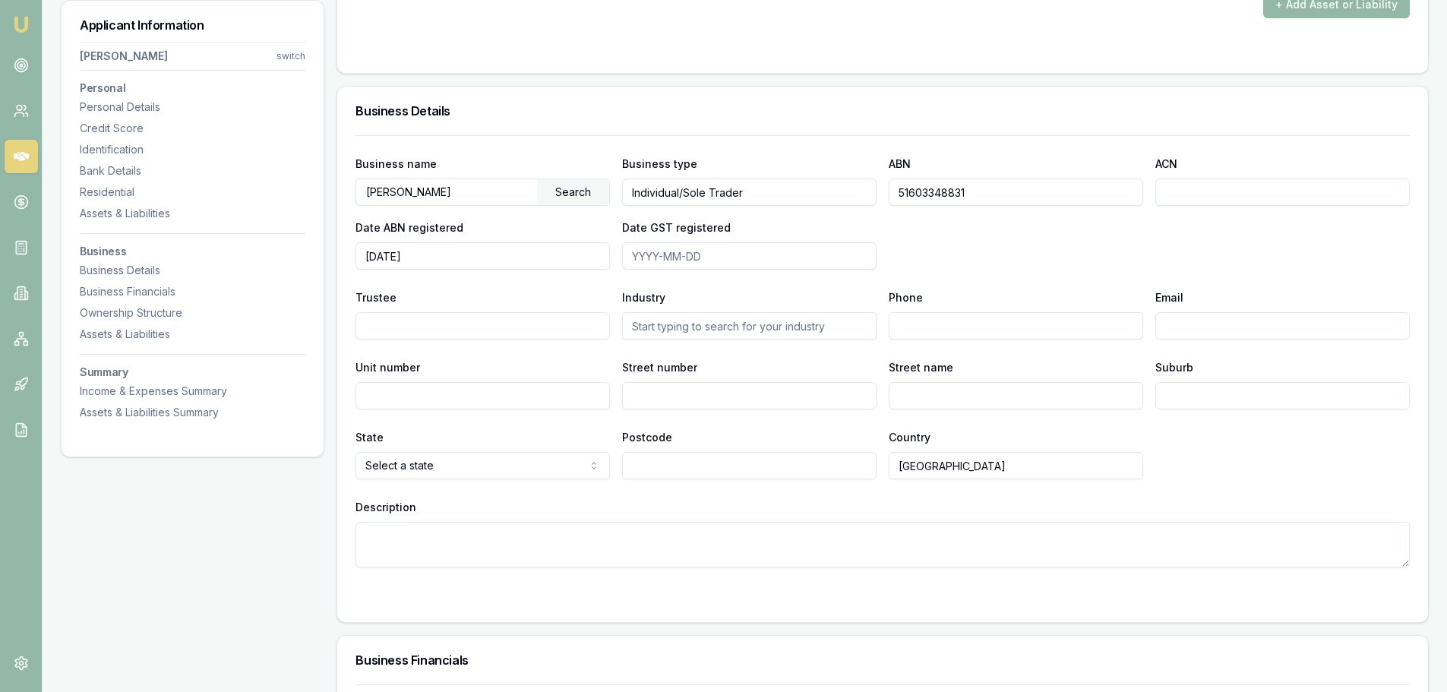
drag, startPoint x: 1034, startPoint y: 191, endPoint x: 888, endPoint y: 194, distance: 146.6
click at [888, 194] on div "Business name [PERSON_NAME] Search Business type Individual/Sole Trader ABN 516…" at bounding box center [882, 211] width 1054 height 115
